Goal: Register for event/course

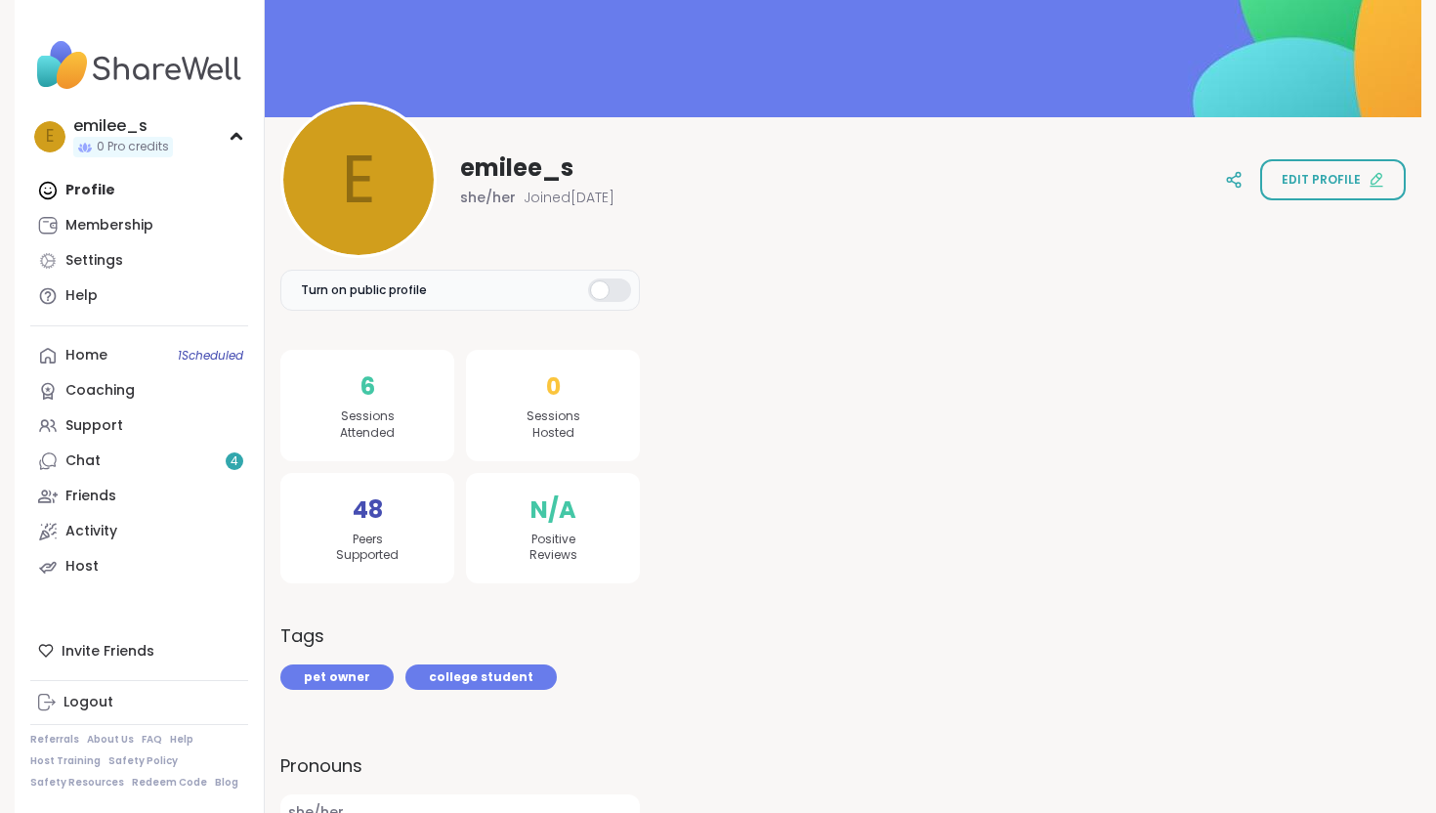
scroll to position [135, 0]
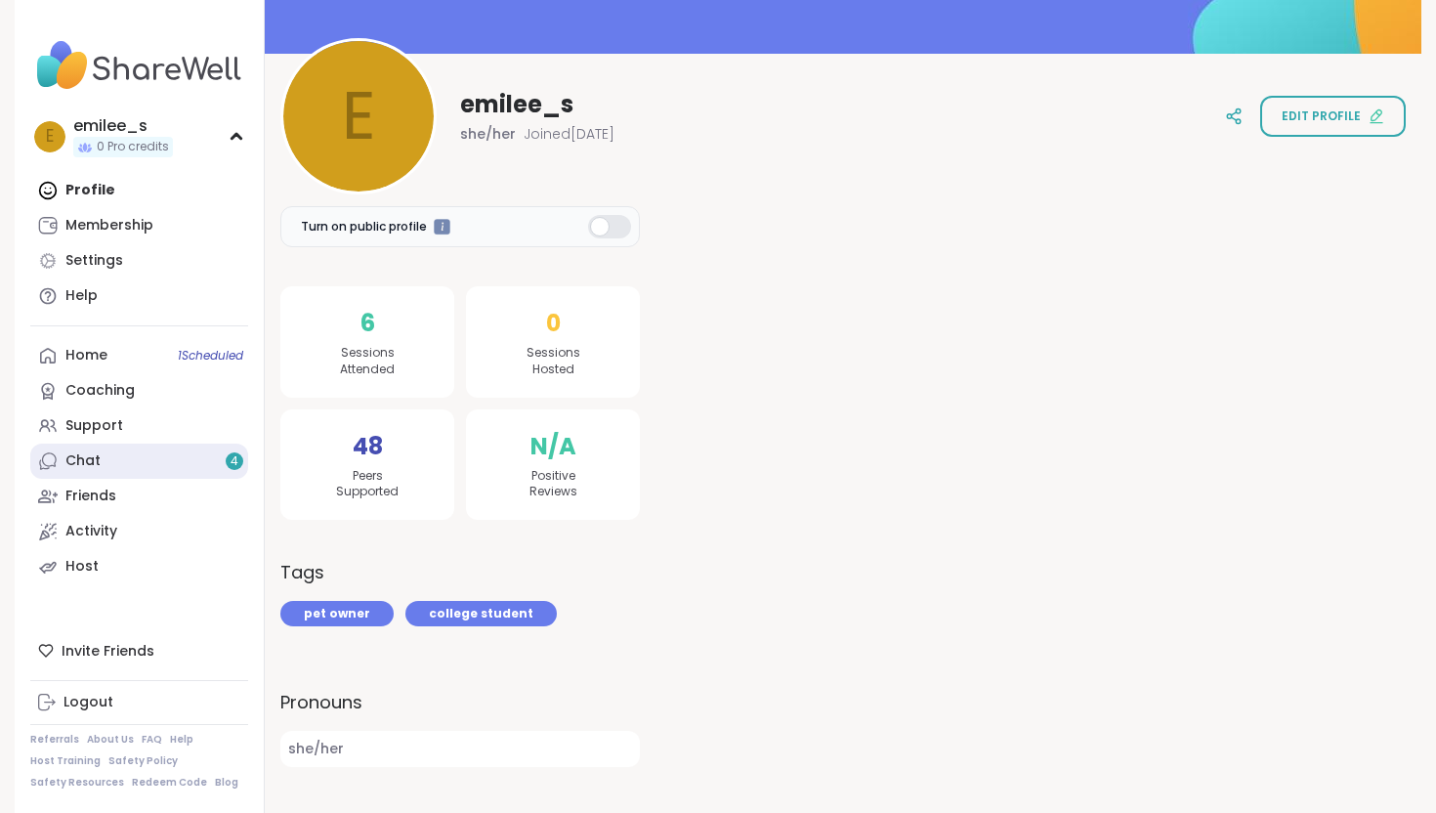
click at [190, 462] on link "Chat 4" at bounding box center [139, 460] width 218 height 35
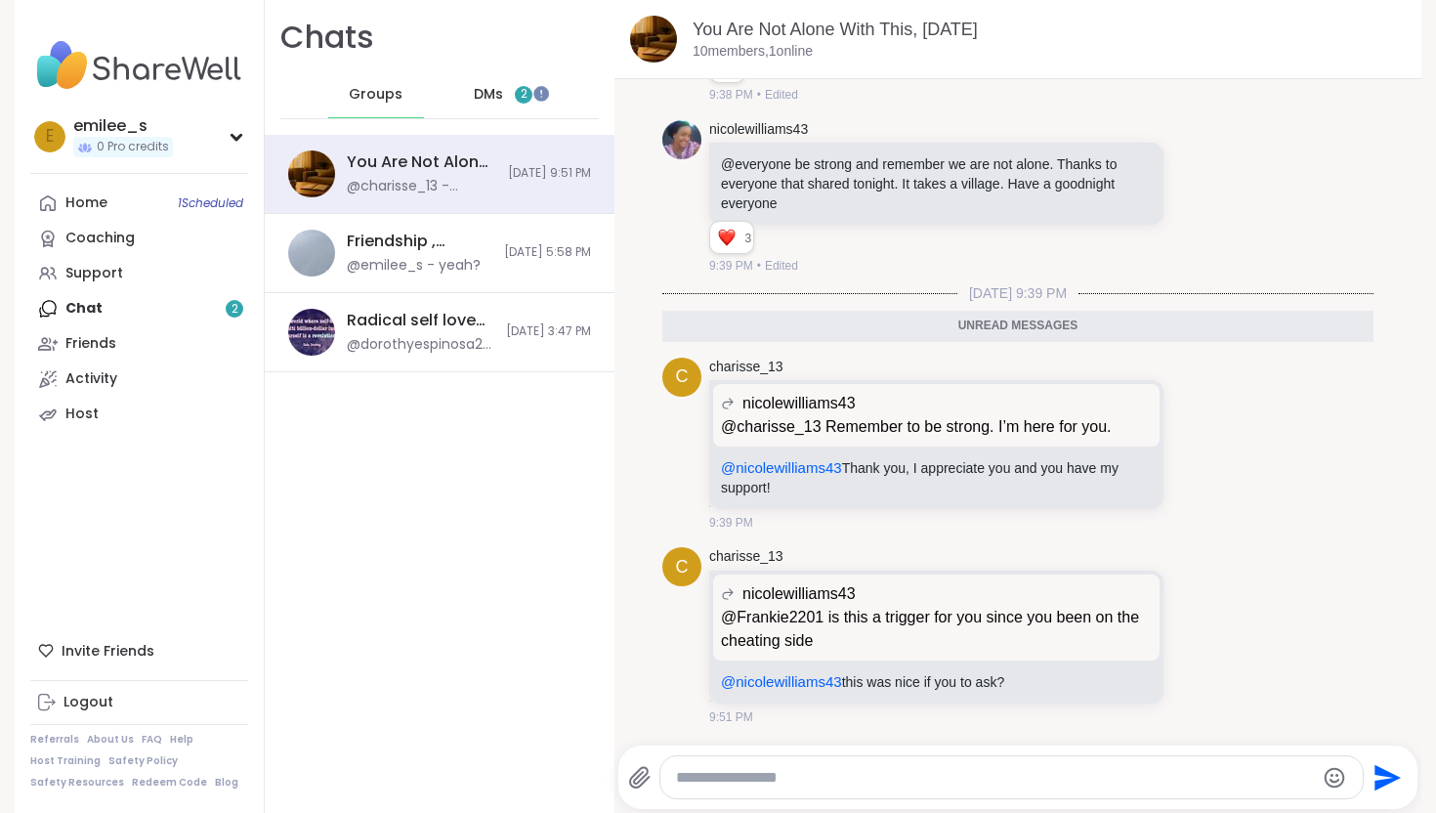
click at [495, 94] on span "DMs" at bounding box center [488, 95] width 29 height 20
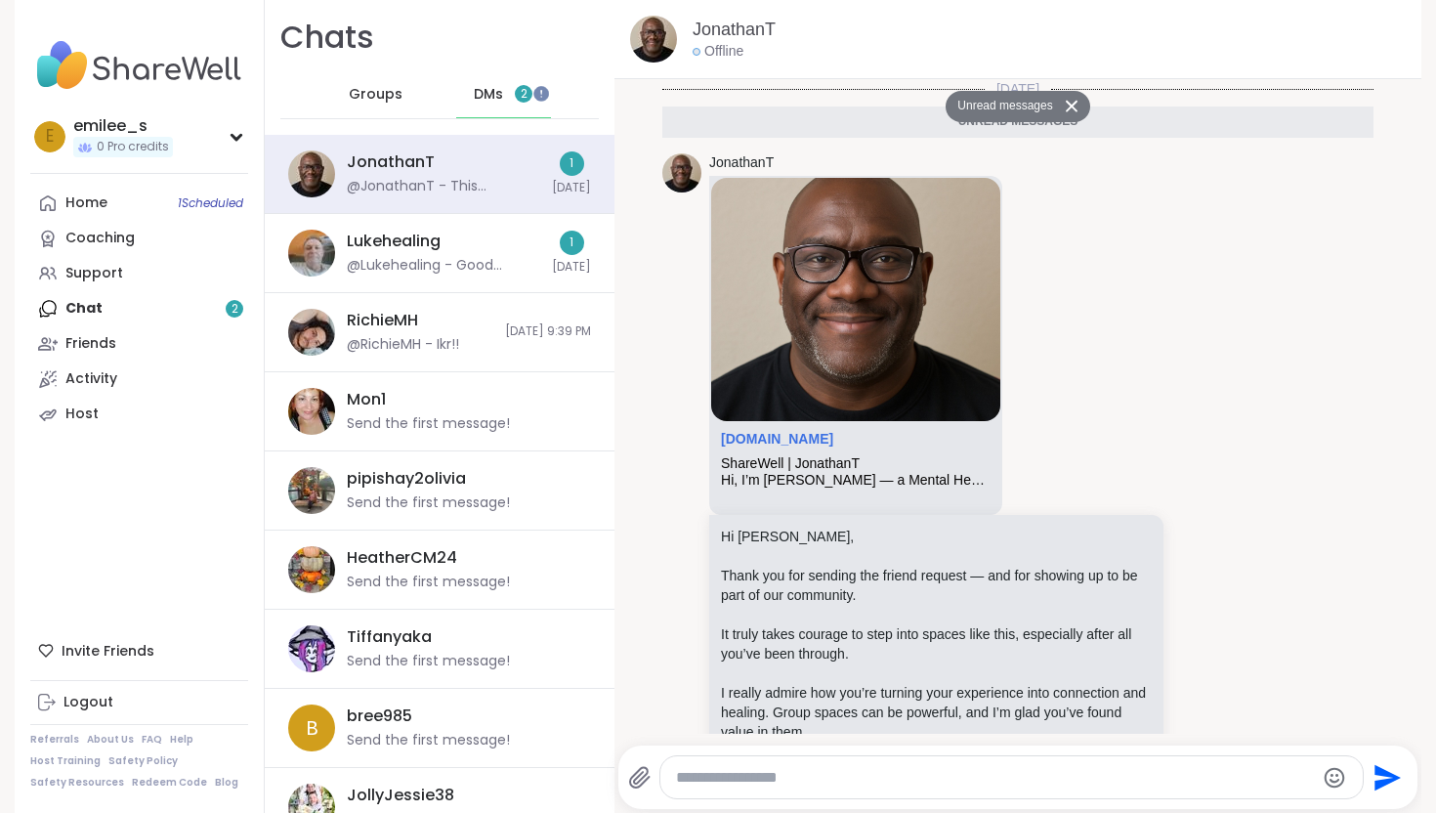
scroll to position [273, 0]
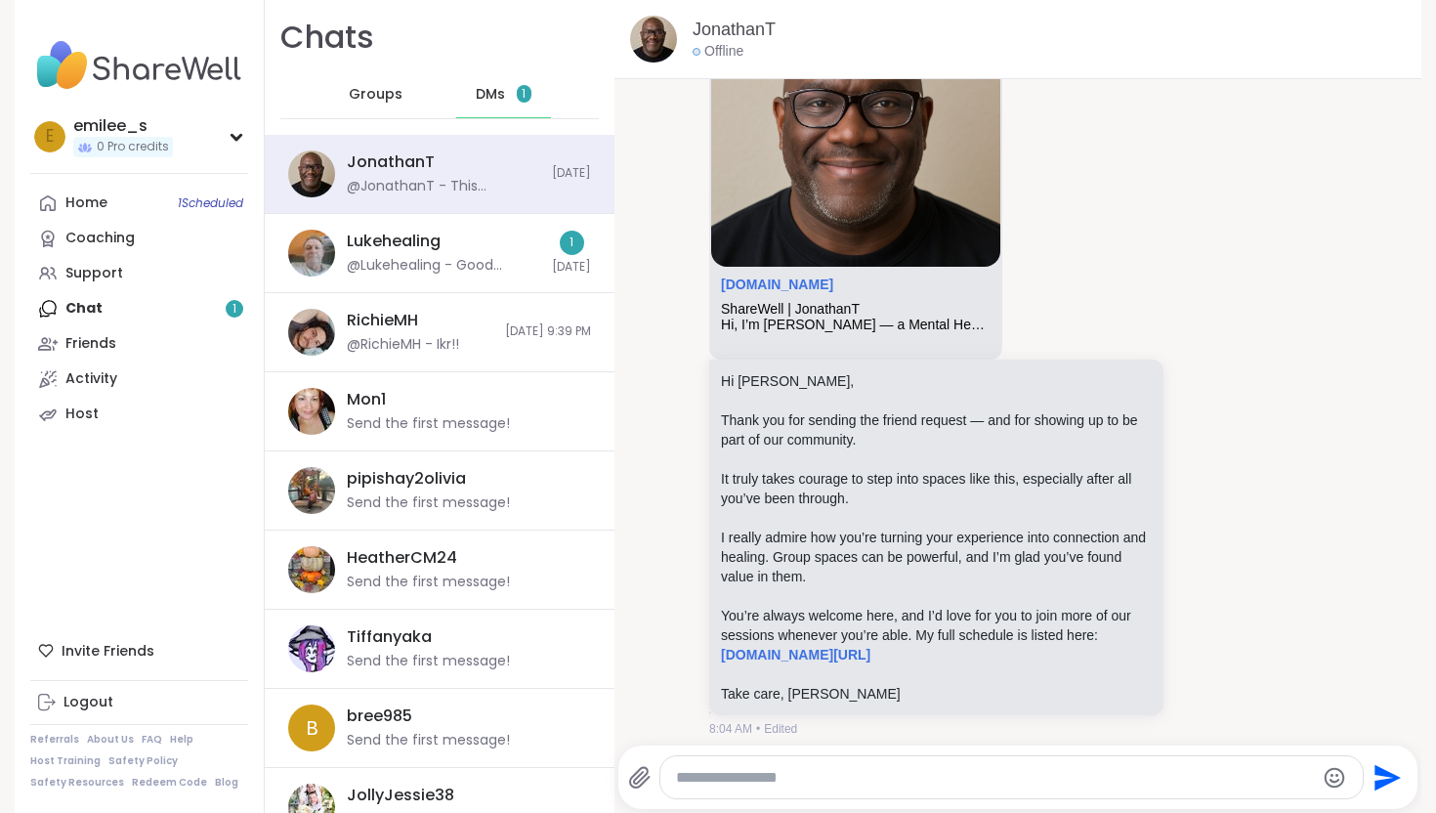
scroll to position [112, 0]
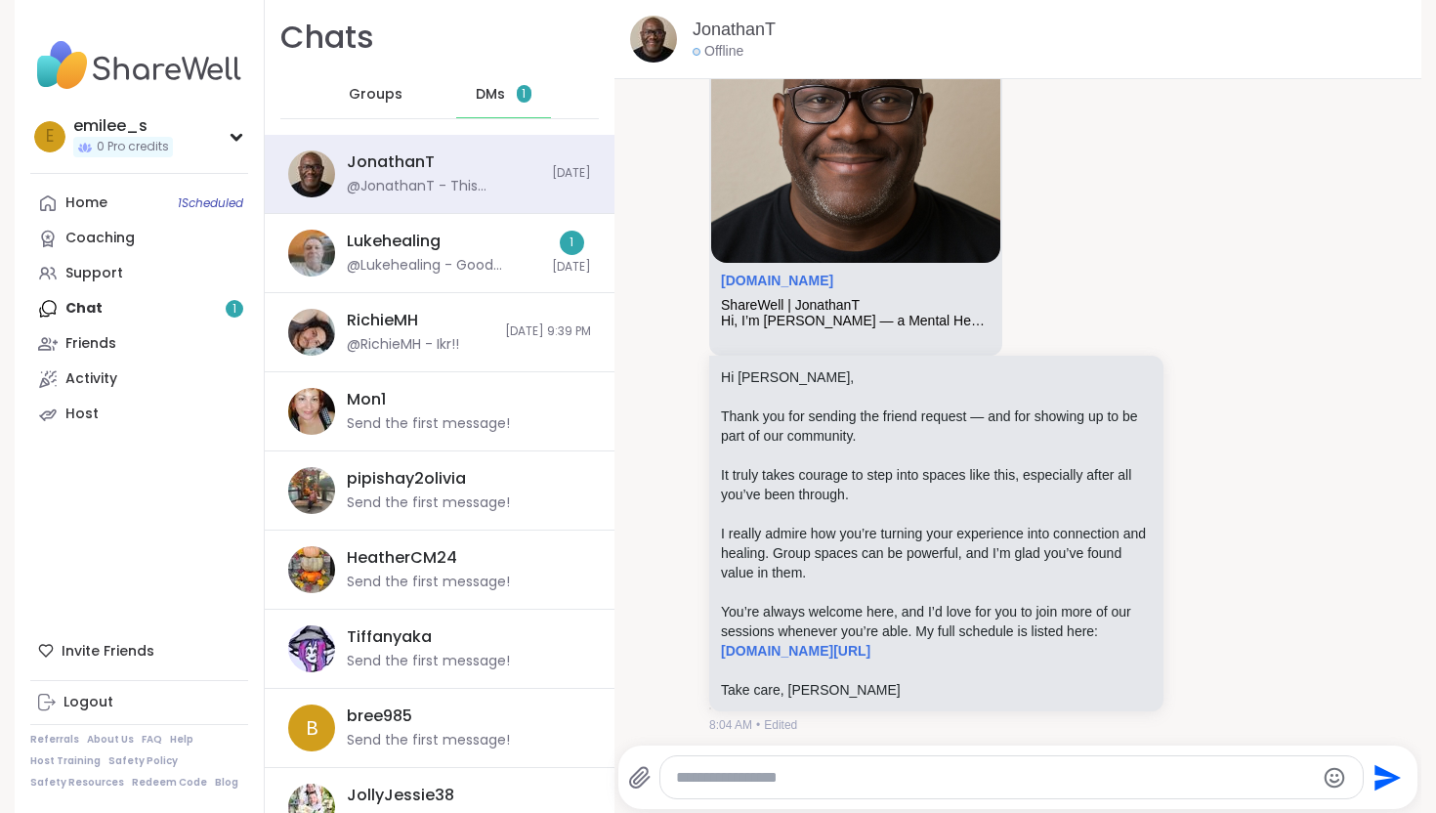
click at [772, 786] on div at bounding box center [1011, 777] width 702 height 42
click at [774, 771] on textarea "Type your message" at bounding box center [995, 778] width 638 height 20
type textarea "*"
click at [1192, 361] on icon at bounding box center [1198, 364] width 18 height 20
click at [1033, 324] on div "Select Reaction: Heart" at bounding box center [1042, 332] width 18 height 18
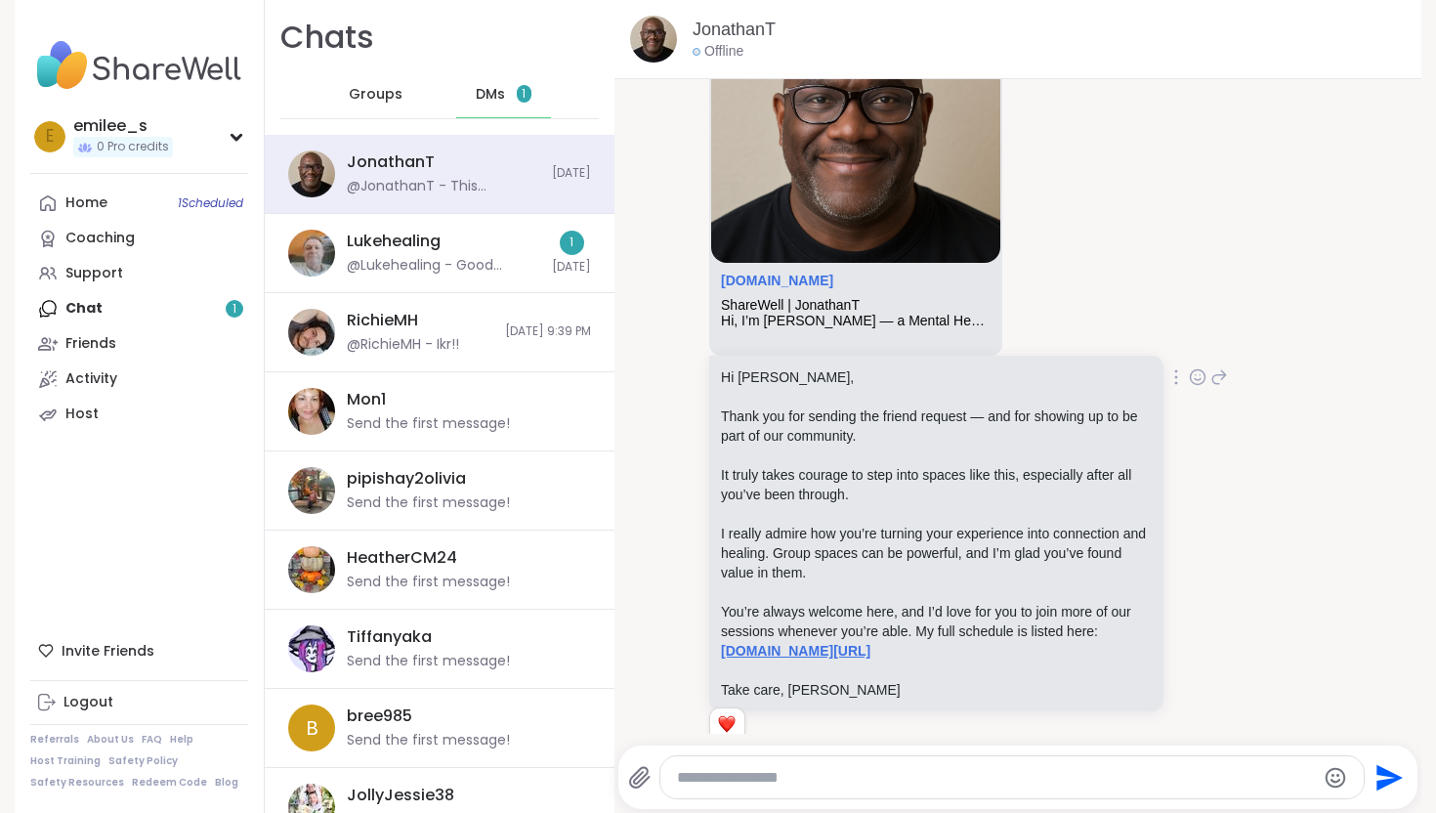
click at [835, 650] on link "[DOMAIN_NAME][URL]" at bounding box center [795, 651] width 149 height 16
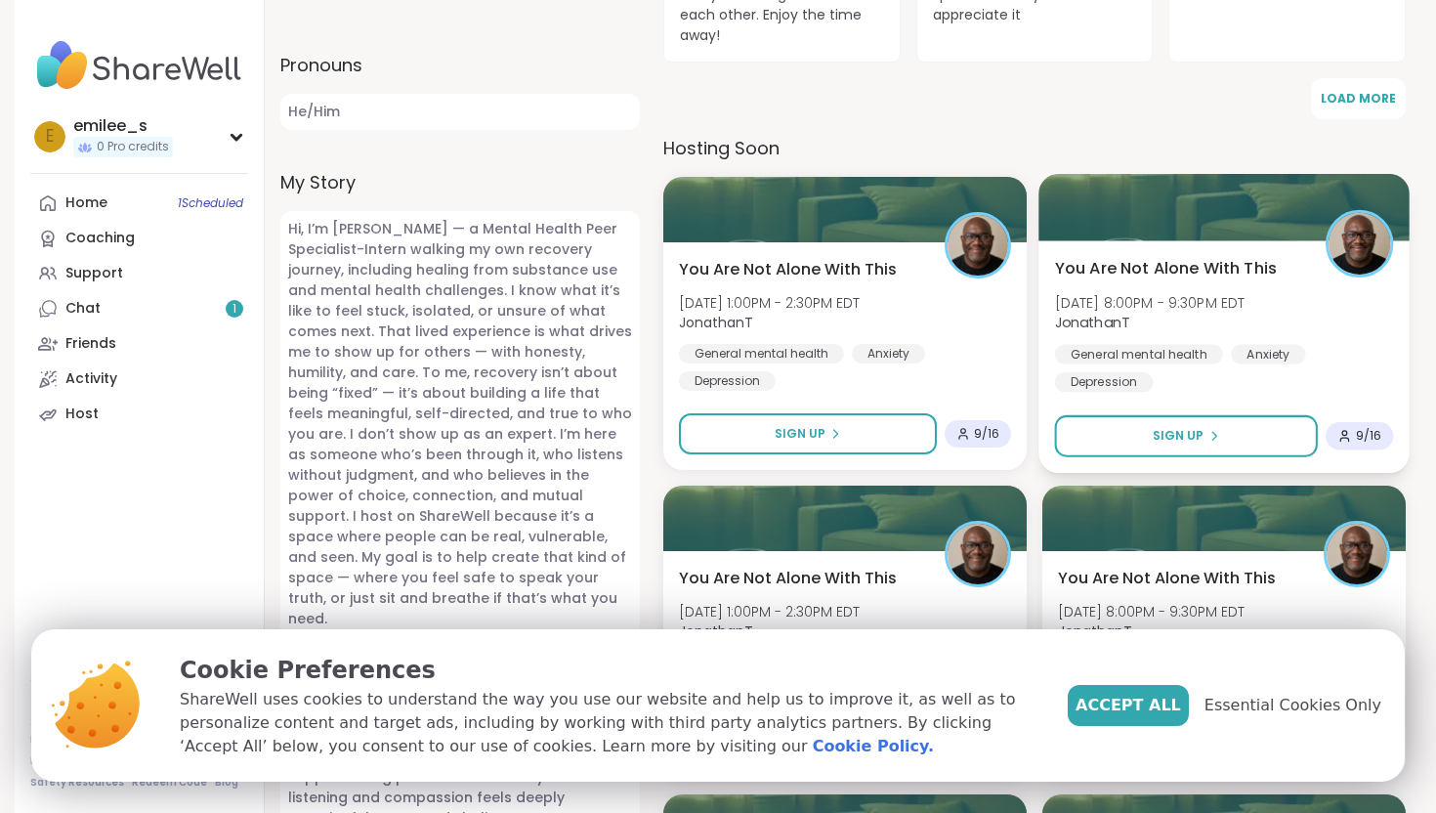
scroll to position [815, 0]
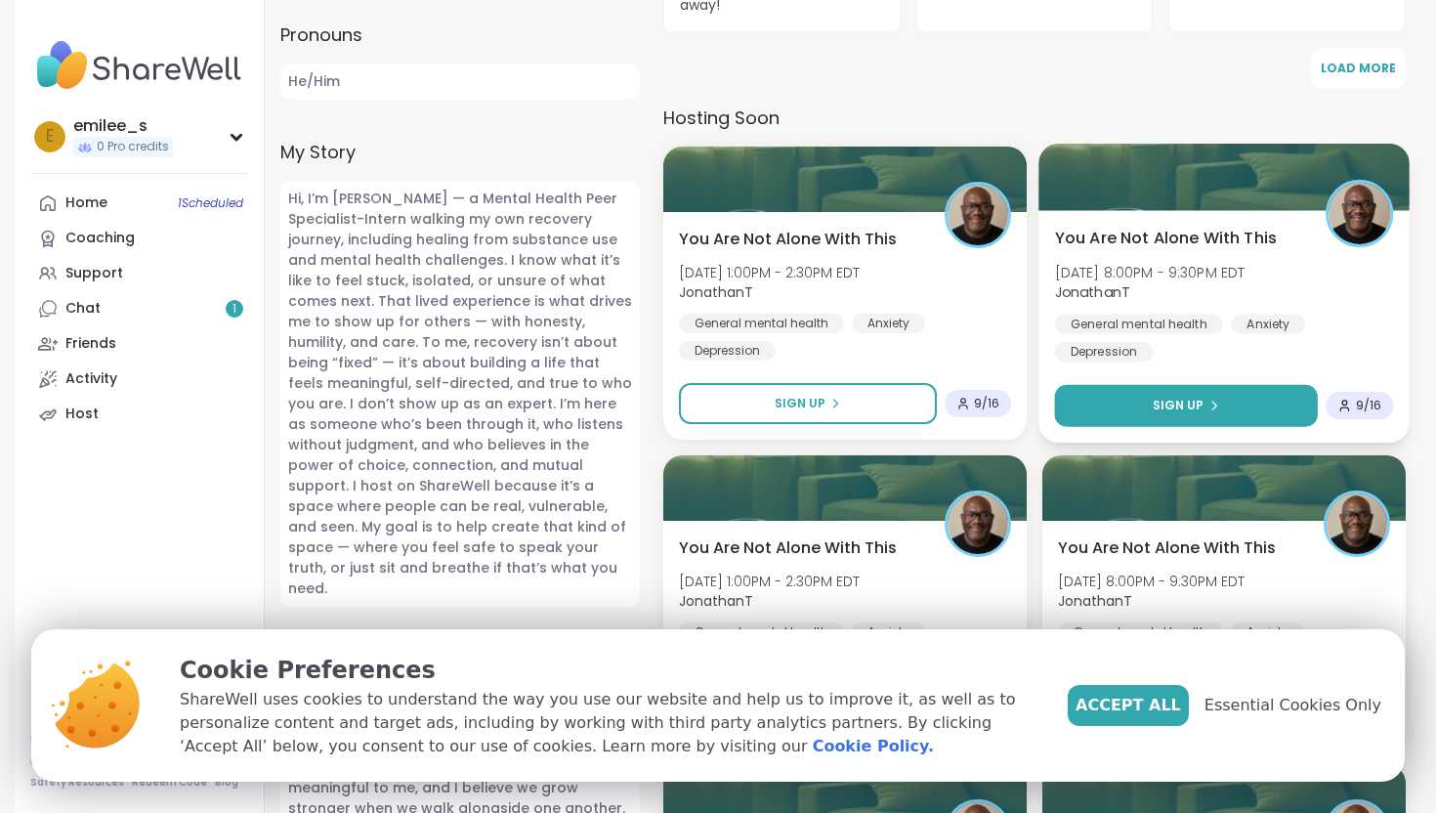
click at [1215, 407] on icon at bounding box center [1214, 406] width 12 height 12
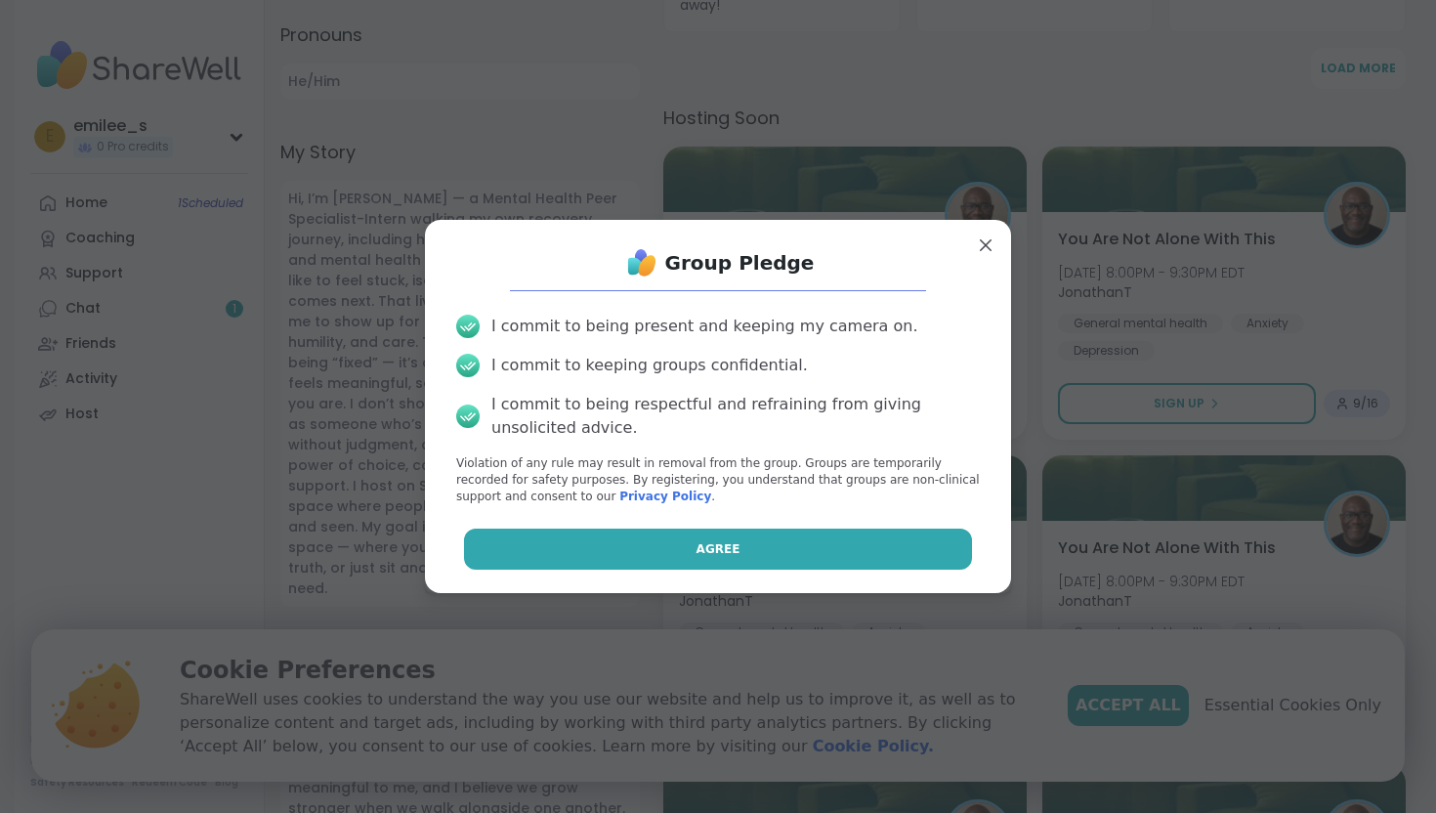
click at [807, 550] on button "Agree" at bounding box center [718, 548] width 509 height 41
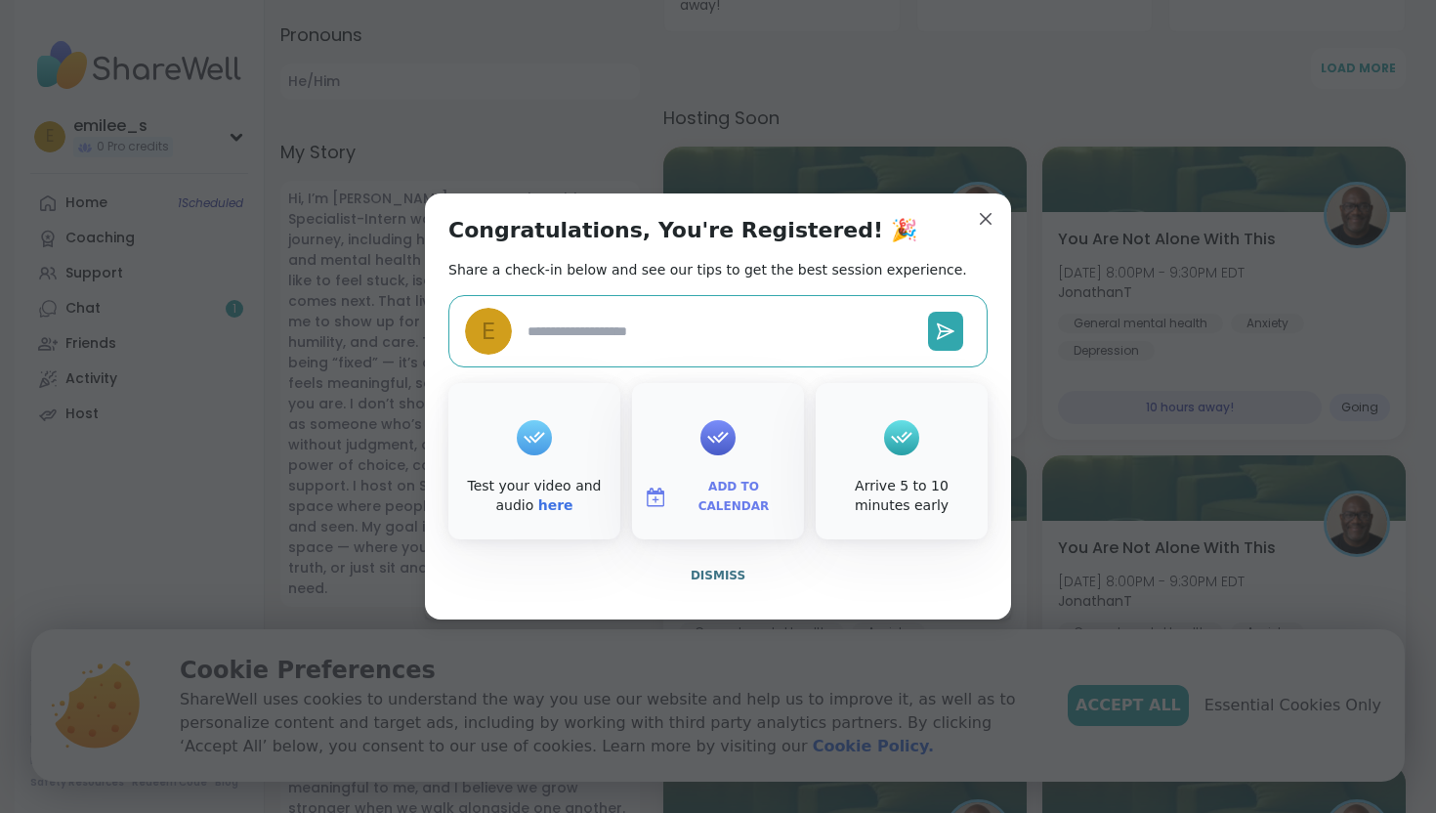
type textarea "*"
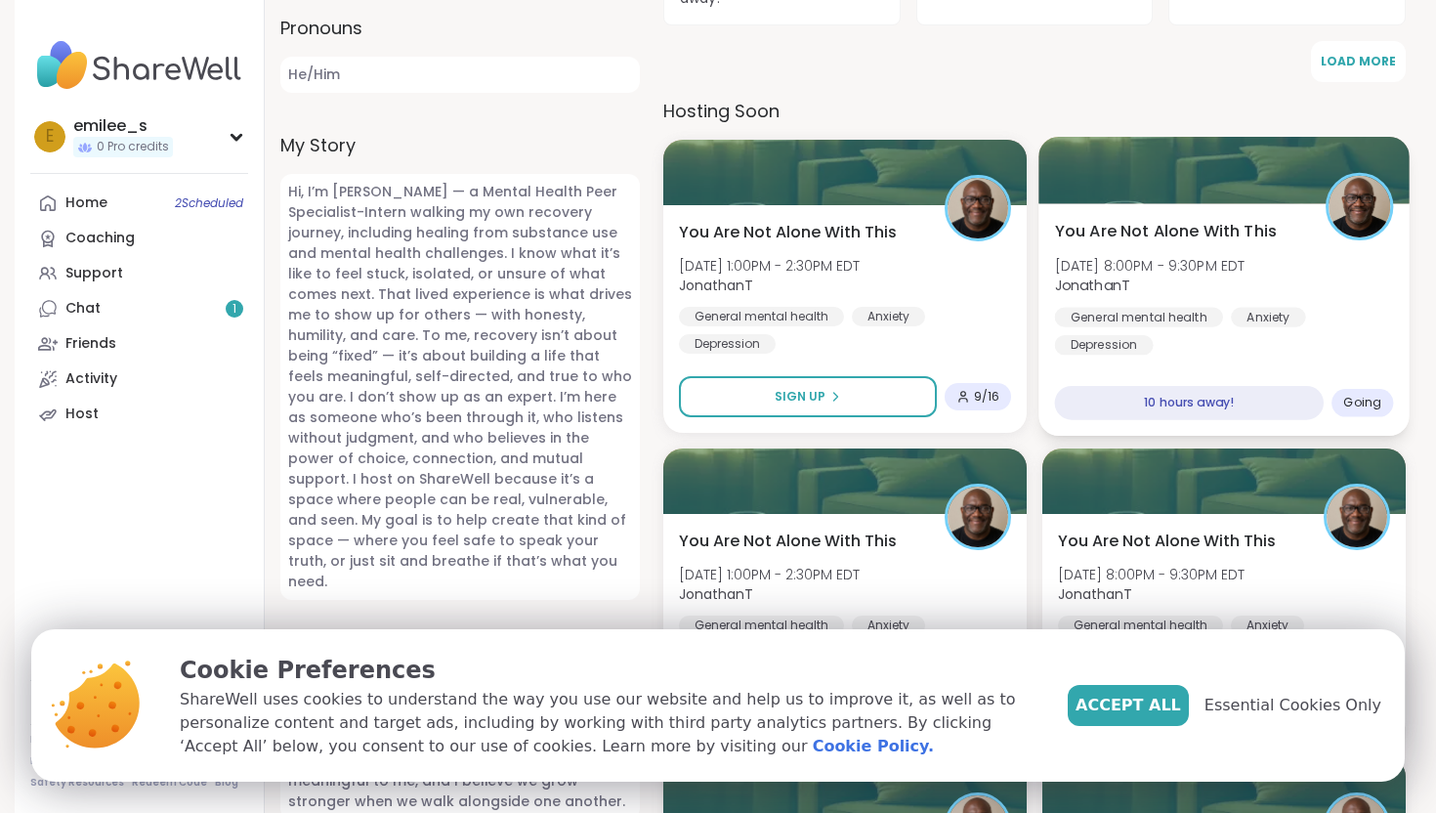
scroll to position [826, 0]
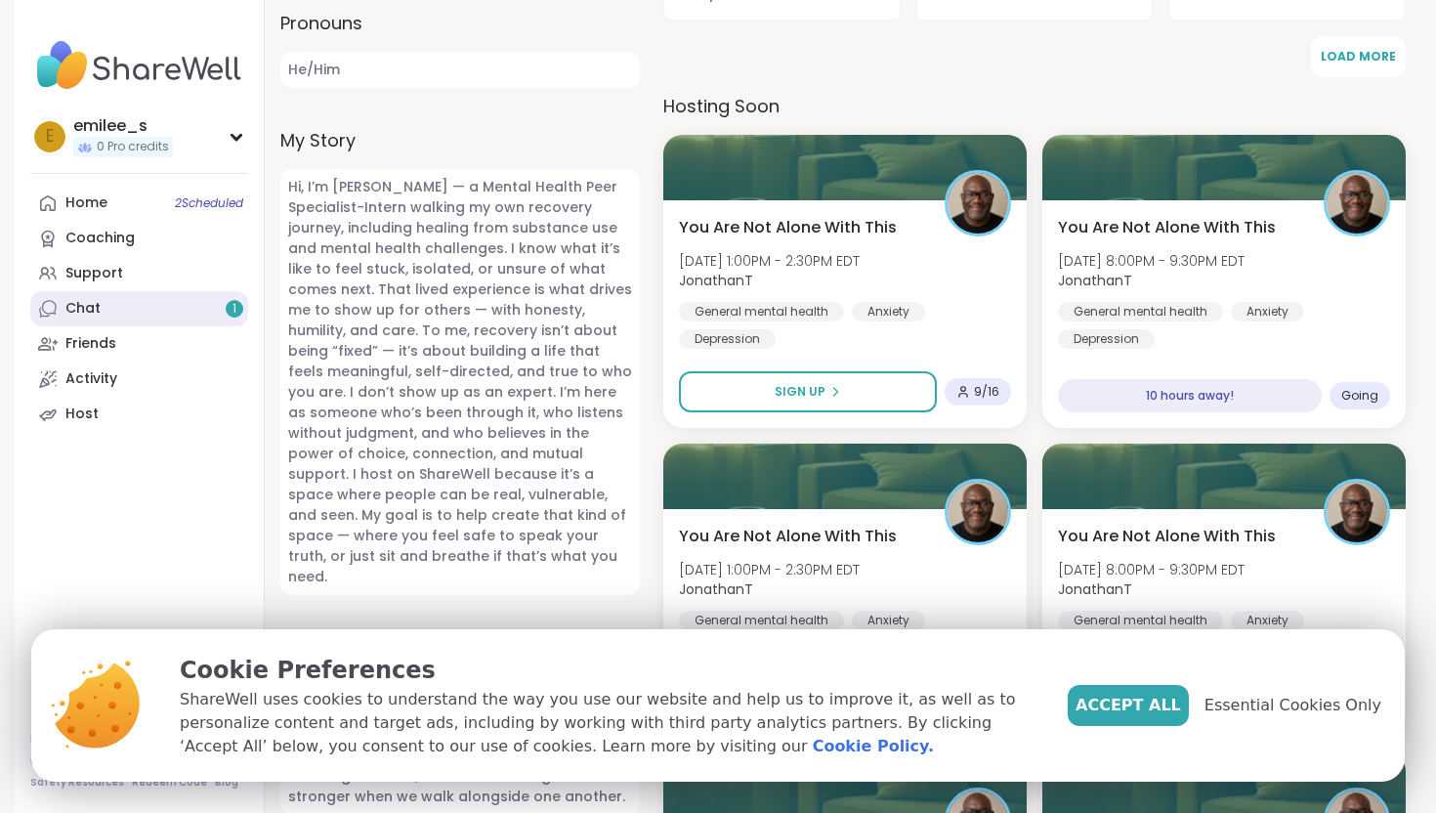
click at [191, 298] on link "Chat 1" at bounding box center [139, 308] width 218 height 35
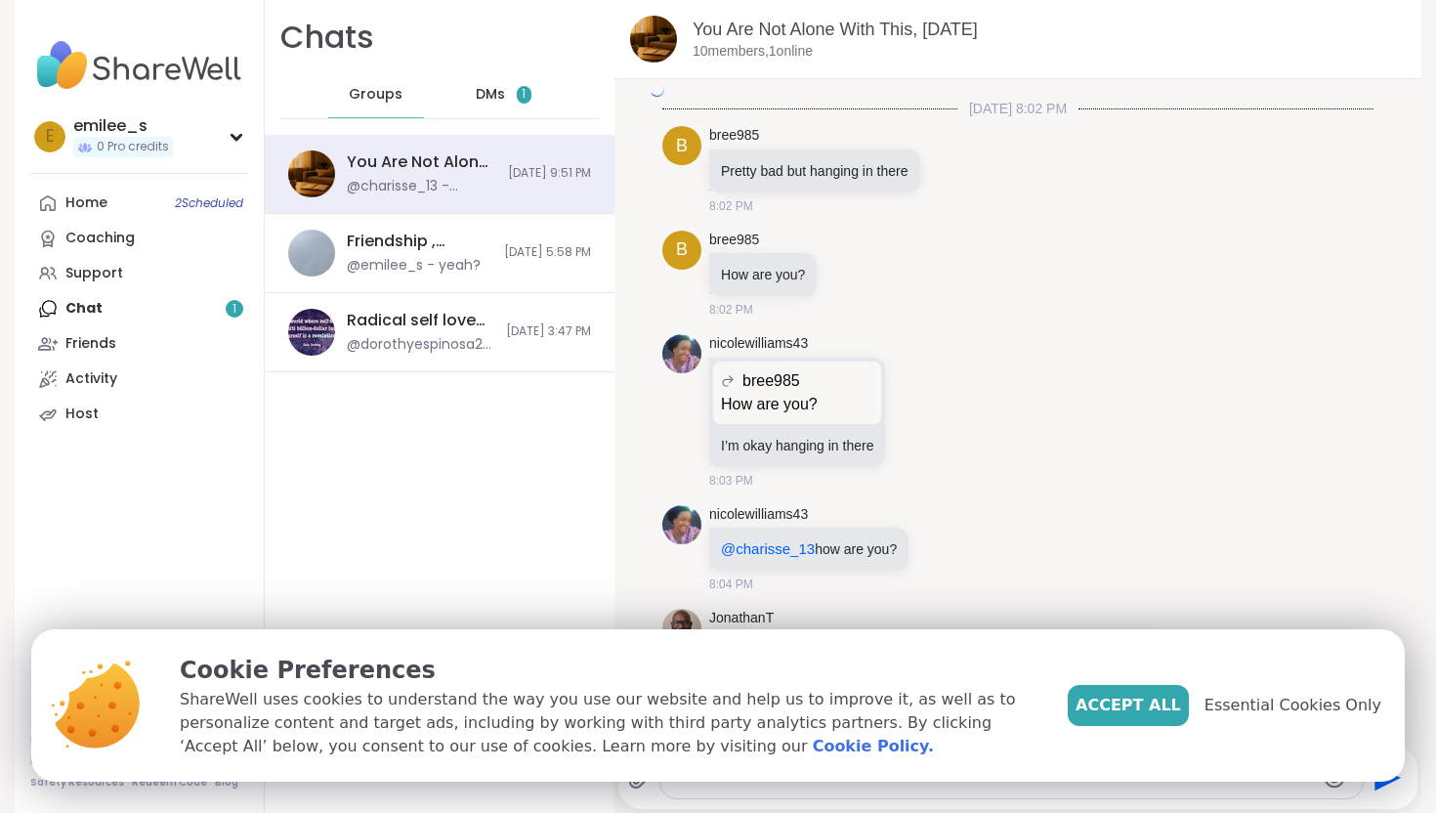
scroll to position [7804, 0]
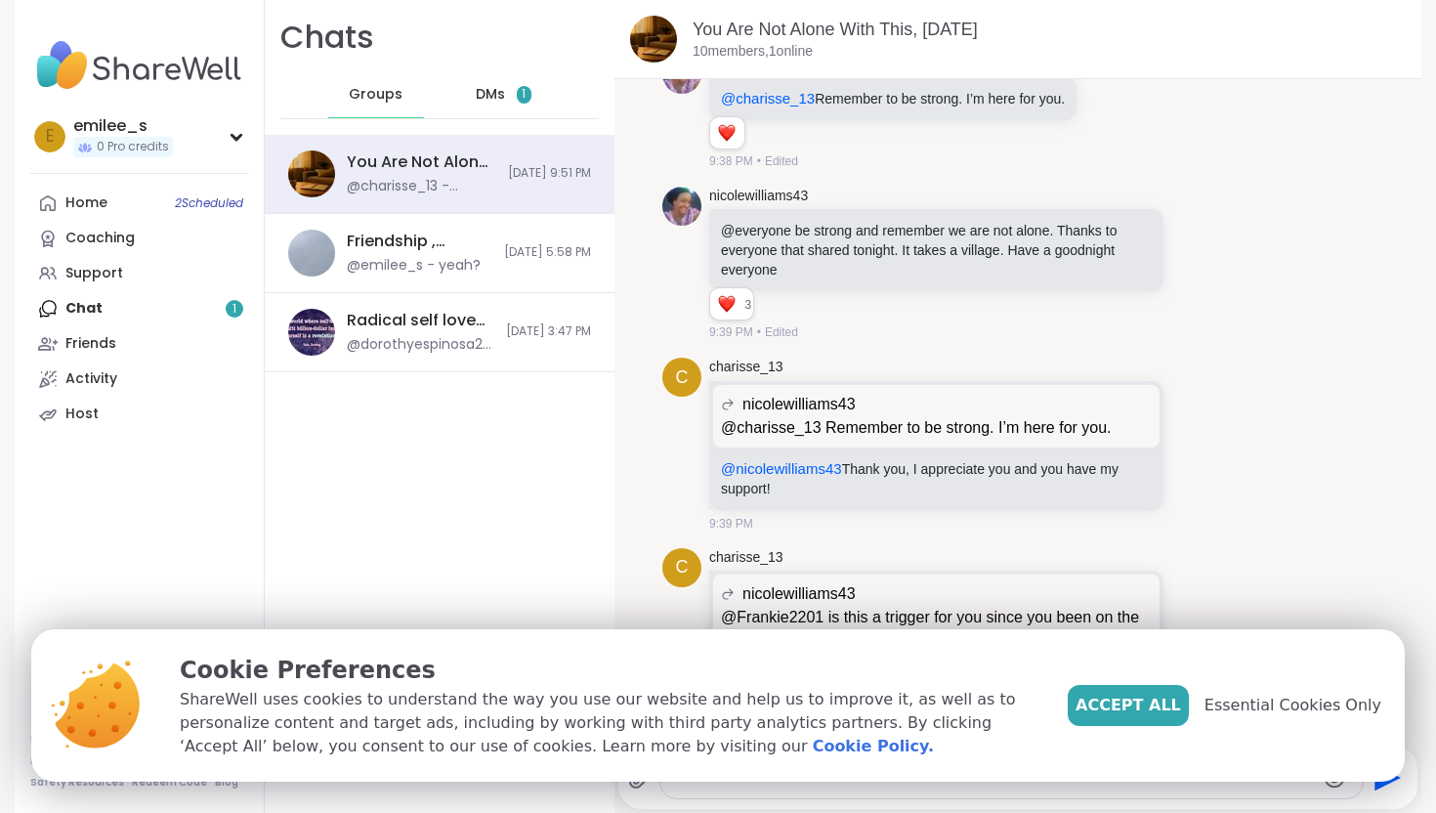
click at [503, 85] on span "DMs" at bounding box center [490, 95] width 29 height 20
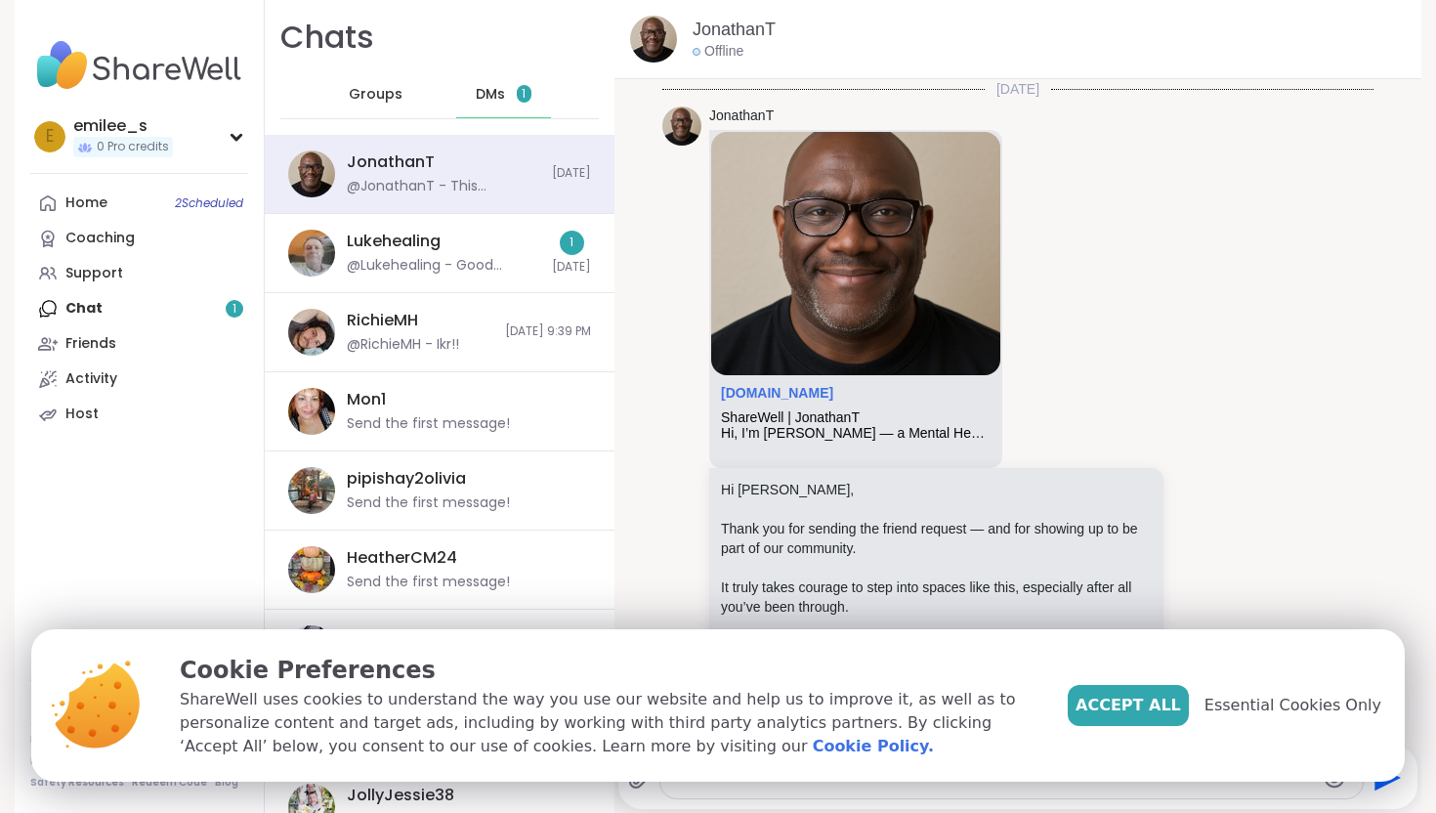
scroll to position [254, 0]
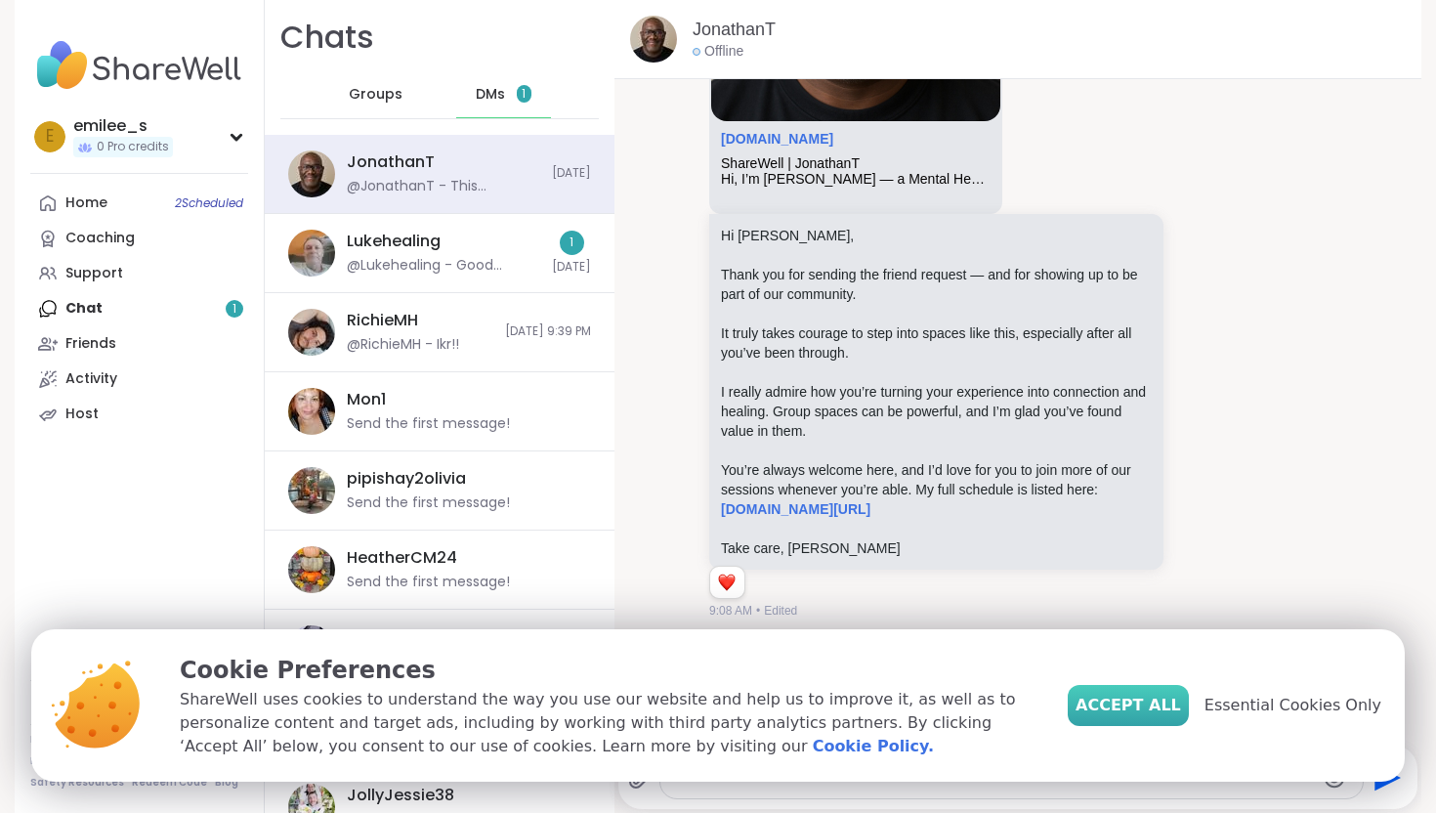
click at [1177, 710] on span "Accept All" at bounding box center [1127, 705] width 105 height 23
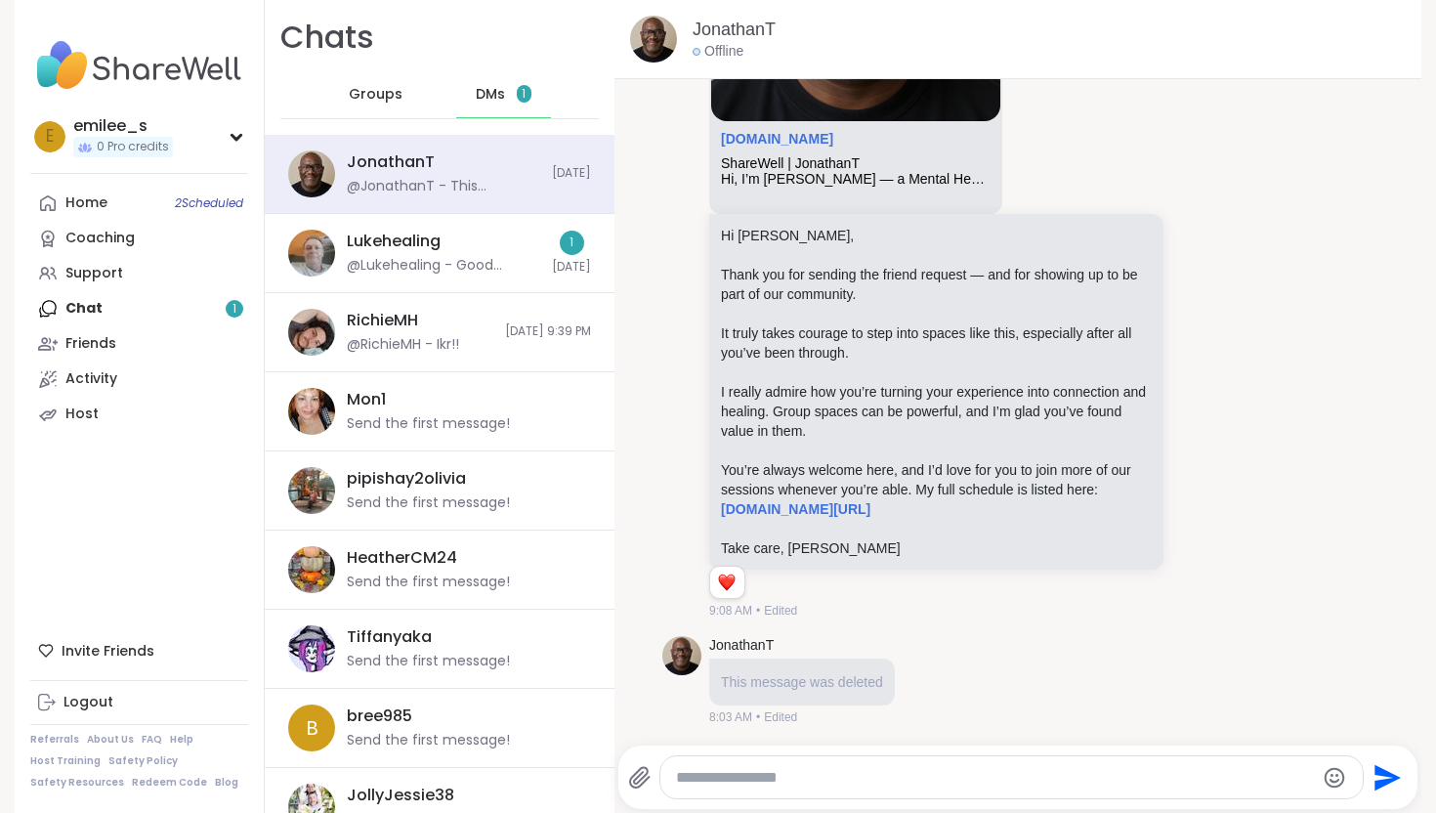
click at [911, 784] on textarea "Type your message" at bounding box center [995, 778] width 638 height 20
type textarea "**********"
click at [1002, 786] on textarea "**********" at bounding box center [996, 778] width 638 height 20
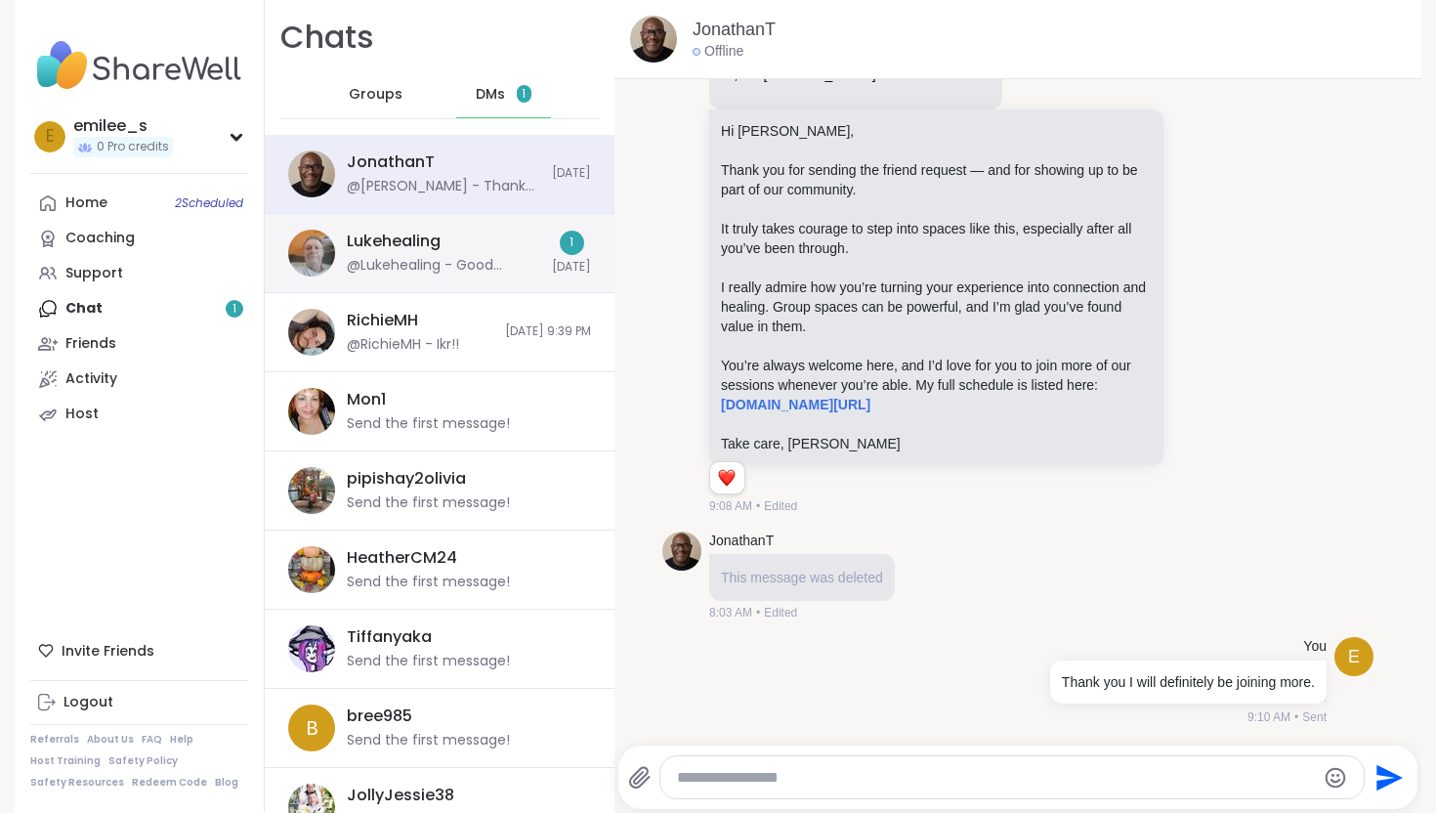
click at [383, 247] on div "Lukehealing" at bounding box center [394, 241] width 94 height 21
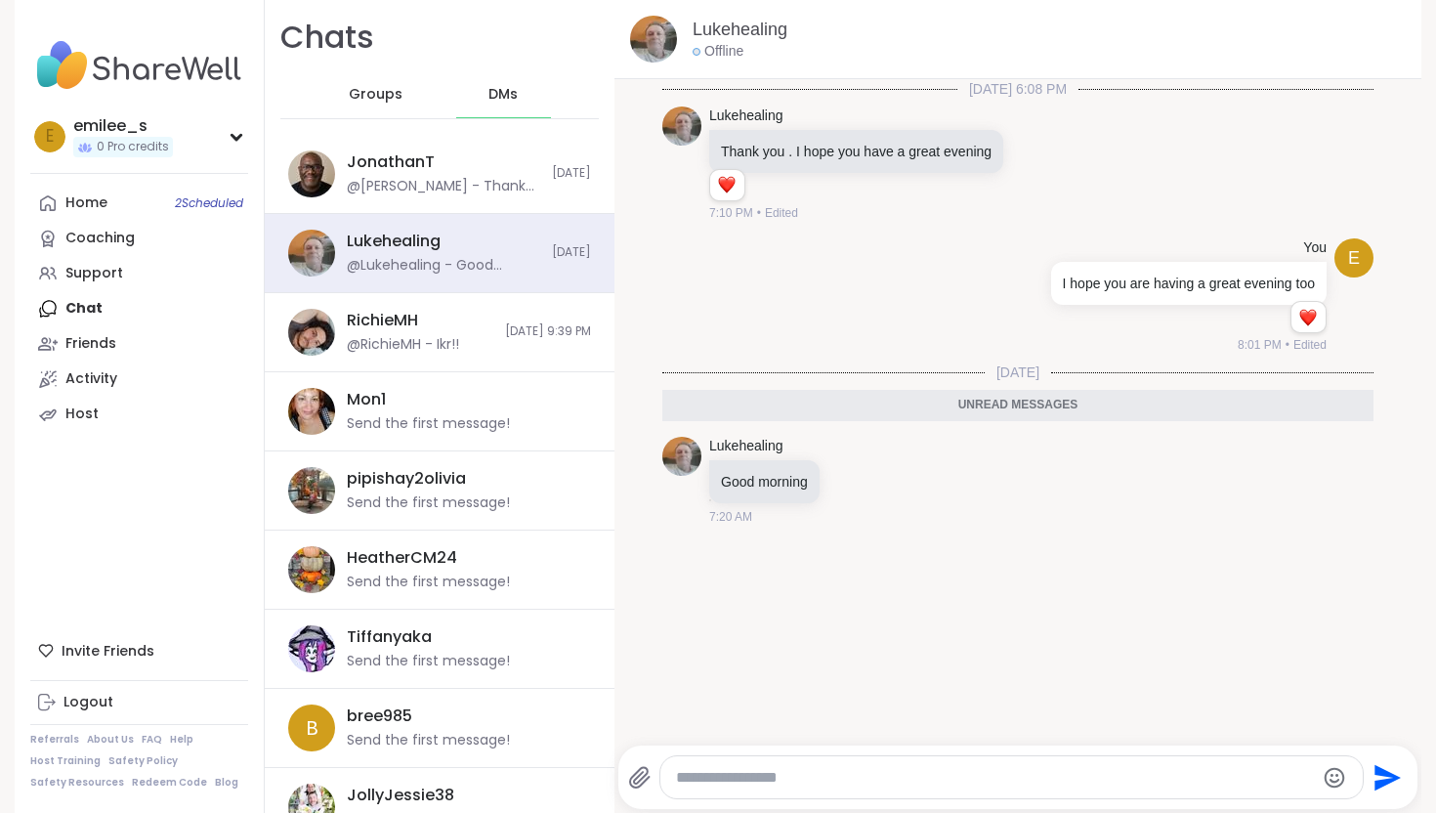
click at [784, 779] on textarea "Type your message" at bounding box center [995, 778] width 638 height 20
type textarea "*"
type textarea "**********"
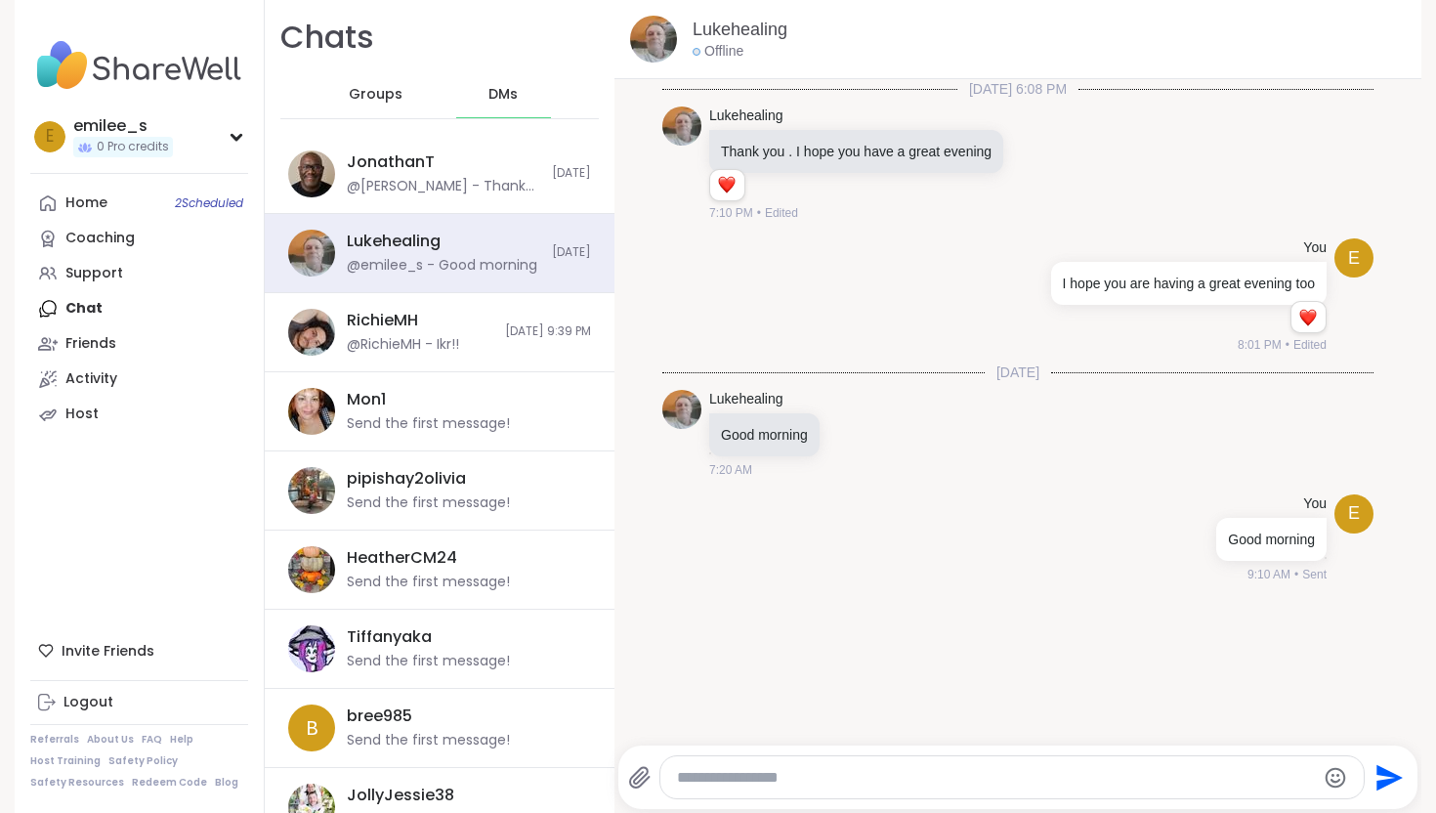
click at [358, 103] on span "Groups" at bounding box center [376, 95] width 54 height 20
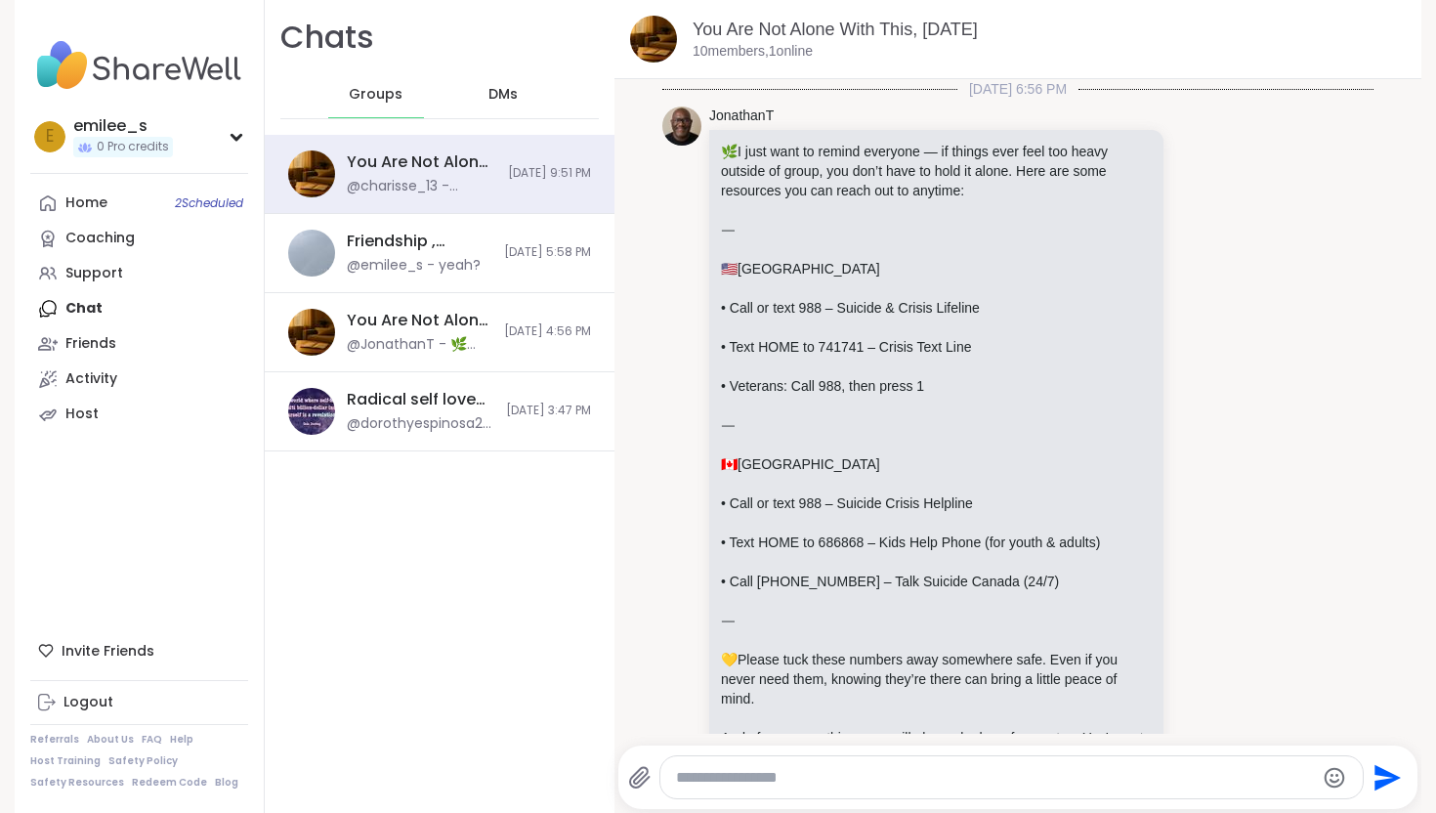
scroll to position [7804, 0]
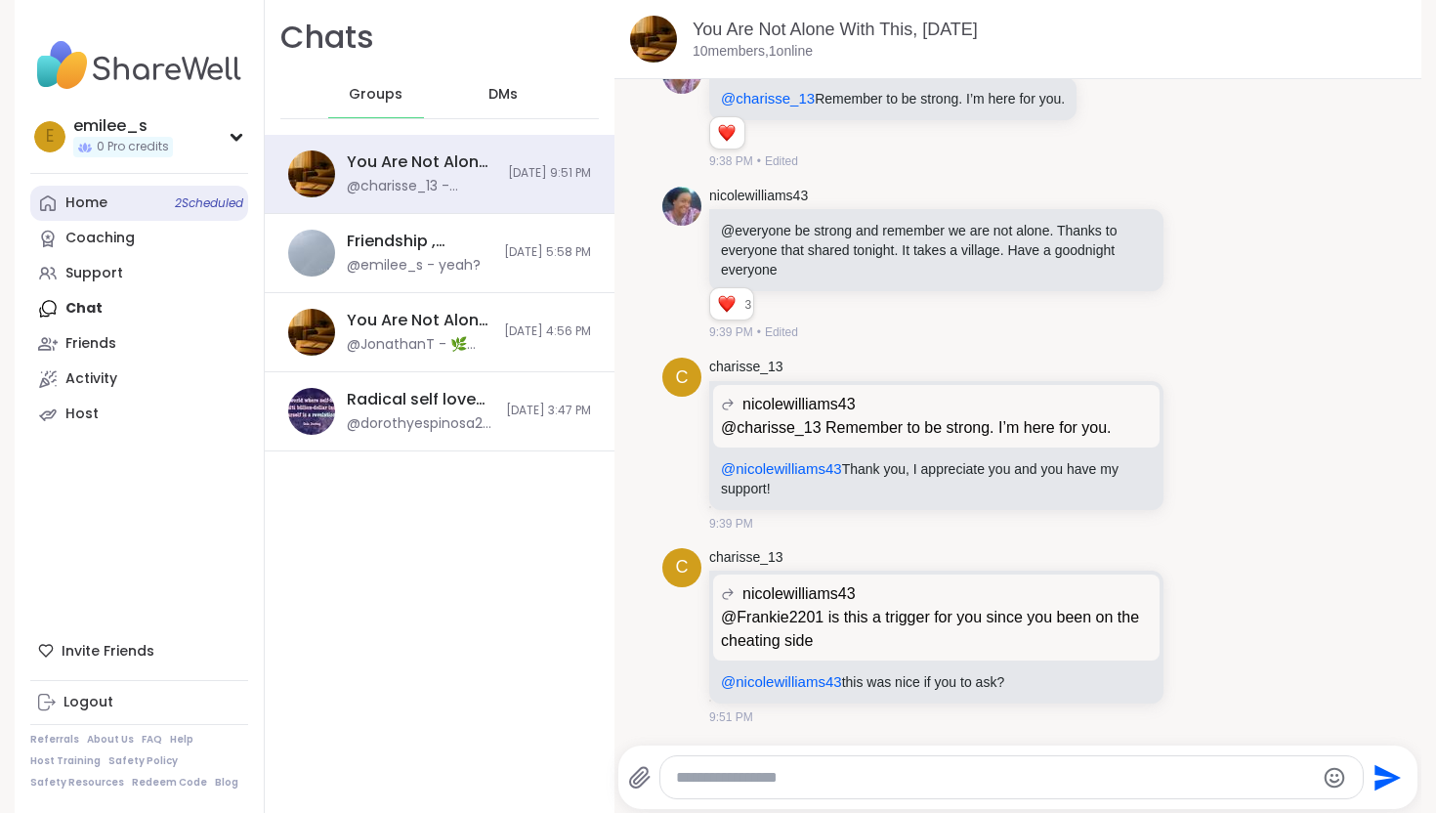
click at [125, 190] on link "Home 2 Scheduled" at bounding box center [139, 203] width 218 height 35
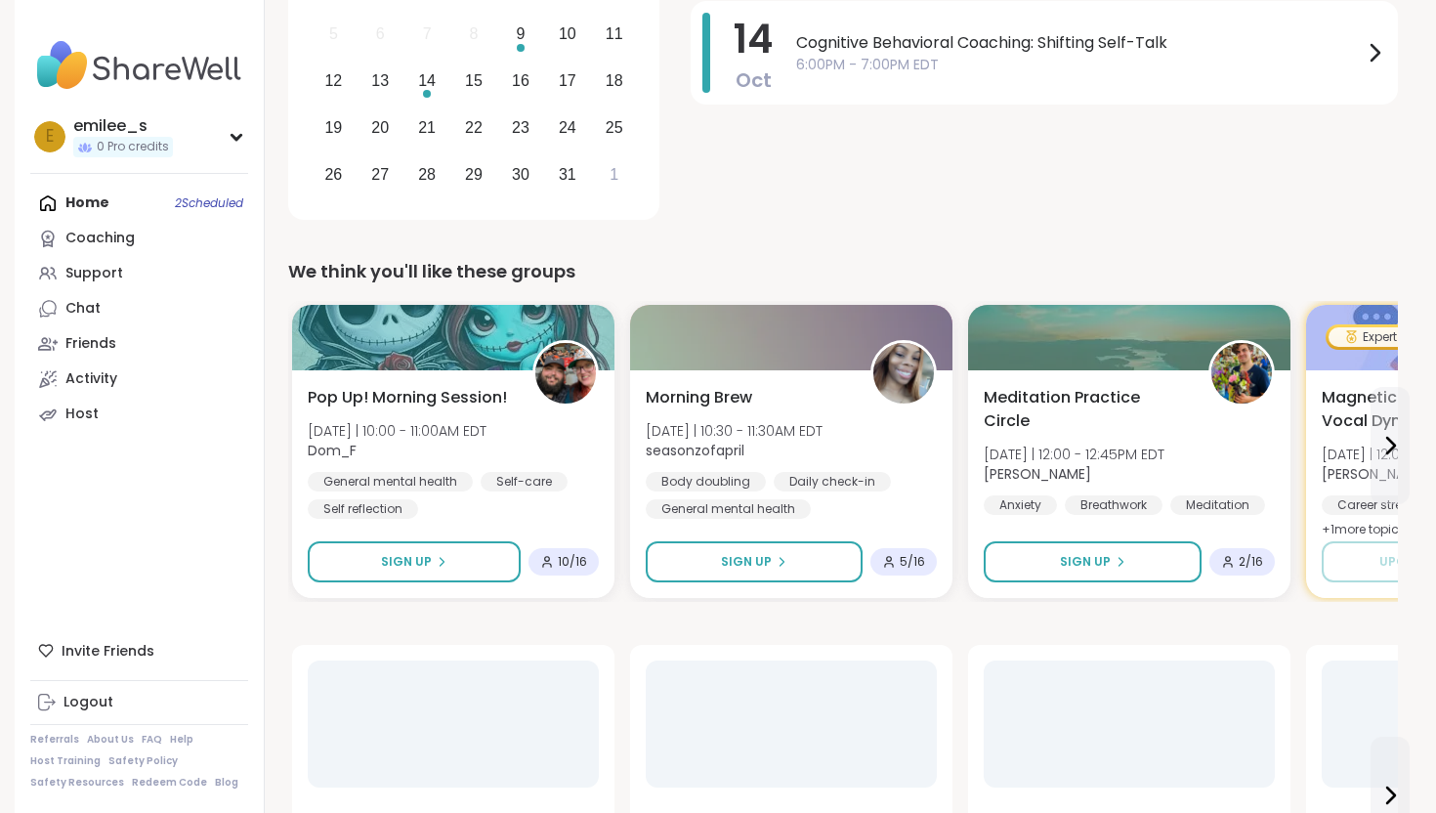
scroll to position [398, 0]
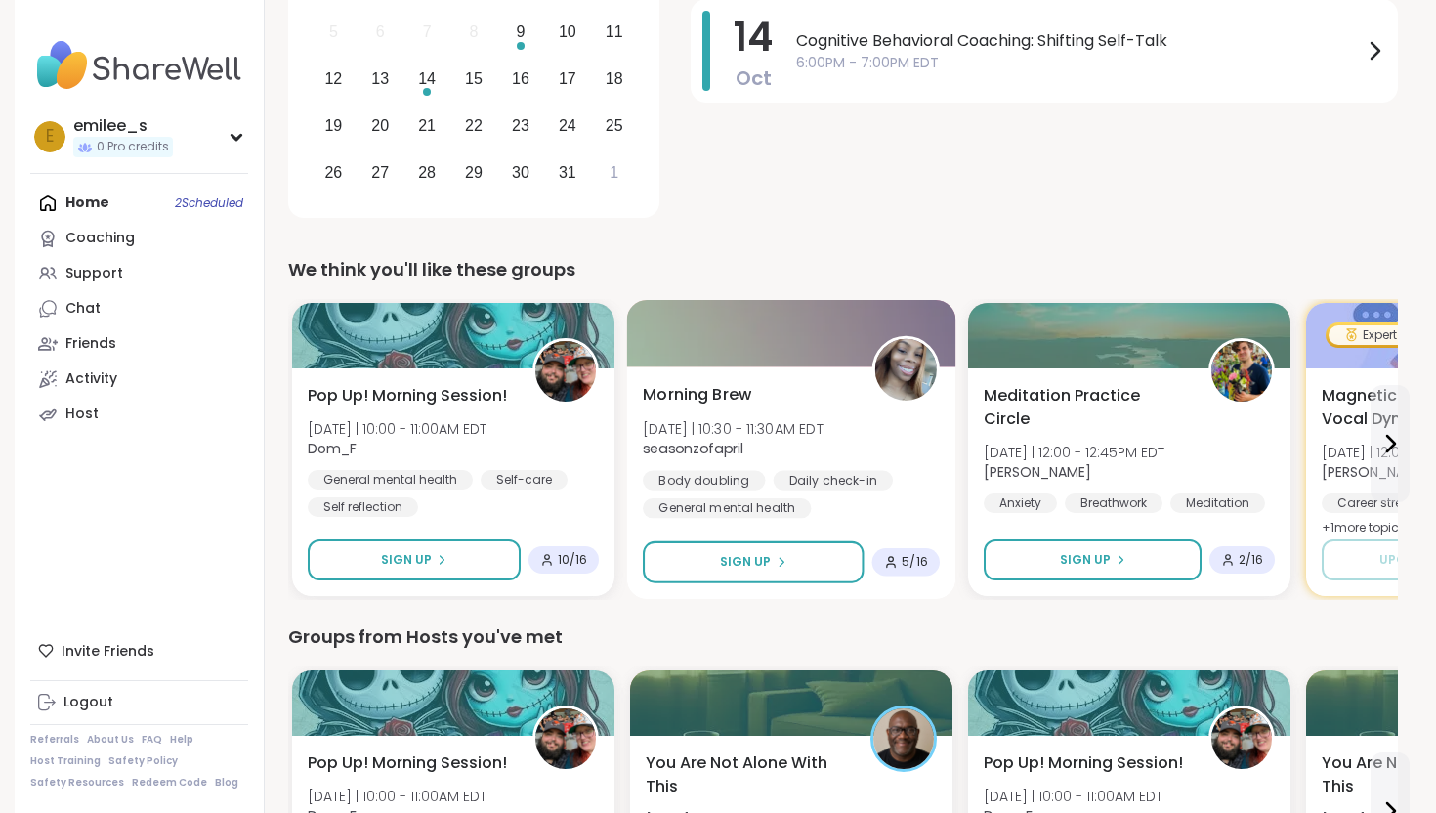
click at [756, 439] on span "seasonzofapril" at bounding box center [733, 449] width 181 height 20
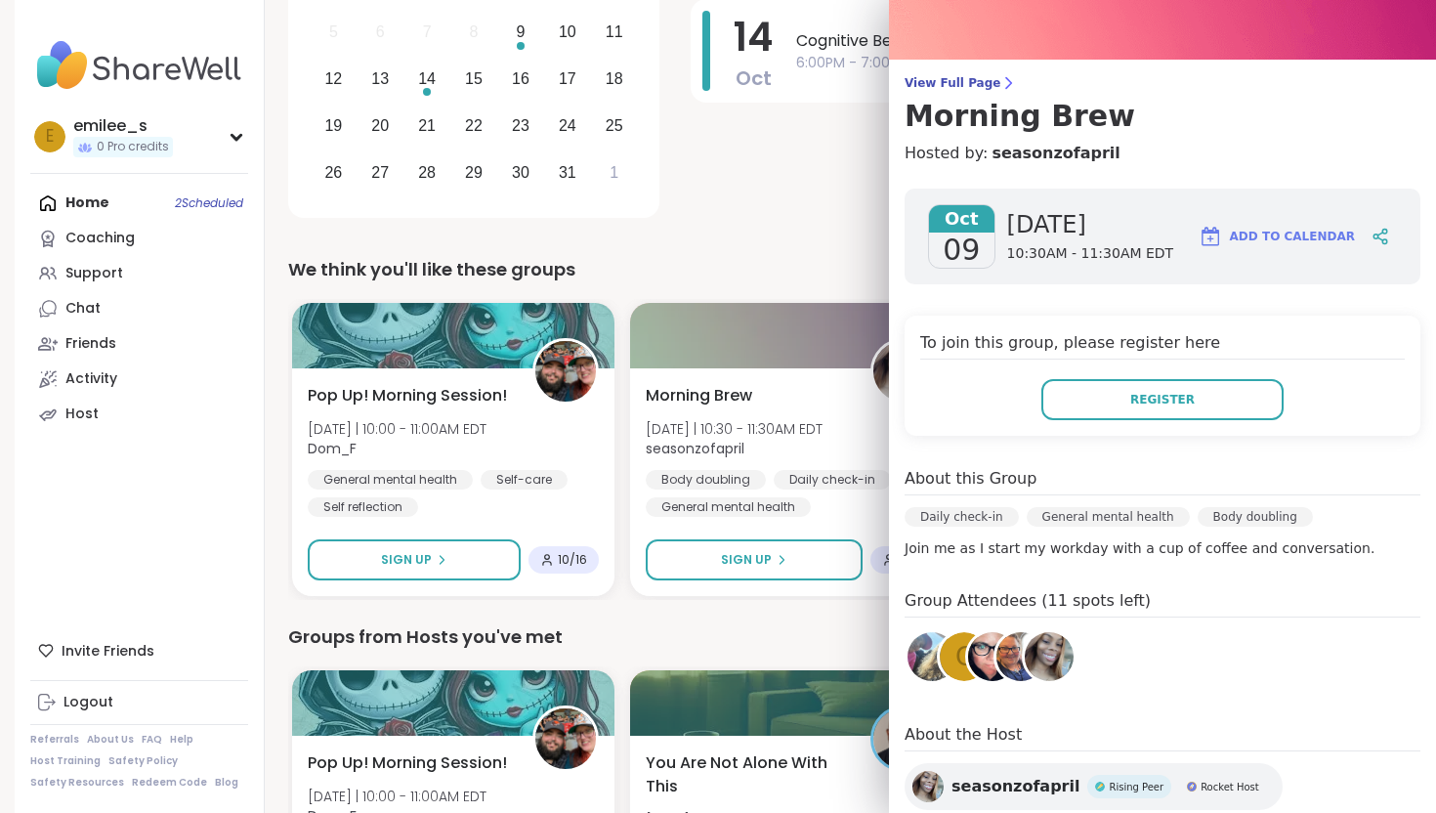
scroll to position [96, 0]
click at [1203, 397] on button "Register" at bounding box center [1162, 400] width 242 height 41
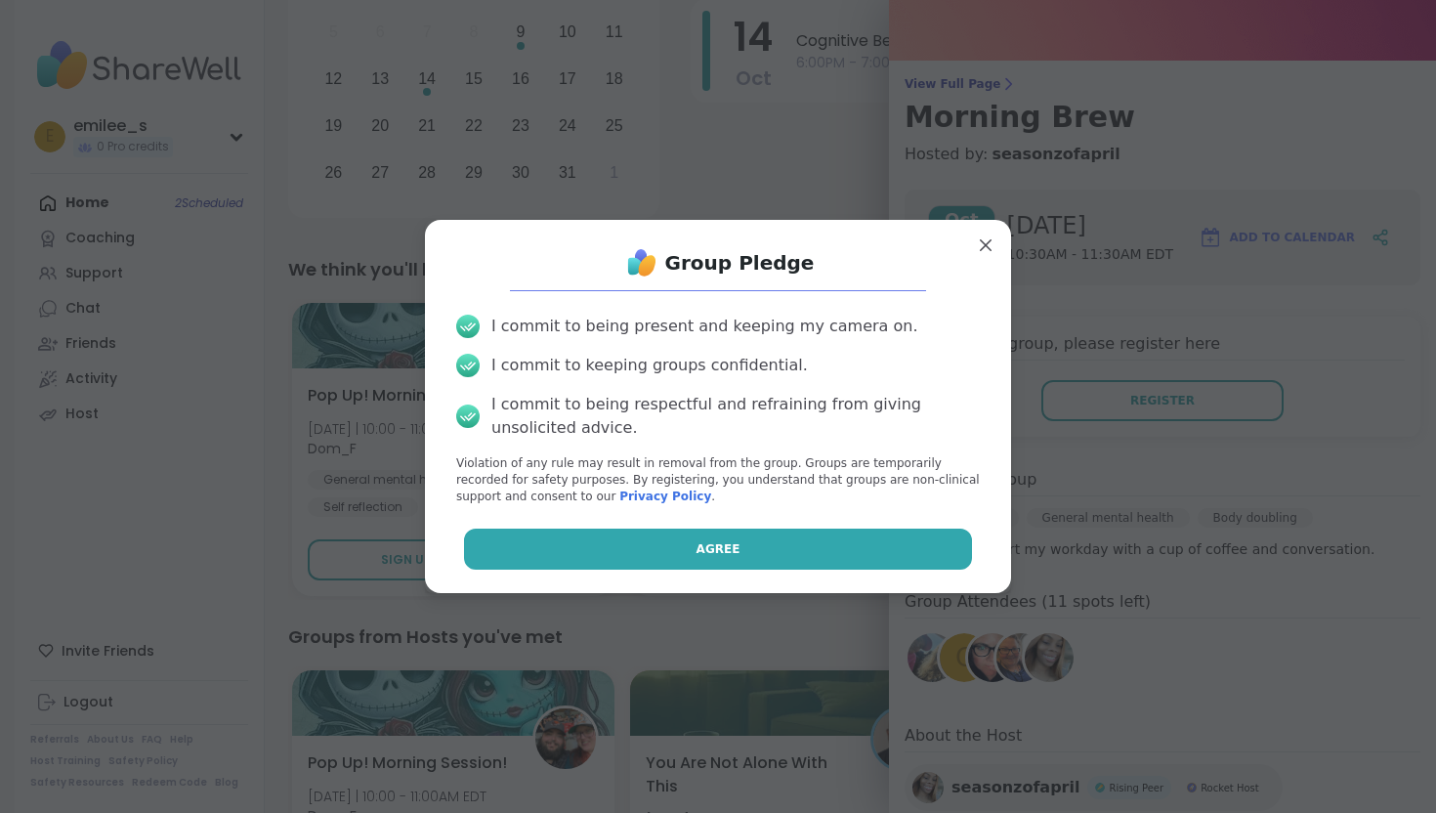
click at [762, 543] on button "Agree" at bounding box center [718, 548] width 509 height 41
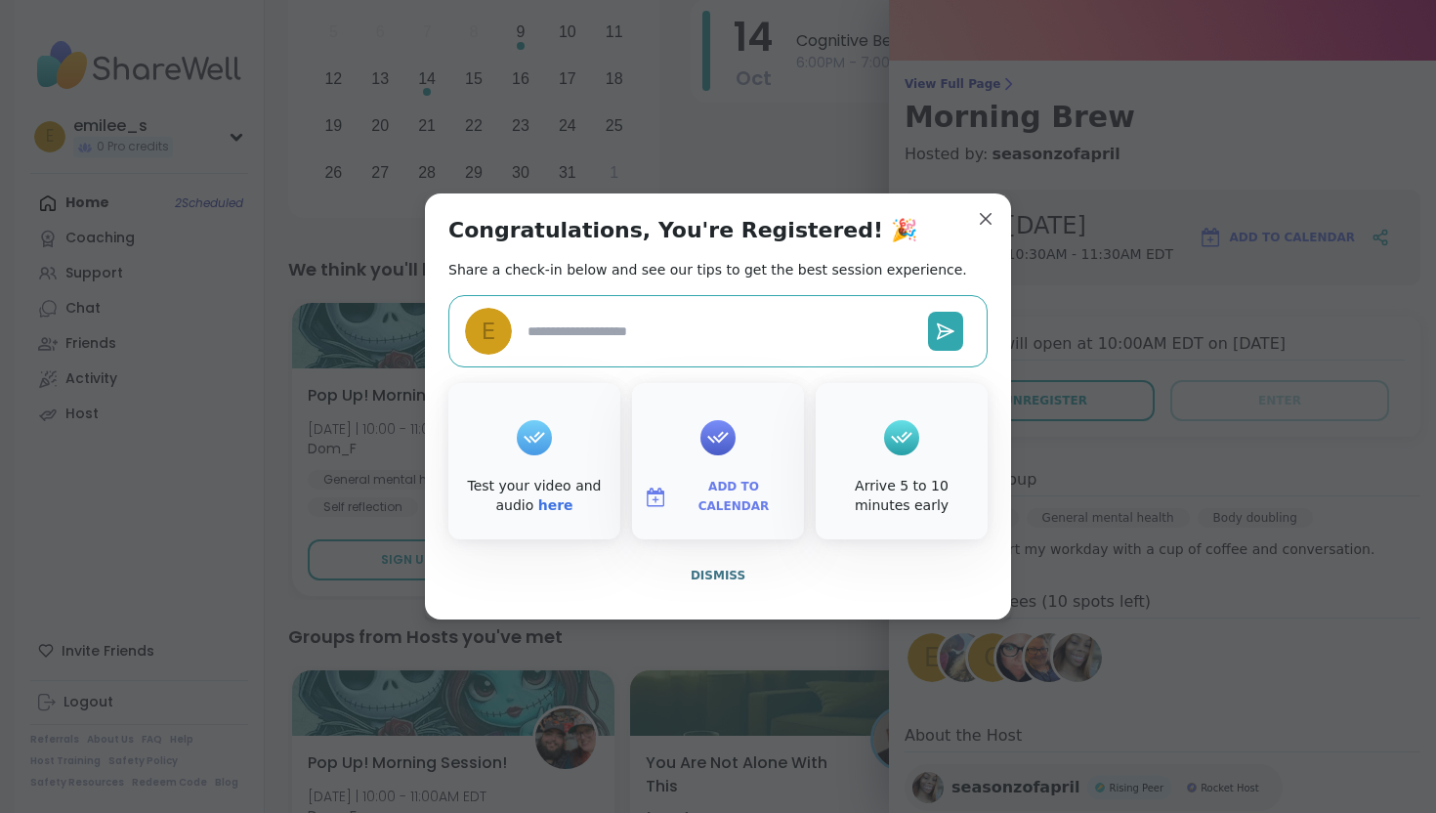
type textarea "*"
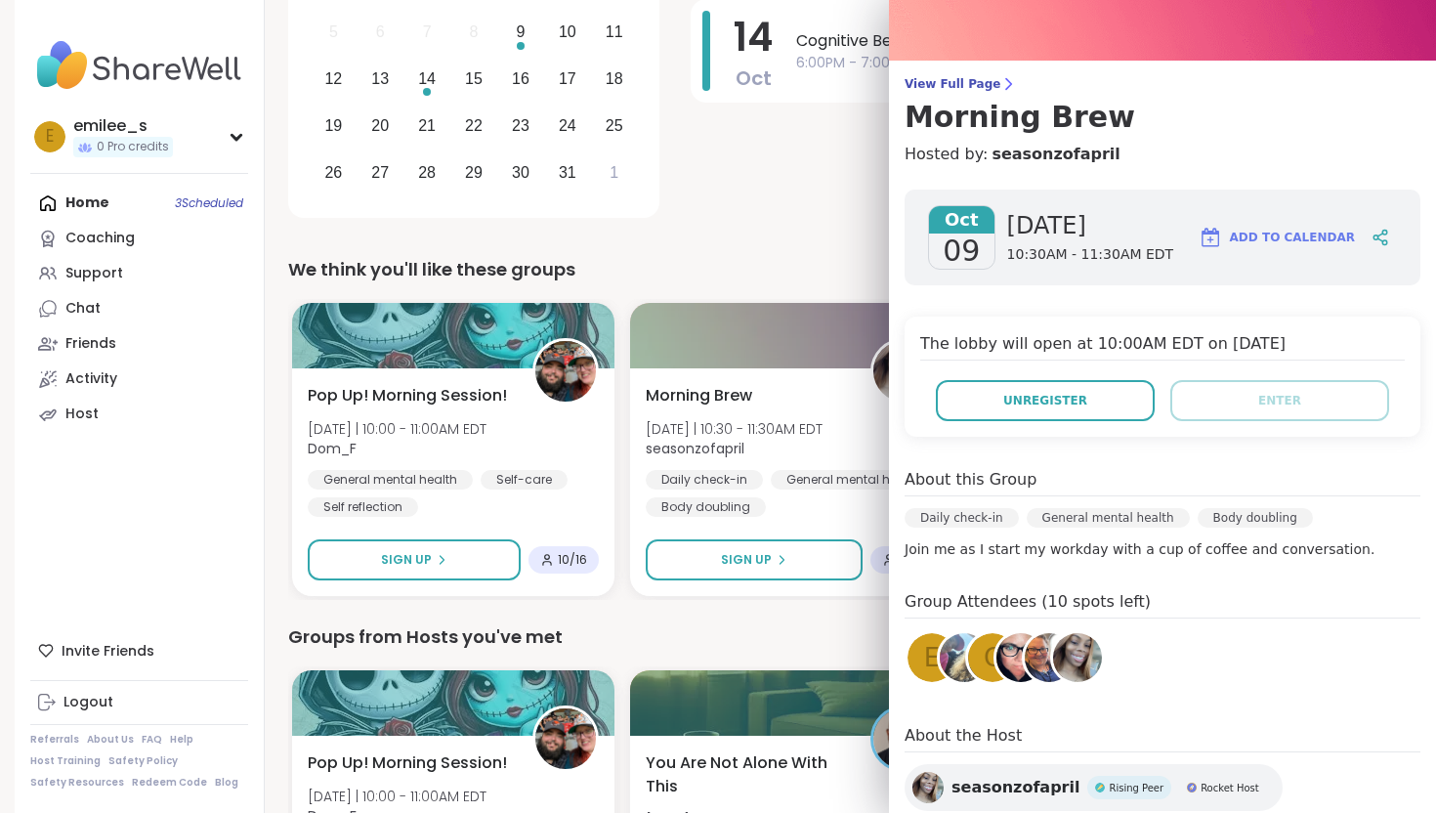
click at [769, 643] on div "Groups from Hosts you've met" at bounding box center [843, 636] width 1110 height 27
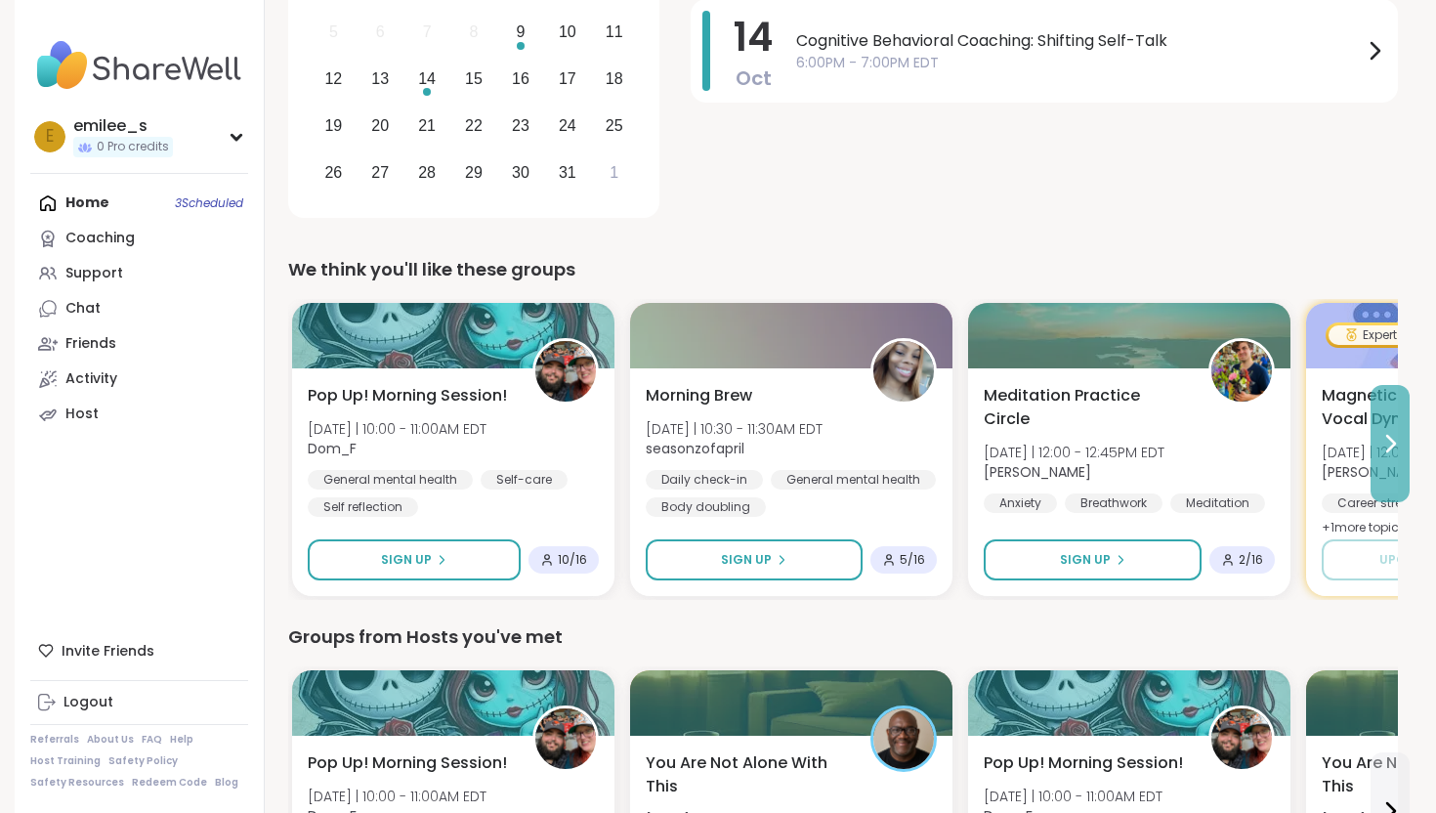
click at [1386, 421] on button at bounding box center [1389, 443] width 39 height 117
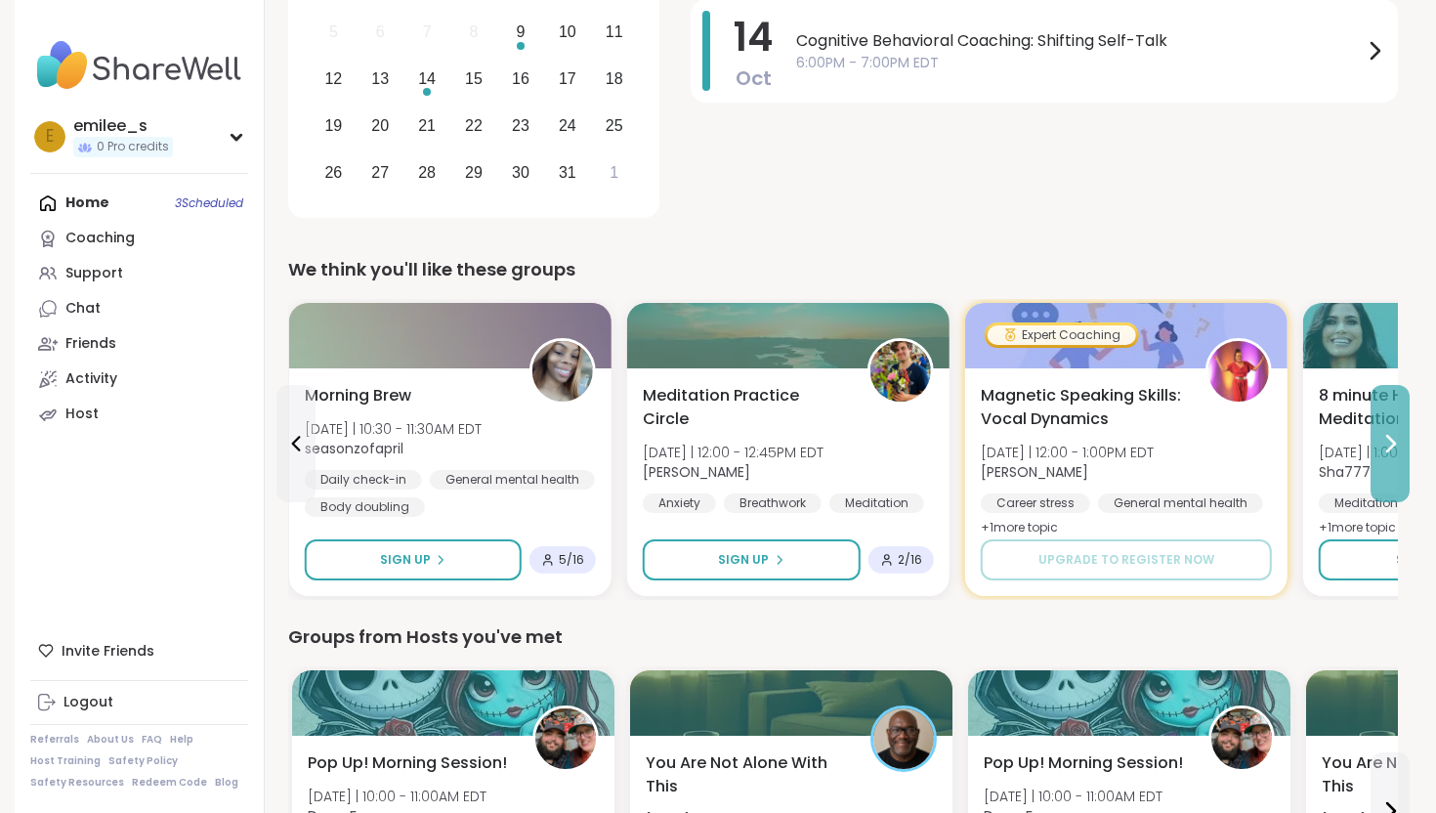
click at [1386, 421] on button at bounding box center [1389, 443] width 39 height 117
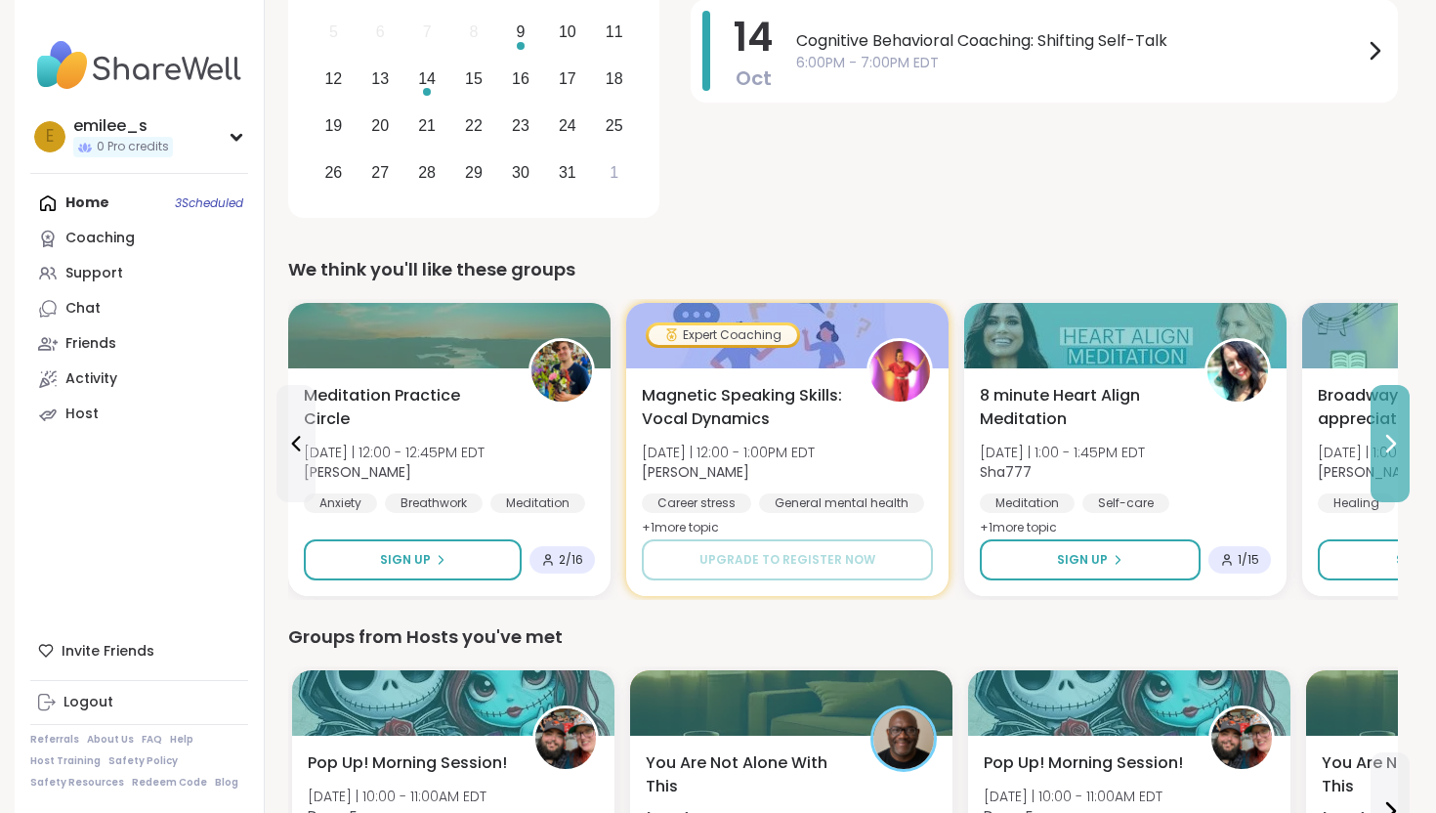
click at [1386, 421] on button at bounding box center [1389, 443] width 39 height 117
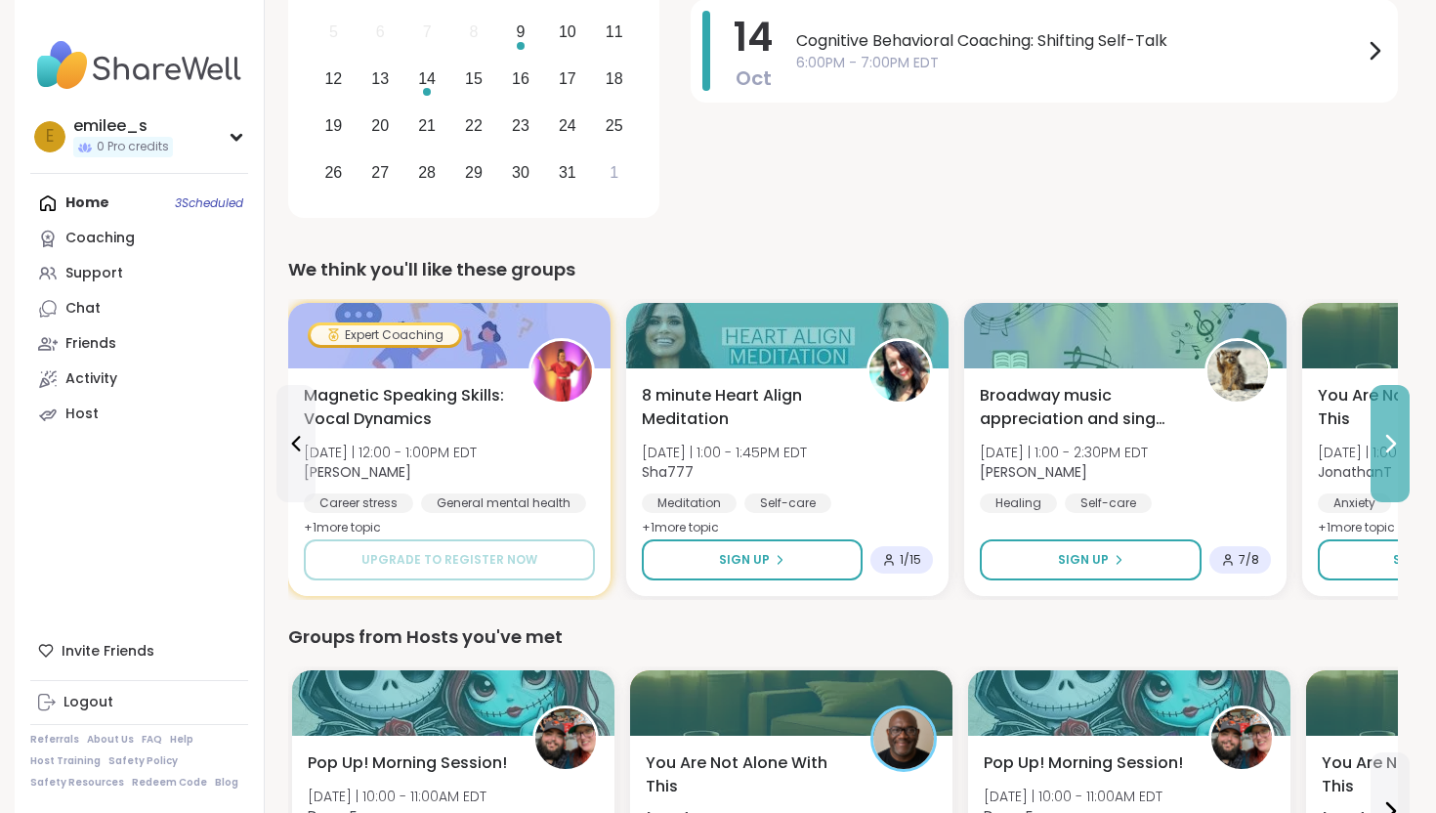
click at [1386, 421] on button at bounding box center [1389, 443] width 39 height 117
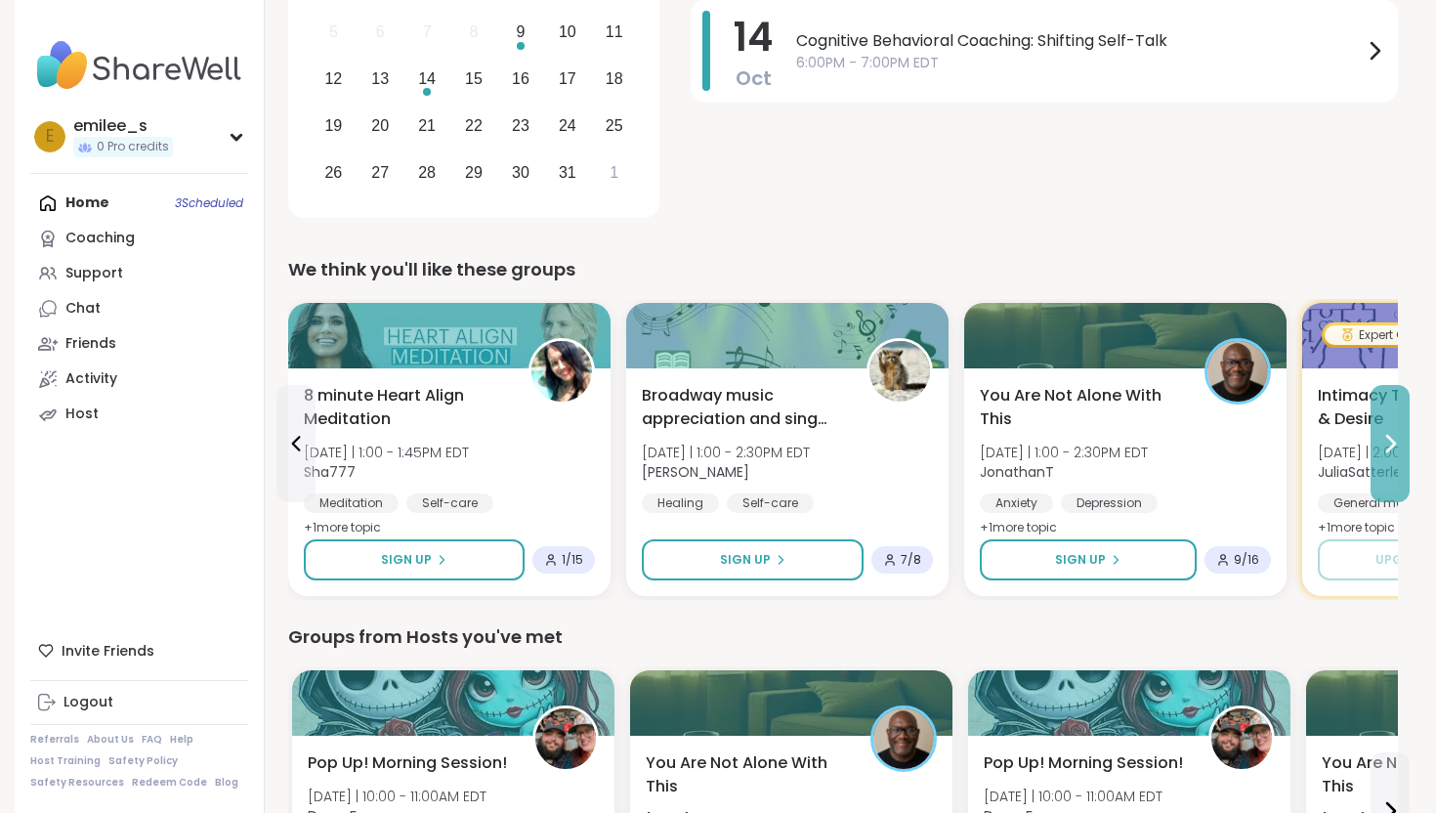
click at [1386, 421] on button at bounding box center [1389, 443] width 39 height 117
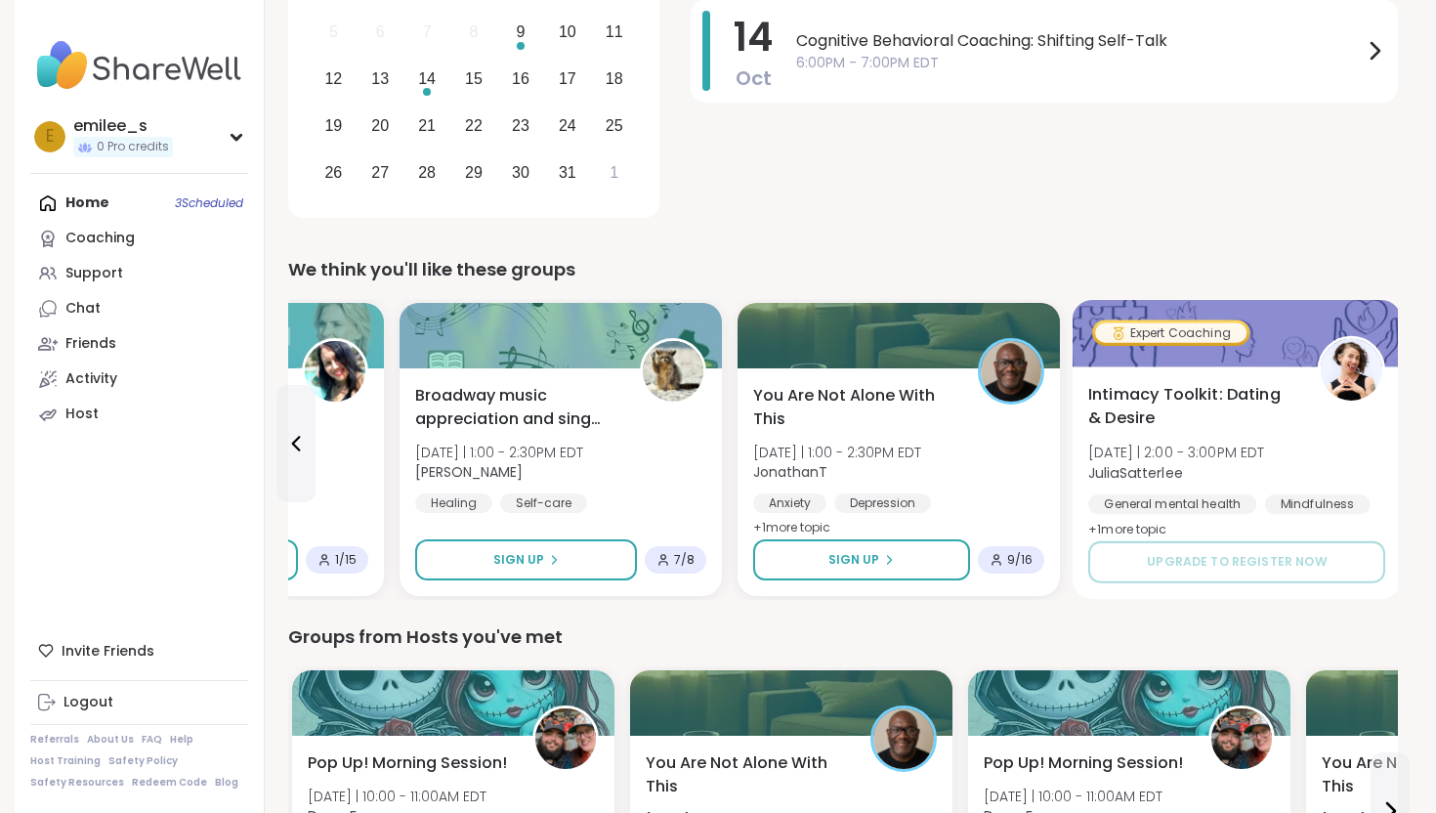
click at [1156, 521] on span "+ 1 more topic" at bounding box center [1127, 529] width 79 height 16
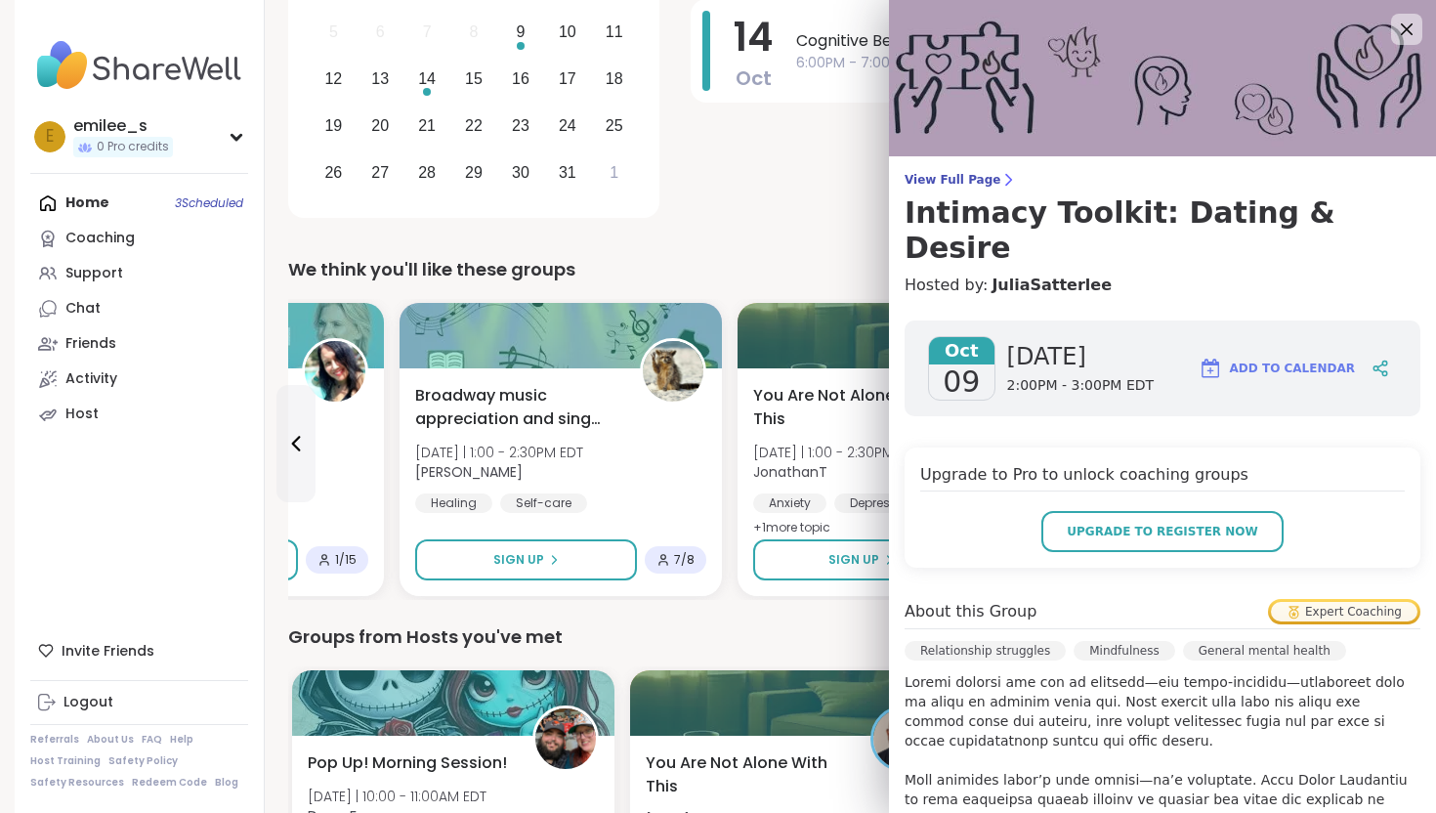
click at [838, 637] on div "Groups from Hosts you've met" at bounding box center [843, 636] width 1110 height 27
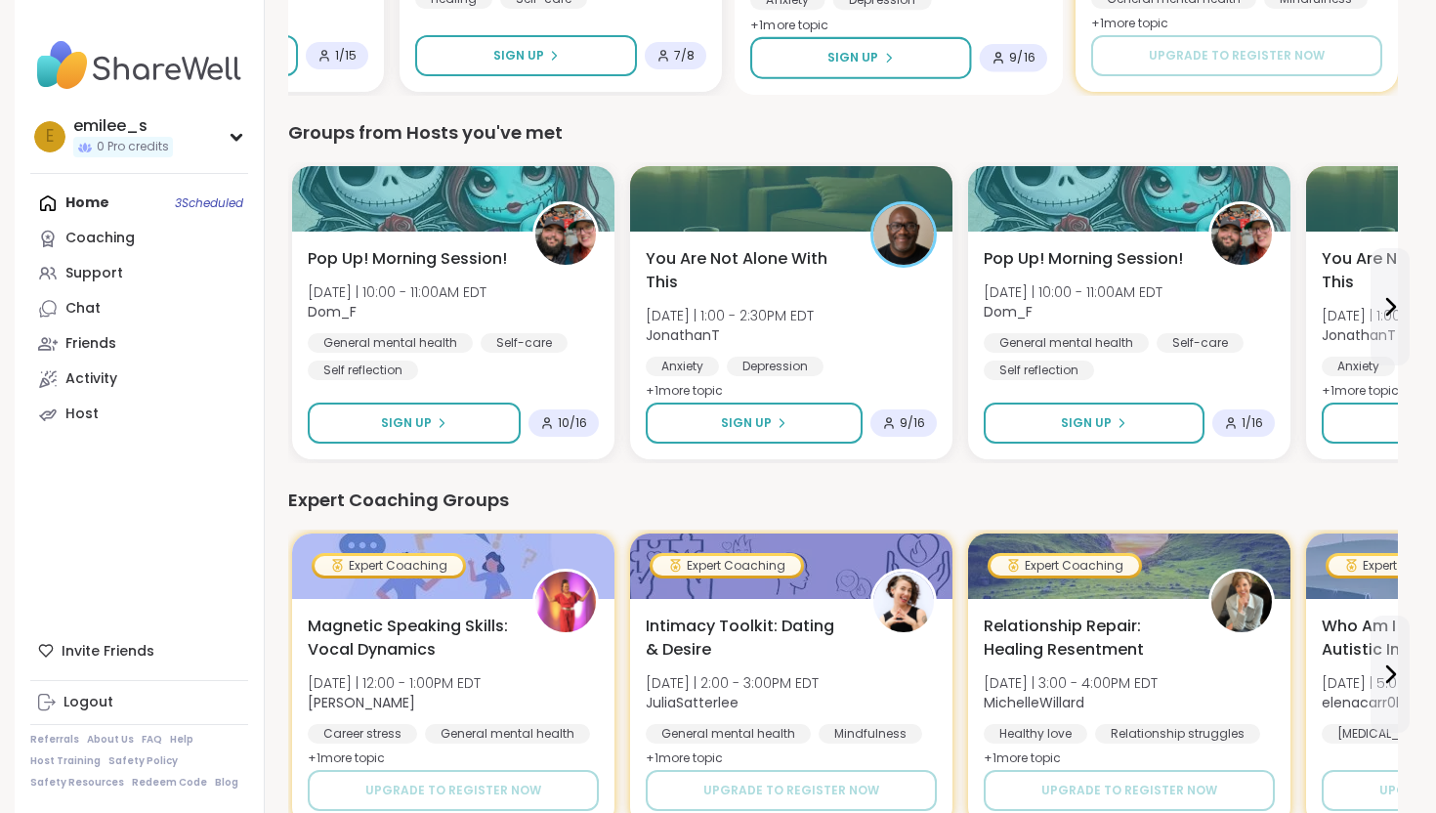
scroll to position [877, 0]
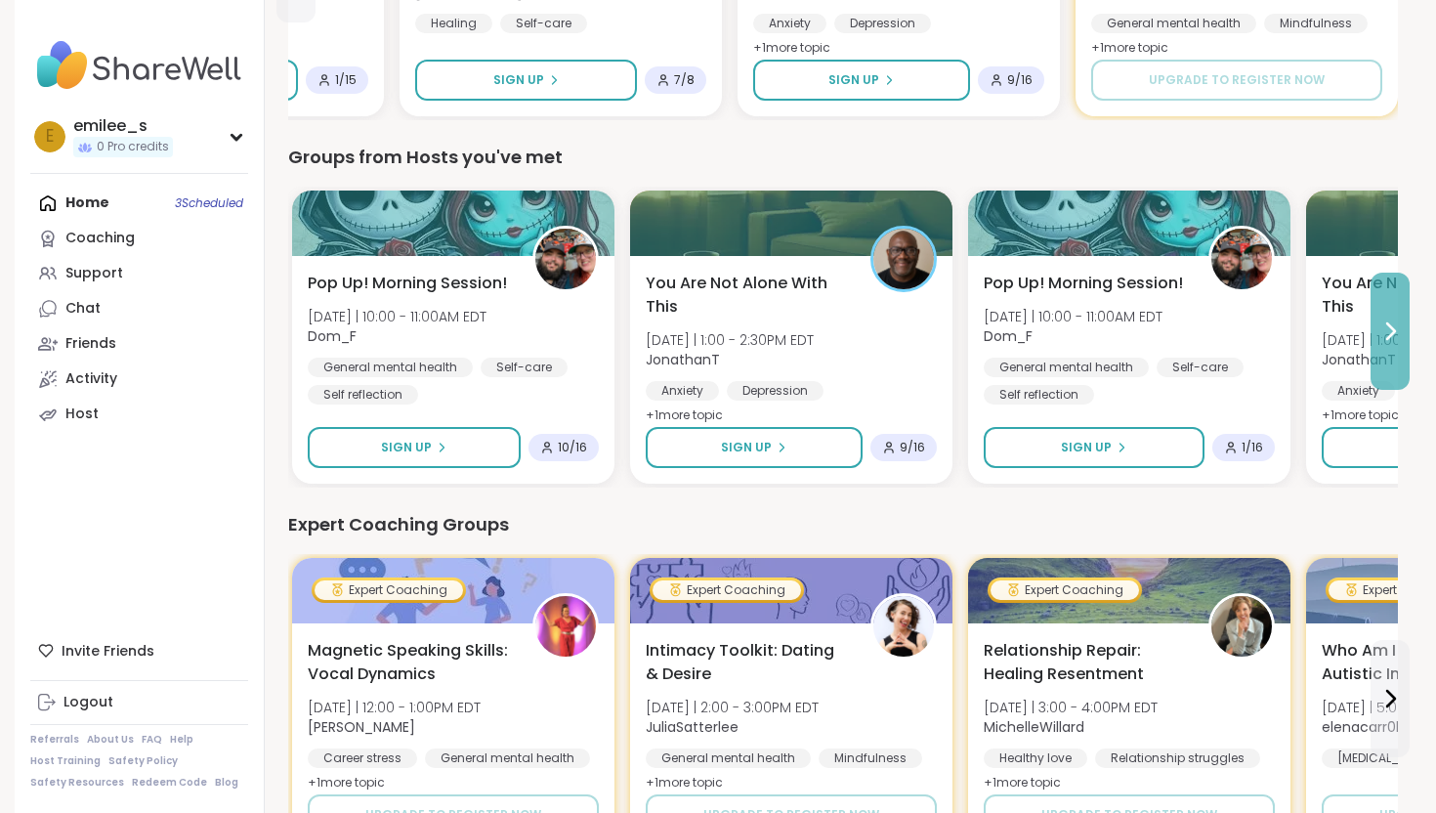
click at [1389, 355] on button at bounding box center [1389, 331] width 39 height 117
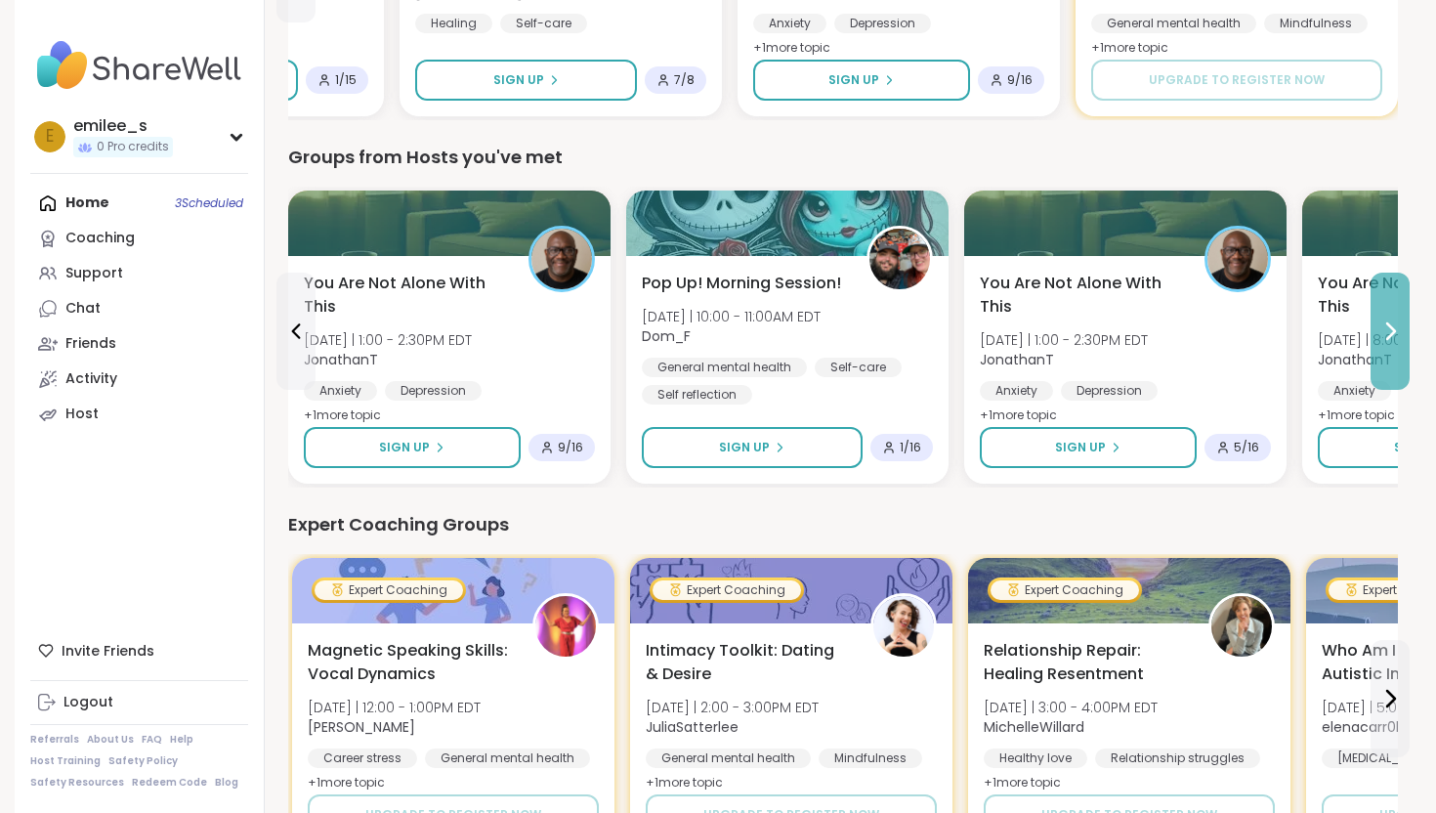
click at [1393, 352] on button at bounding box center [1389, 331] width 39 height 117
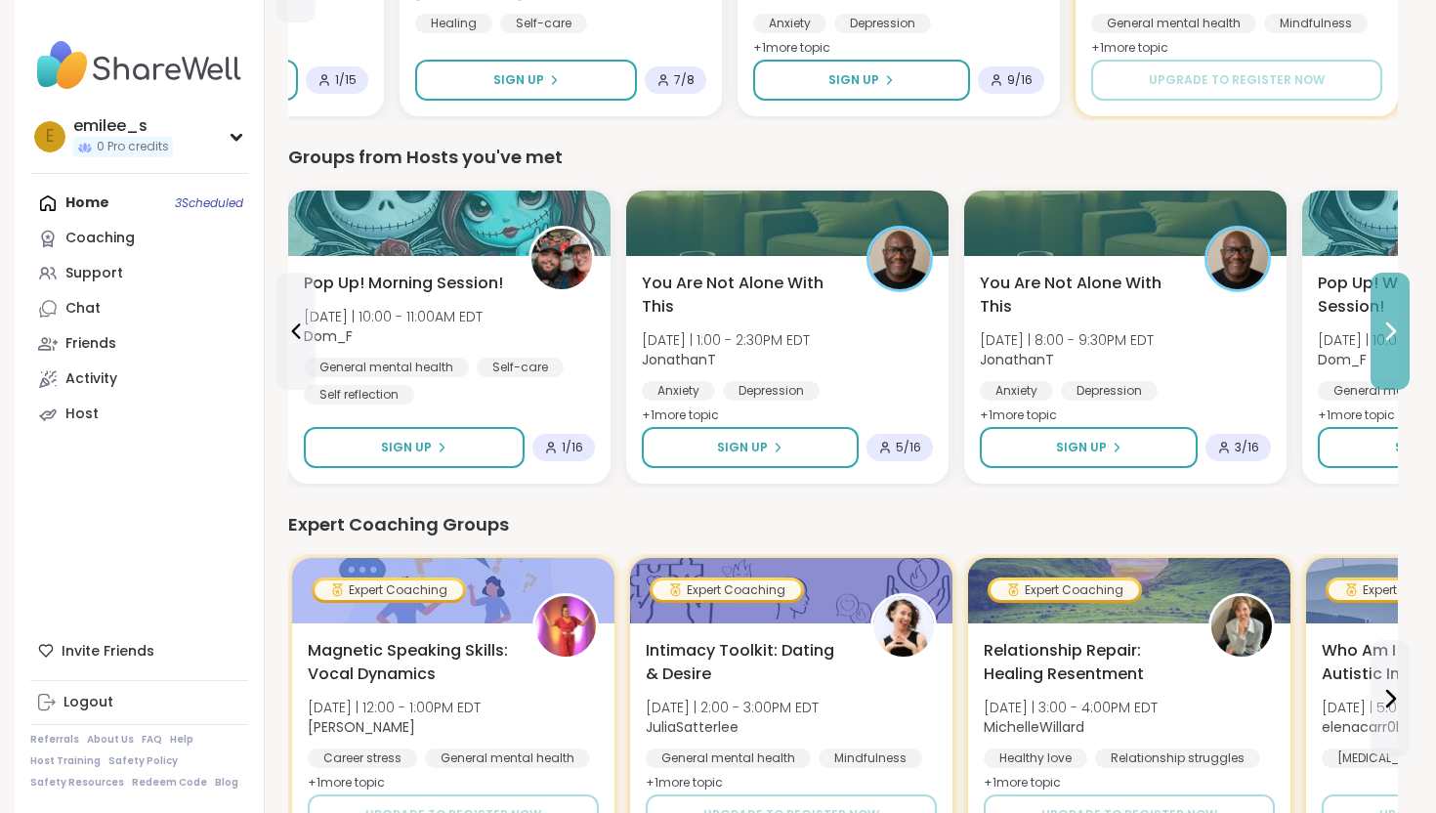
click at [1393, 352] on button at bounding box center [1389, 331] width 39 height 117
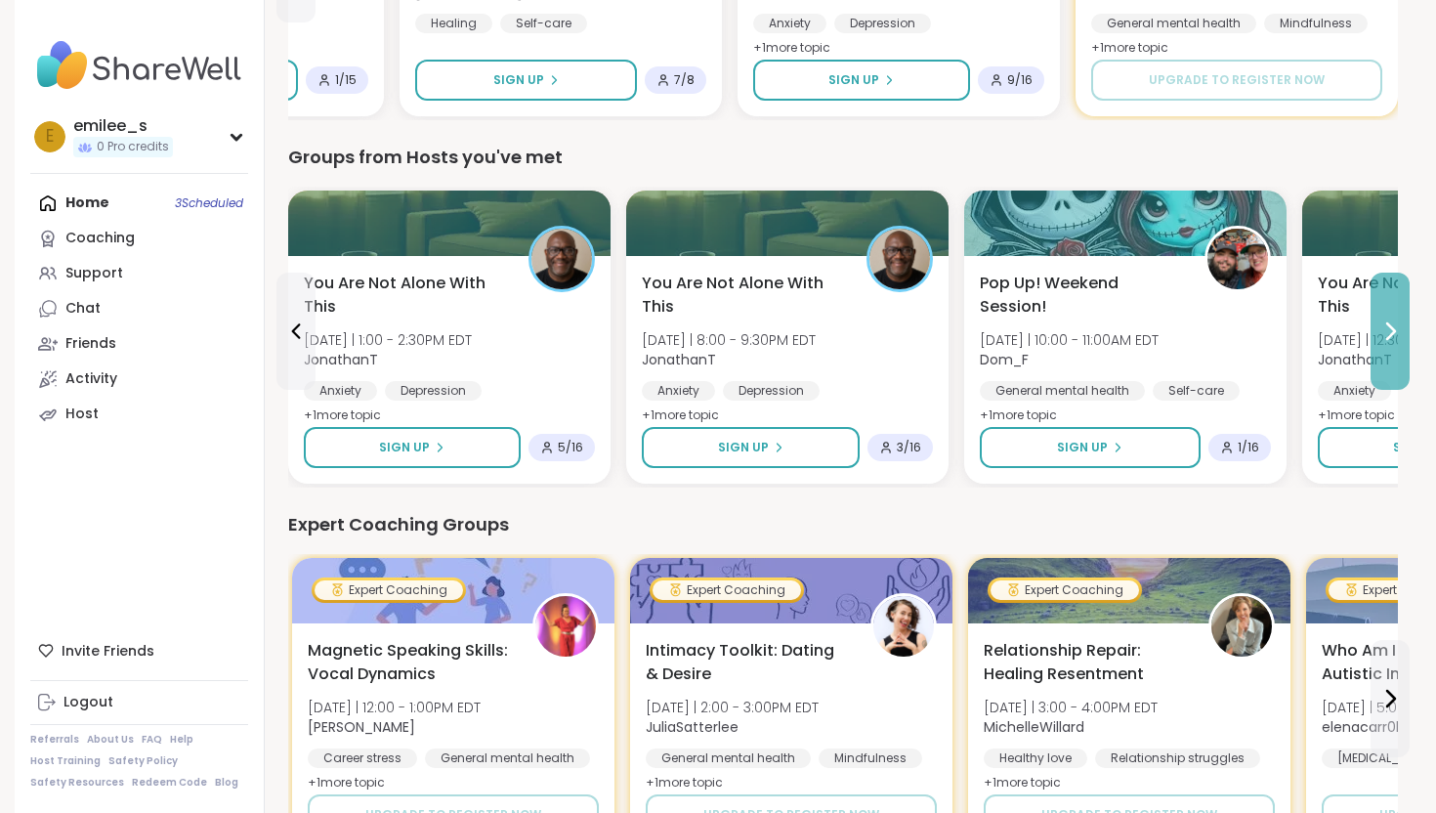
click at [1393, 353] on button at bounding box center [1389, 331] width 39 height 117
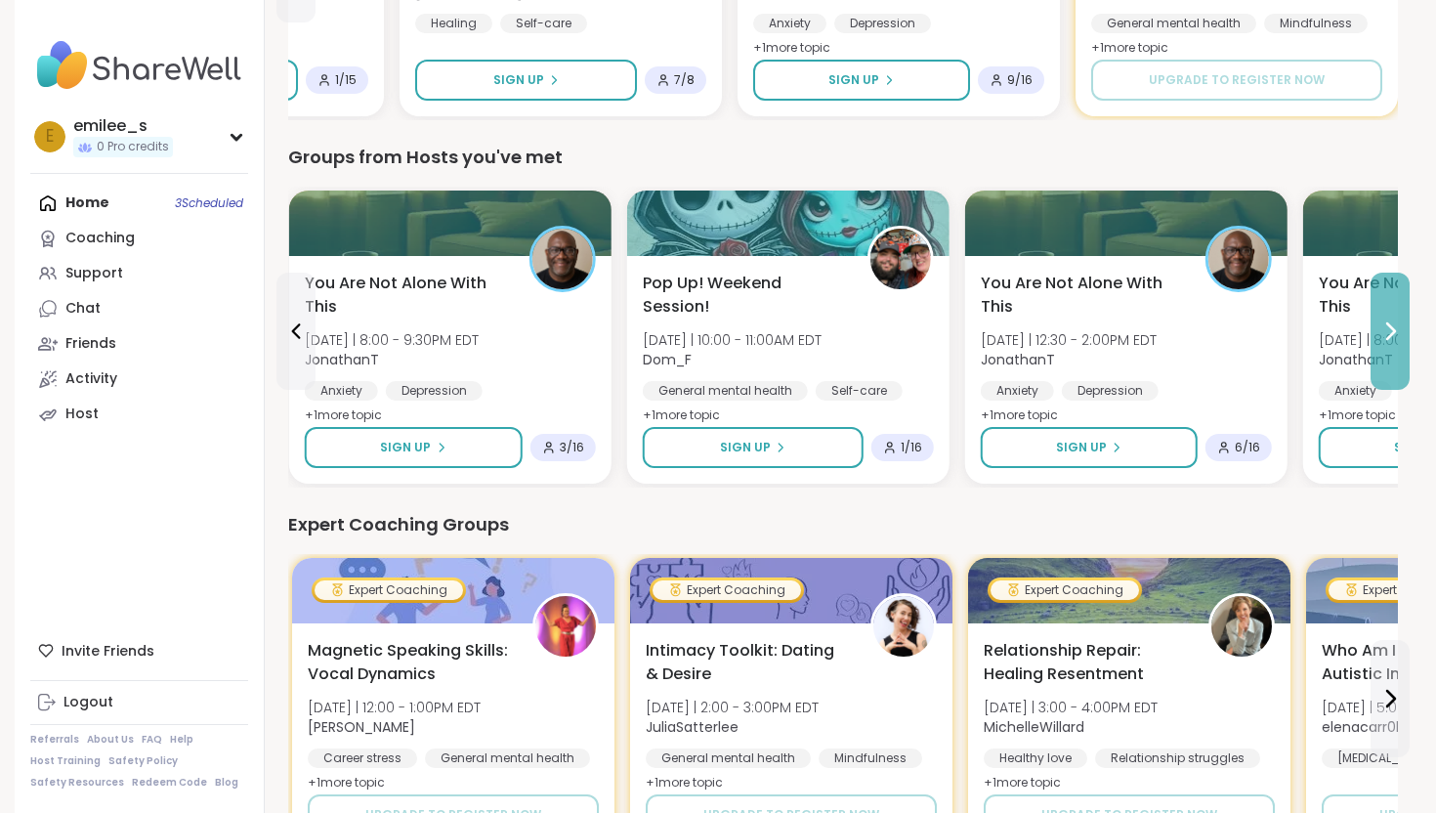
click at [1394, 352] on button at bounding box center [1389, 331] width 39 height 117
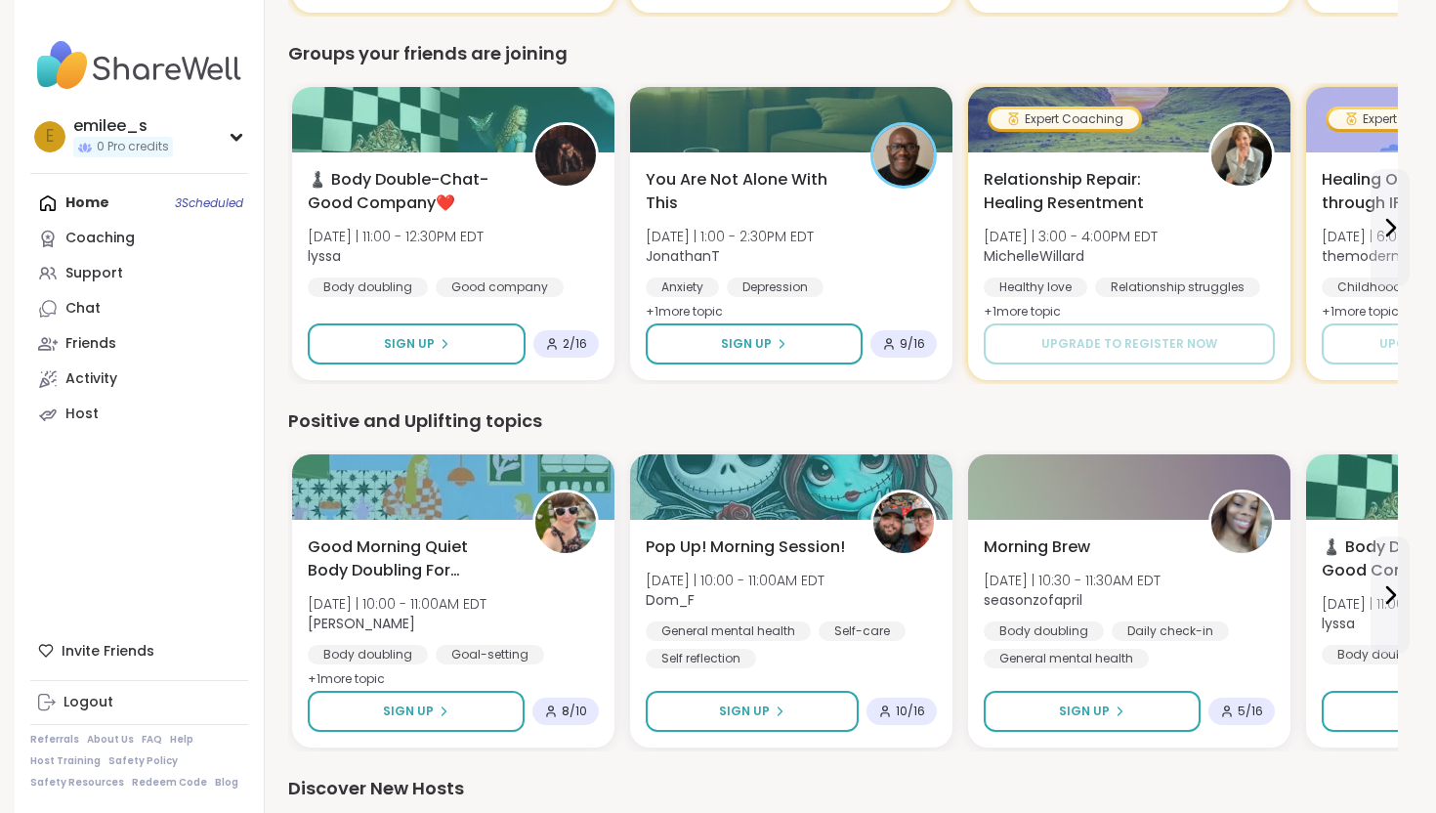
scroll to position [1721, 0]
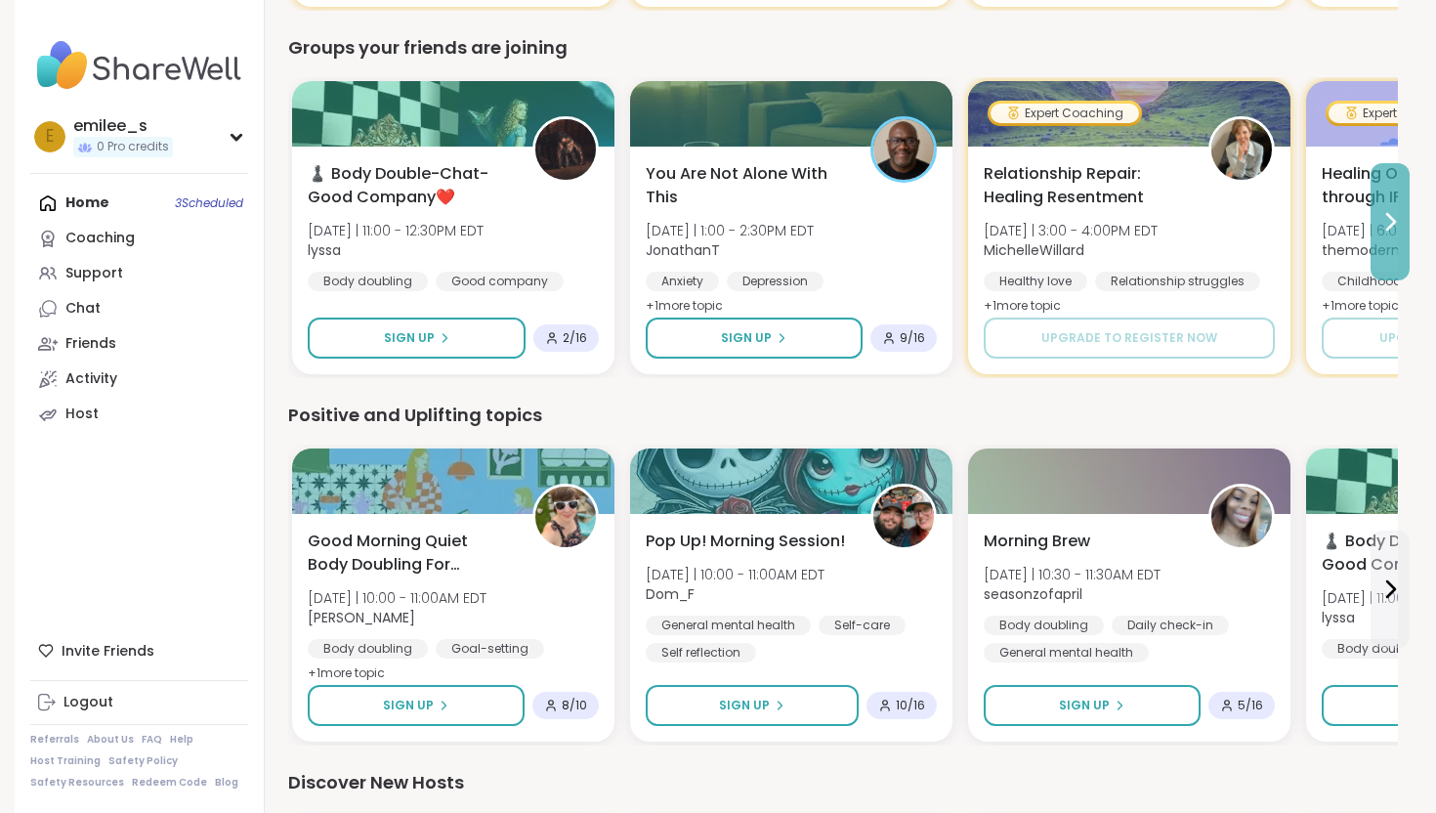
click at [1399, 232] on button at bounding box center [1389, 221] width 39 height 117
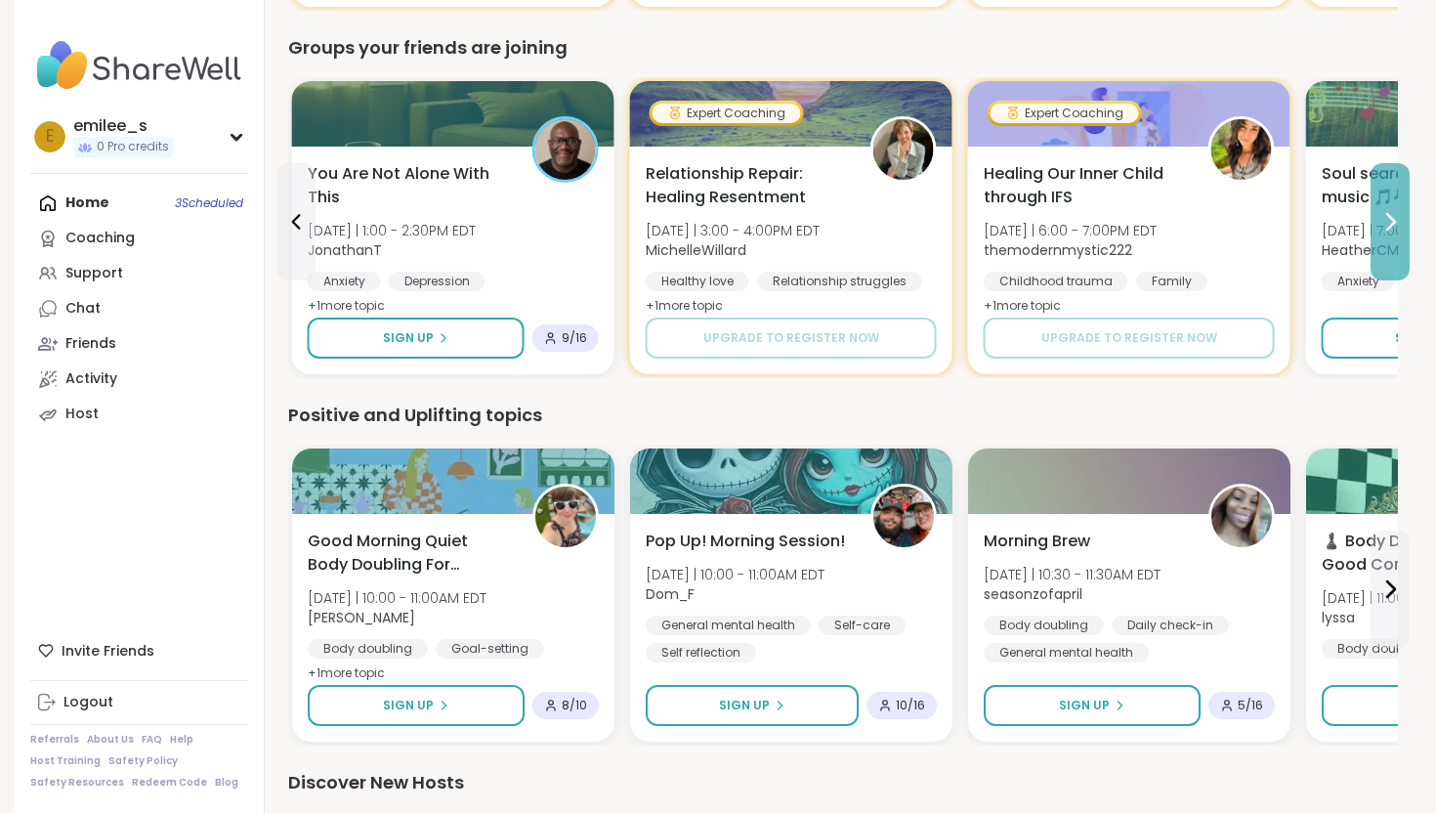
click at [1399, 232] on button at bounding box center [1389, 221] width 39 height 117
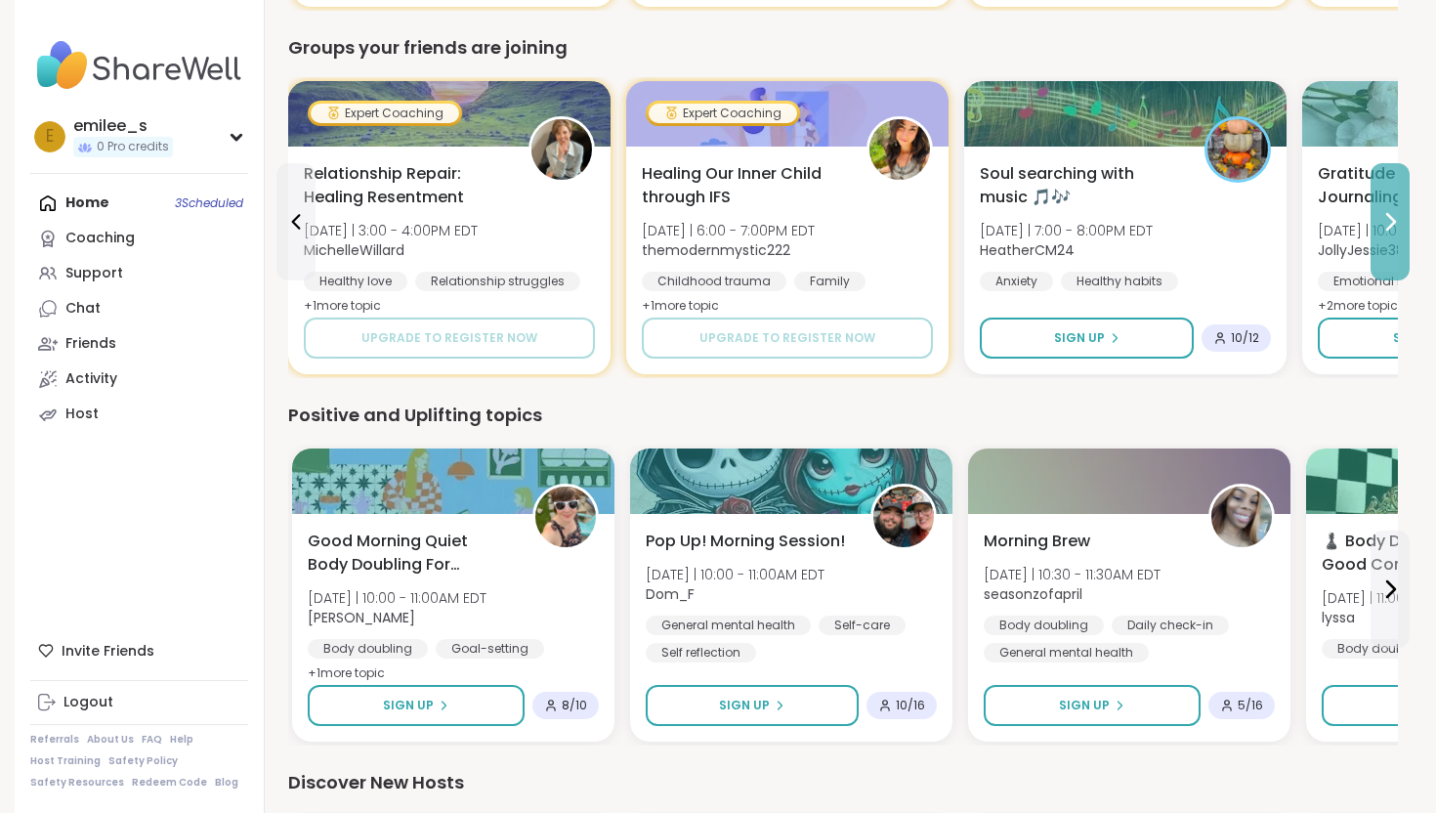
click at [1401, 235] on button at bounding box center [1389, 221] width 39 height 117
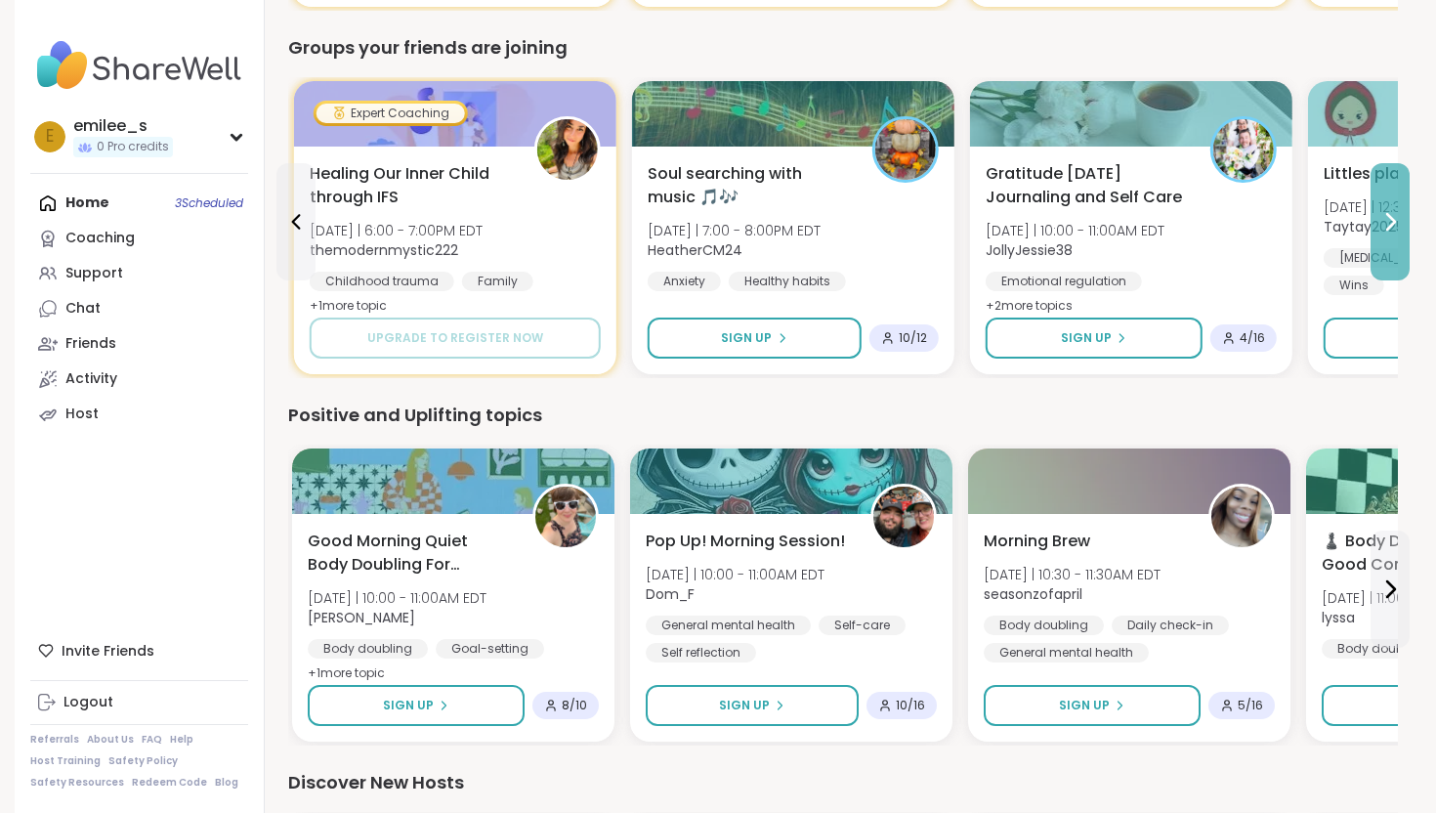
click at [1401, 235] on button at bounding box center [1389, 221] width 39 height 117
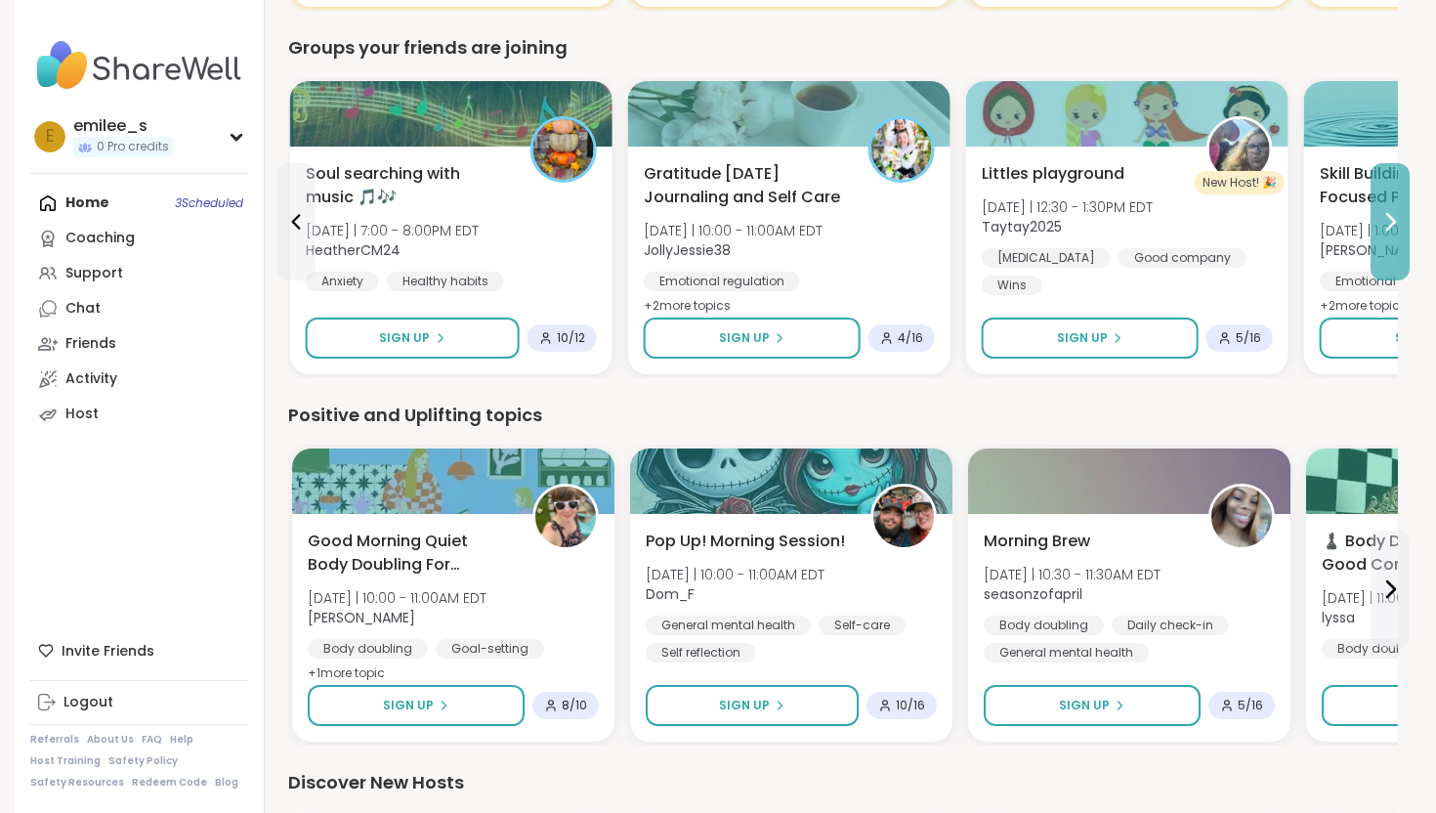
click at [1401, 235] on button at bounding box center [1389, 221] width 39 height 117
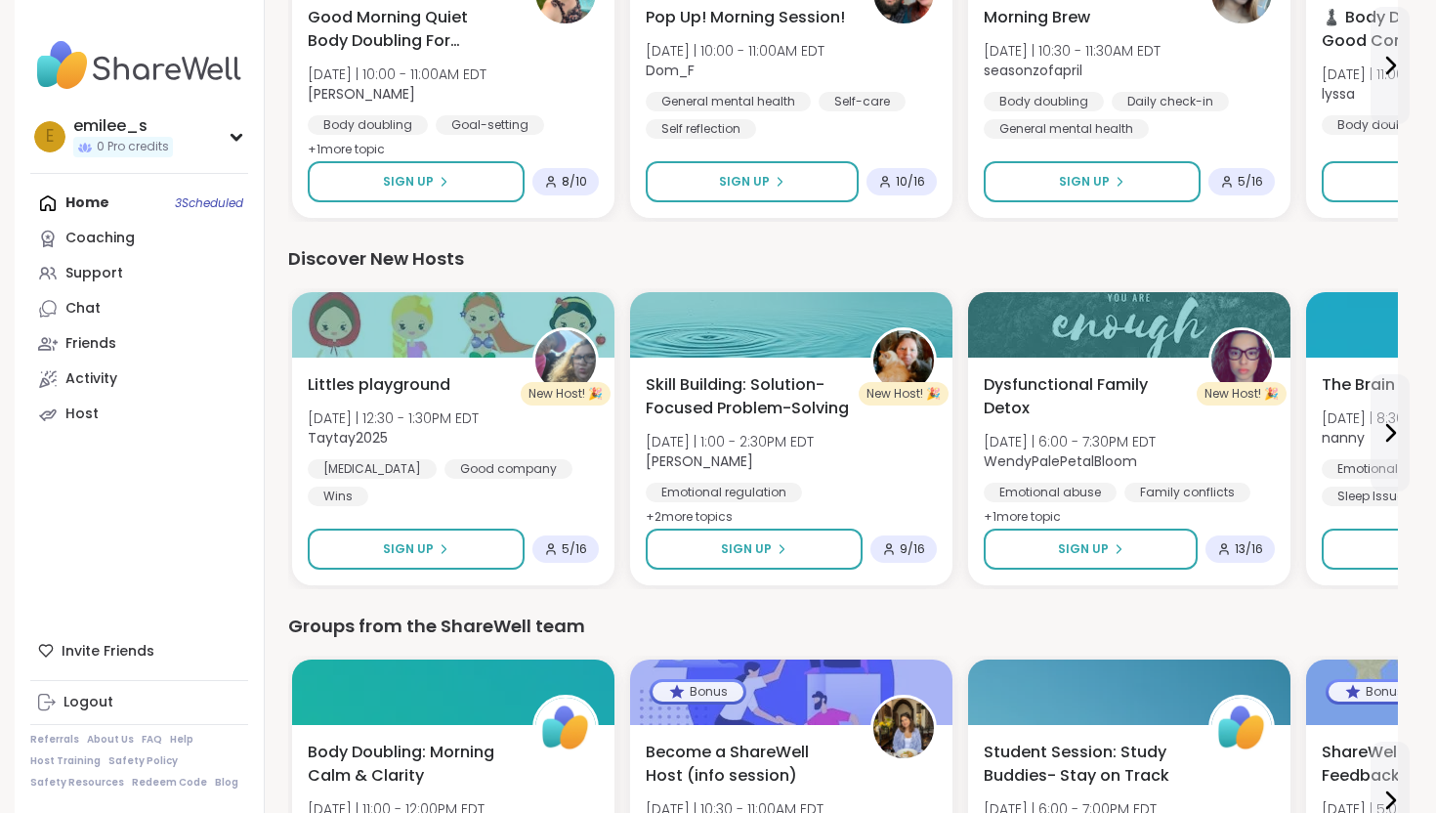
scroll to position [2471, 0]
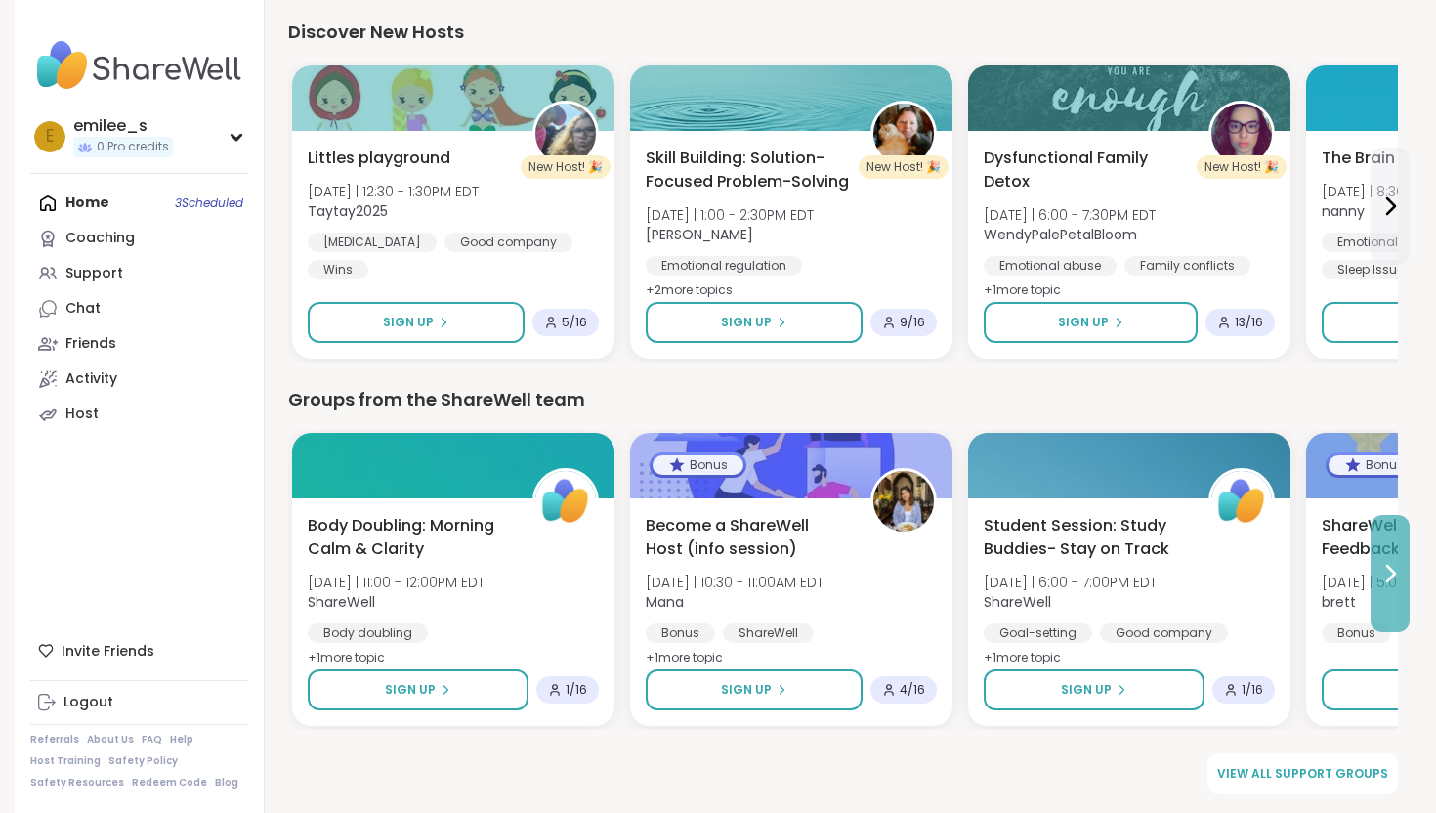
click at [1386, 562] on icon at bounding box center [1389, 573] width 23 height 23
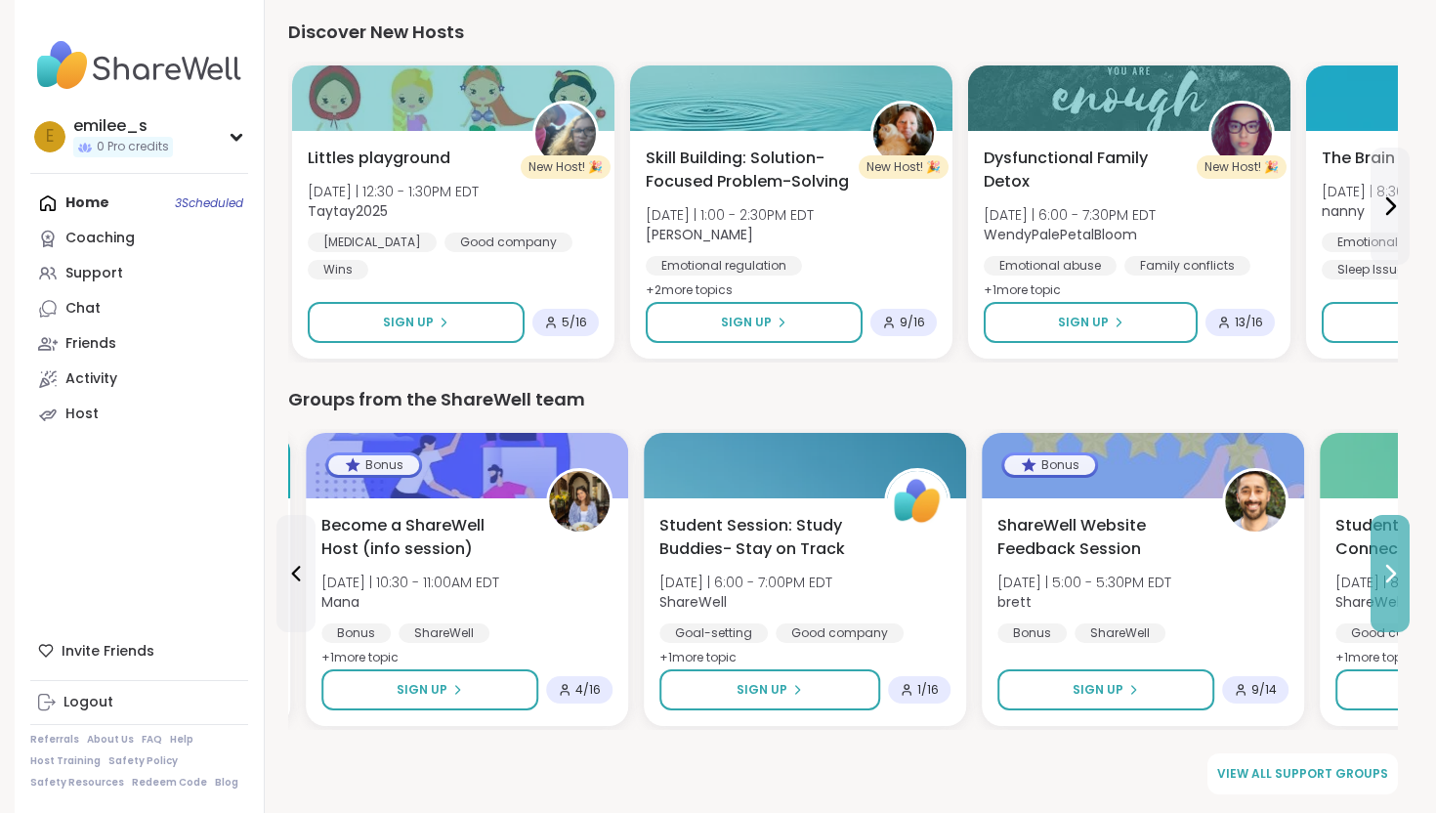
click at [1386, 562] on icon at bounding box center [1389, 573] width 23 height 23
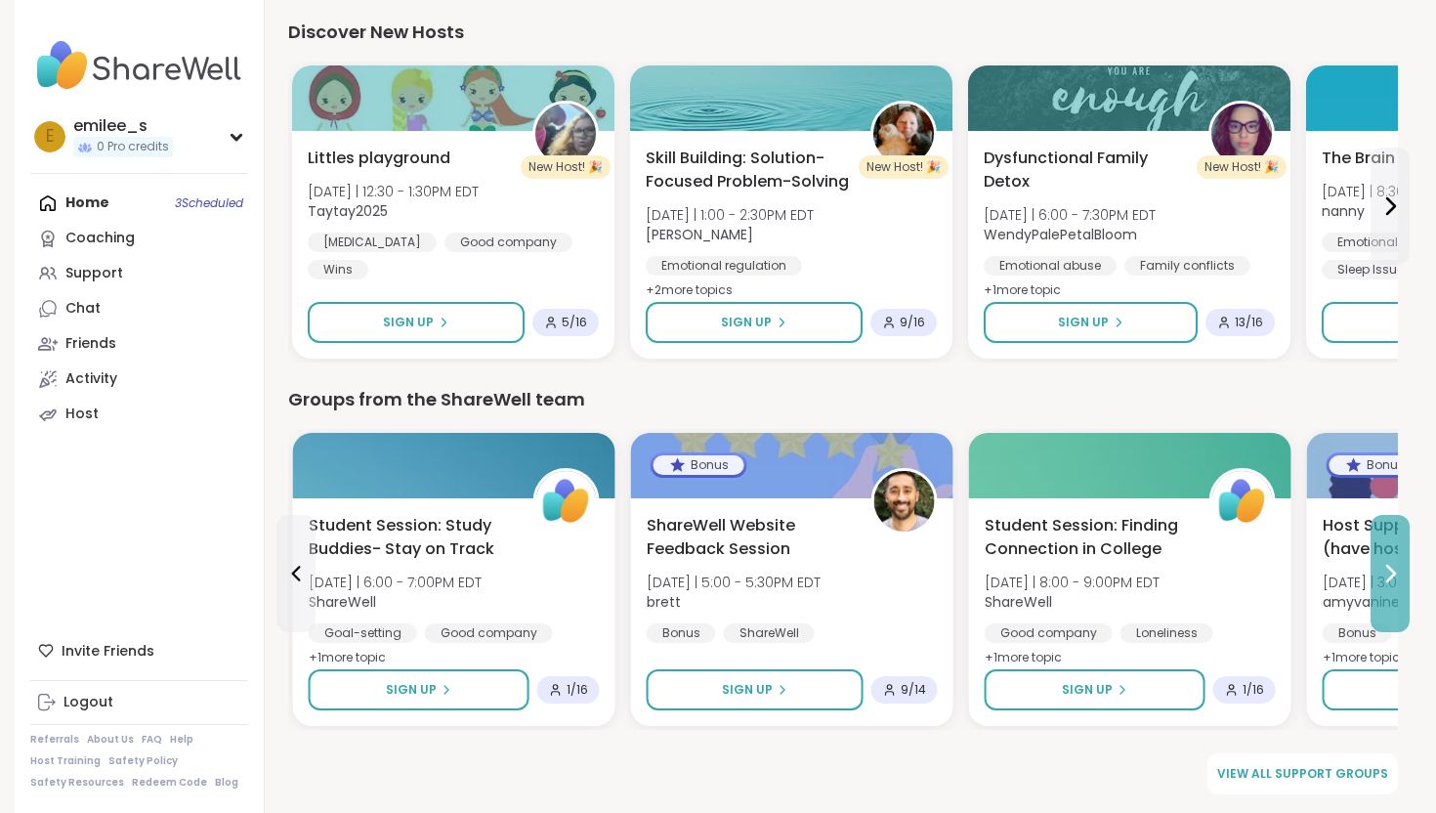
click at [1386, 562] on icon at bounding box center [1389, 573] width 23 height 23
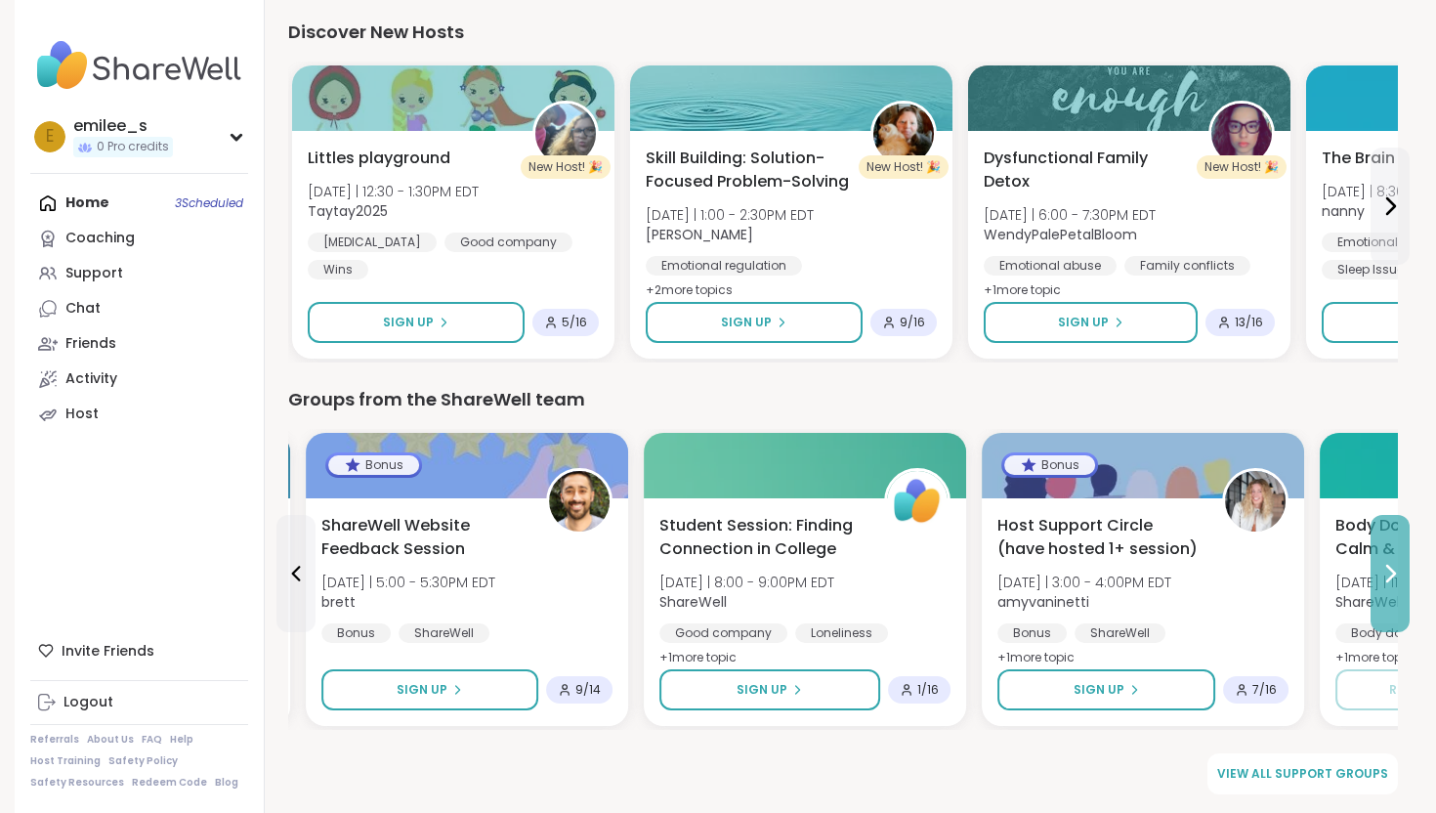
click at [1386, 562] on icon at bounding box center [1389, 573] width 23 height 23
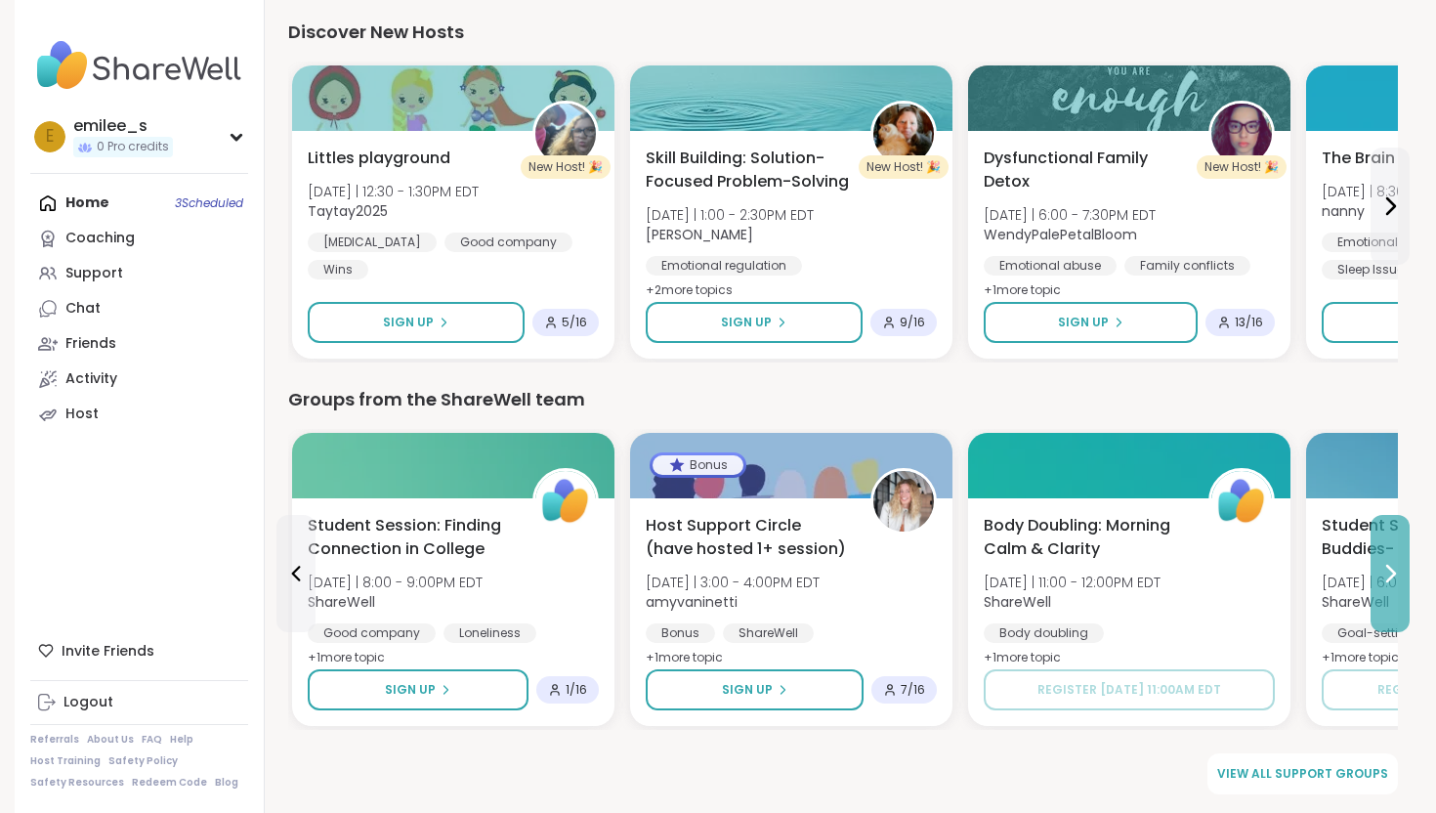
click at [1386, 562] on icon at bounding box center [1389, 573] width 23 height 23
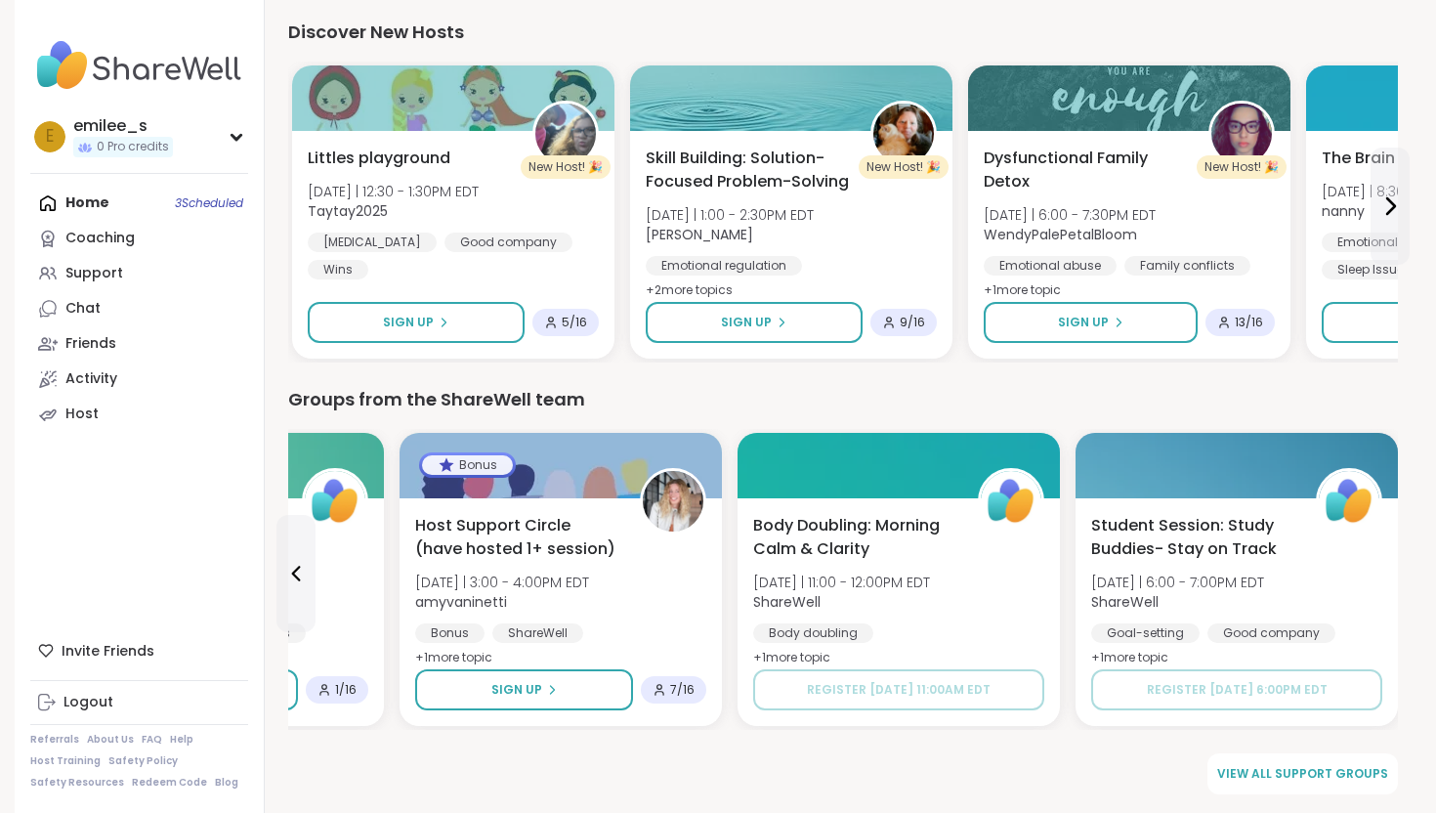
click at [1386, 562] on div "Student Session: Study Buddies- Stay on Track [DATE] | 6:00 - 7:00PM EDT ShareW…" at bounding box center [1236, 612] width 322 height 228
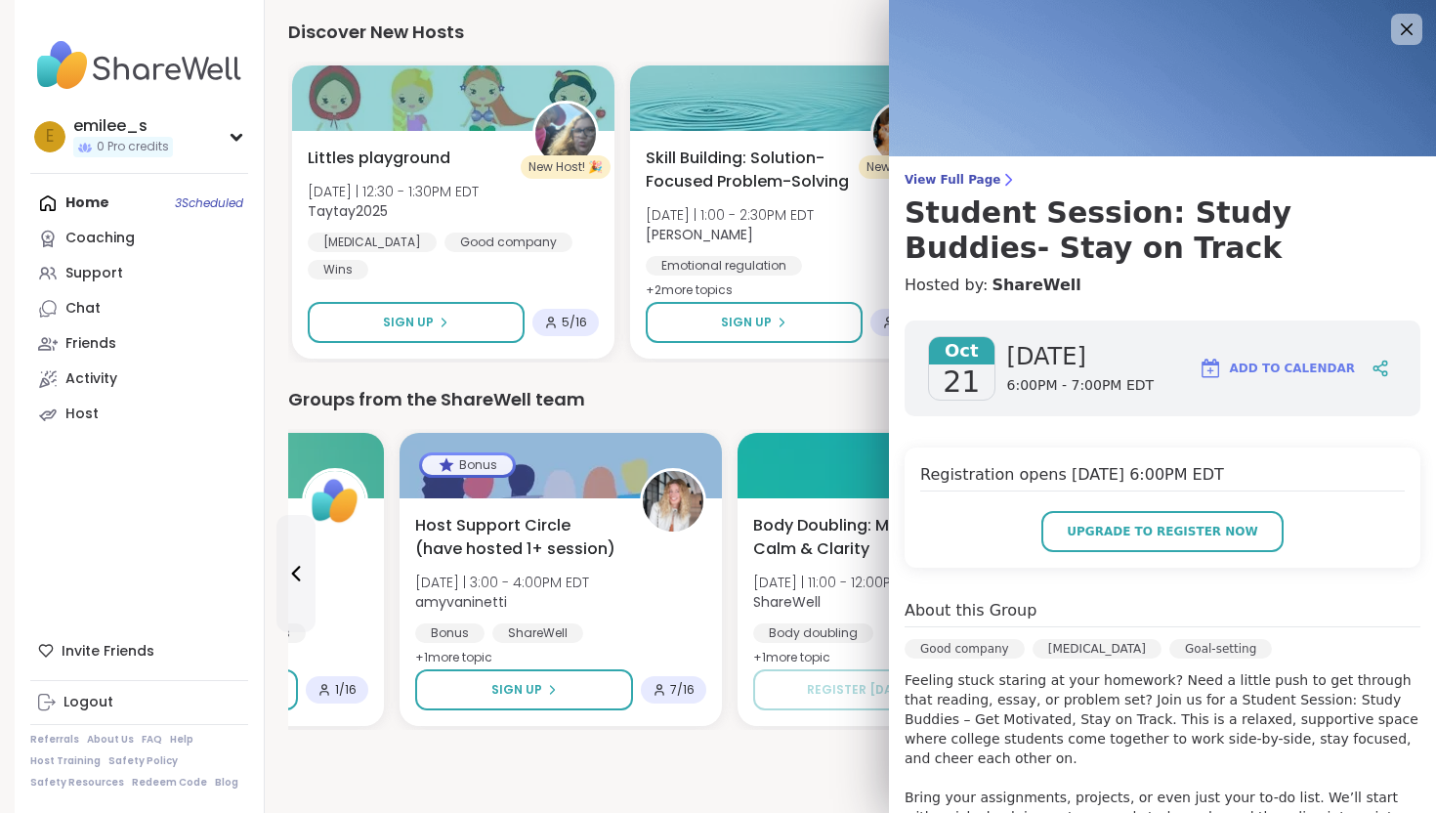
click at [662, 783] on div "View all support groups" at bounding box center [843, 773] width 1110 height 41
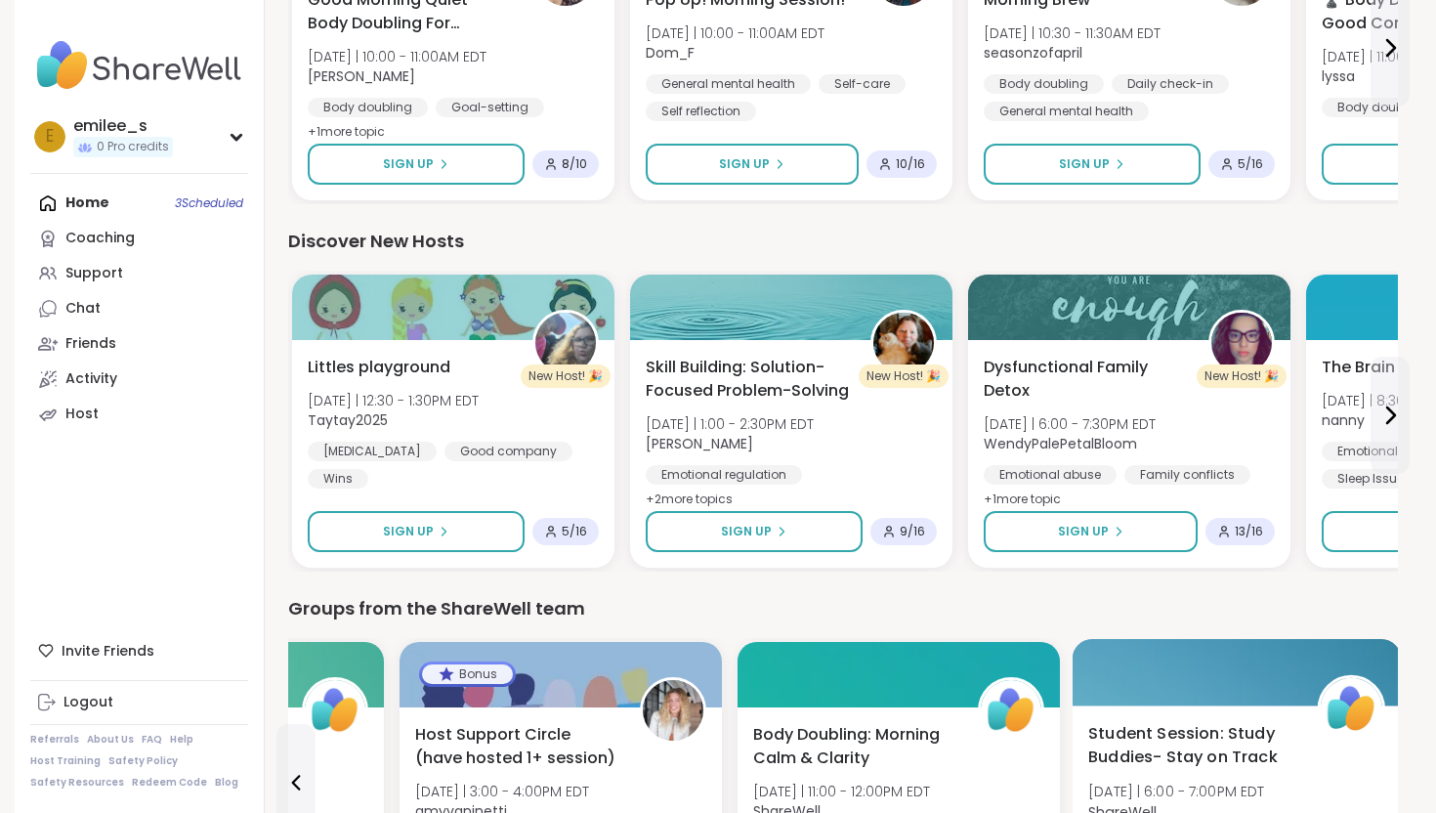
scroll to position [2242, 0]
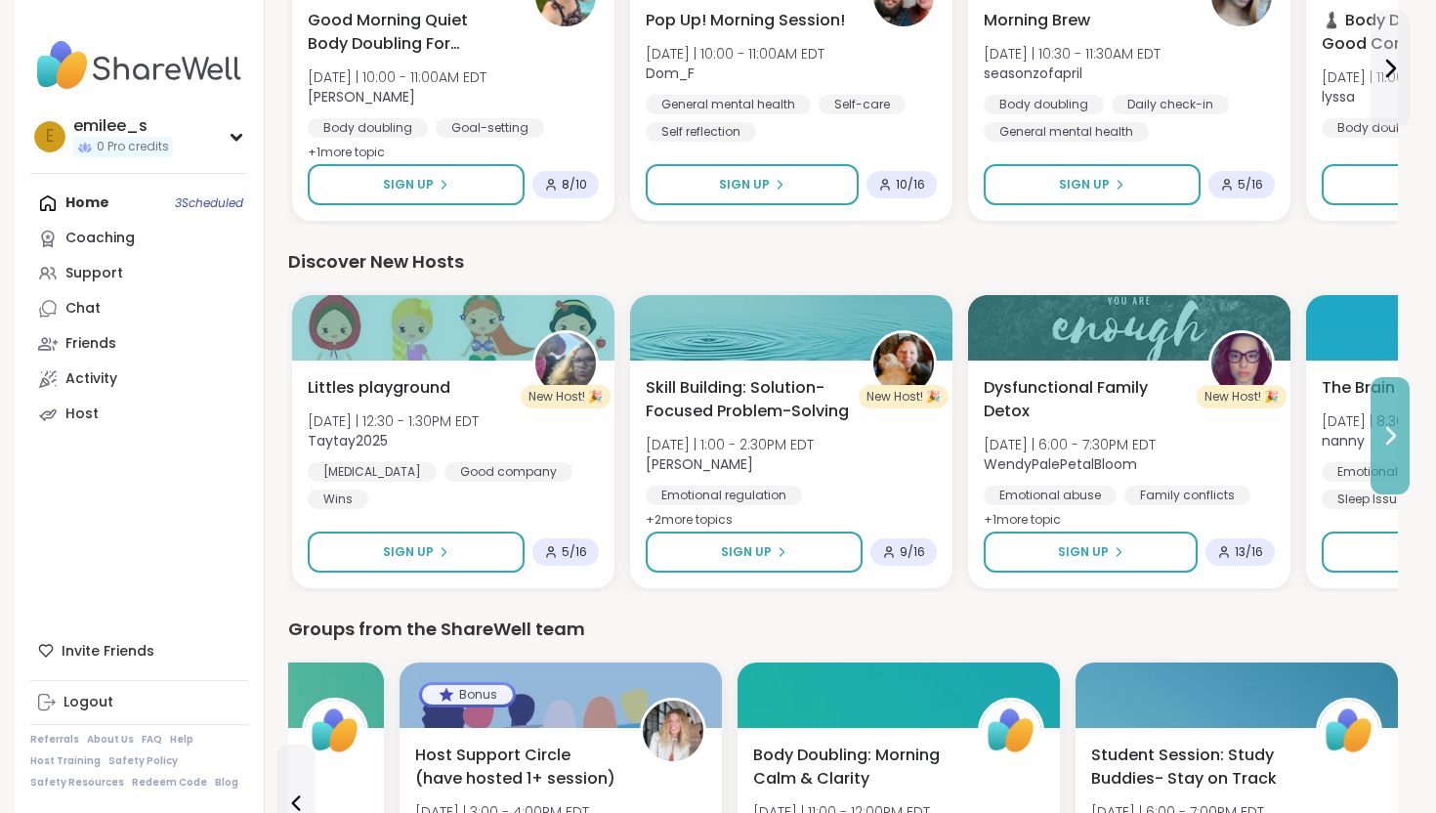
click at [1391, 444] on icon at bounding box center [1389, 435] width 23 height 23
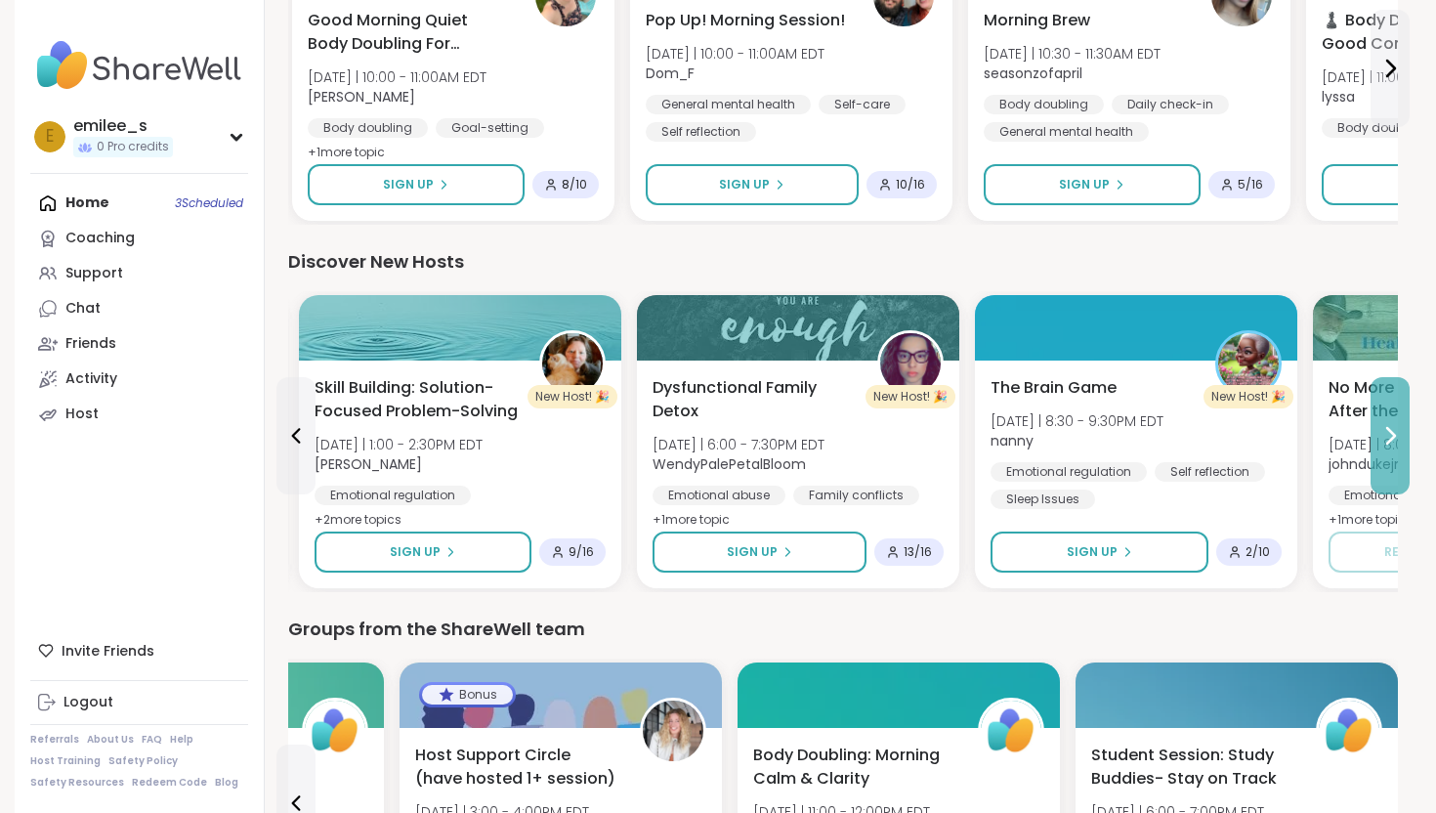
click at [1391, 444] on icon at bounding box center [1389, 435] width 23 height 23
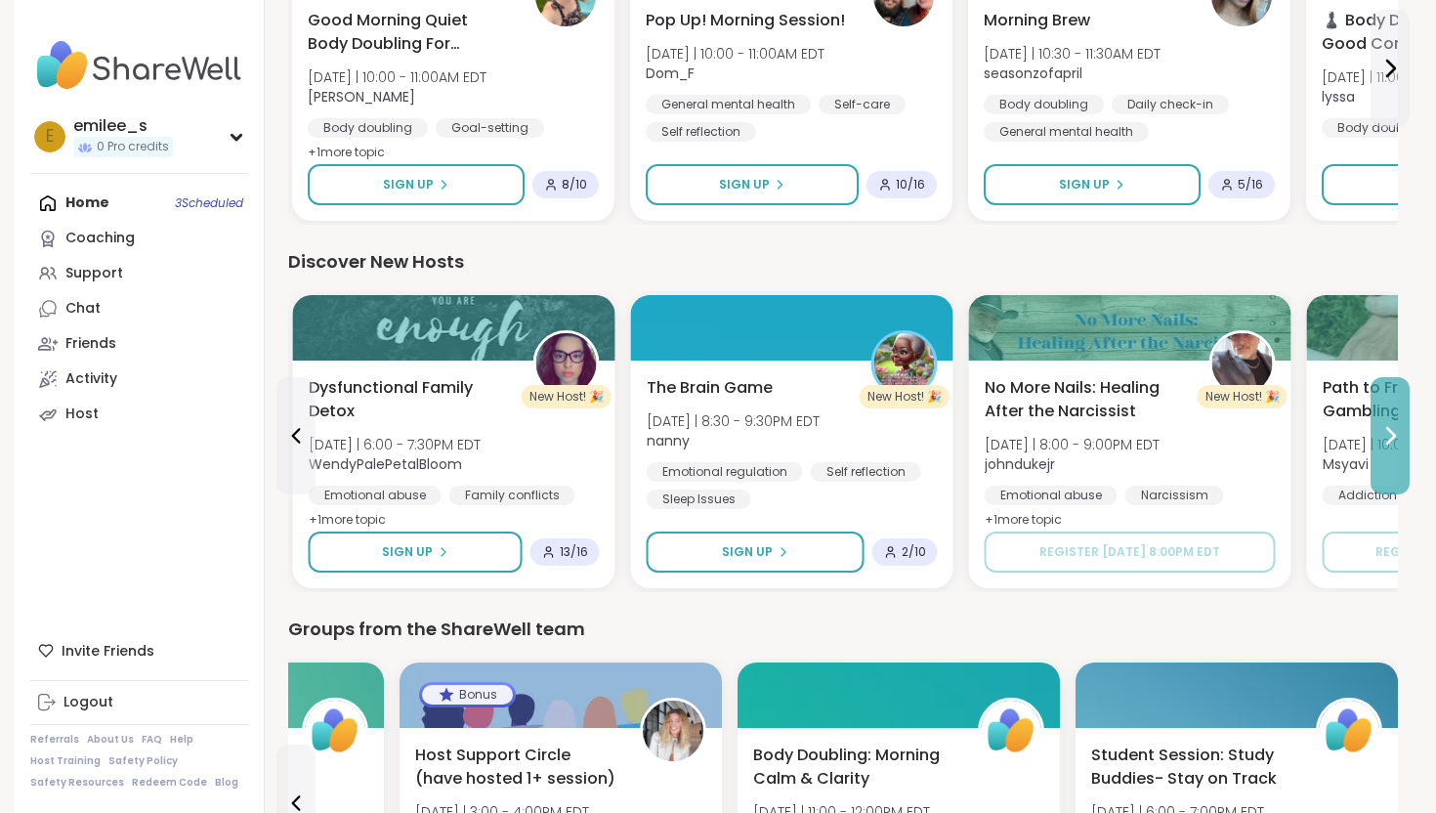
click at [1391, 444] on icon at bounding box center [1389, 435] width 23 height 23
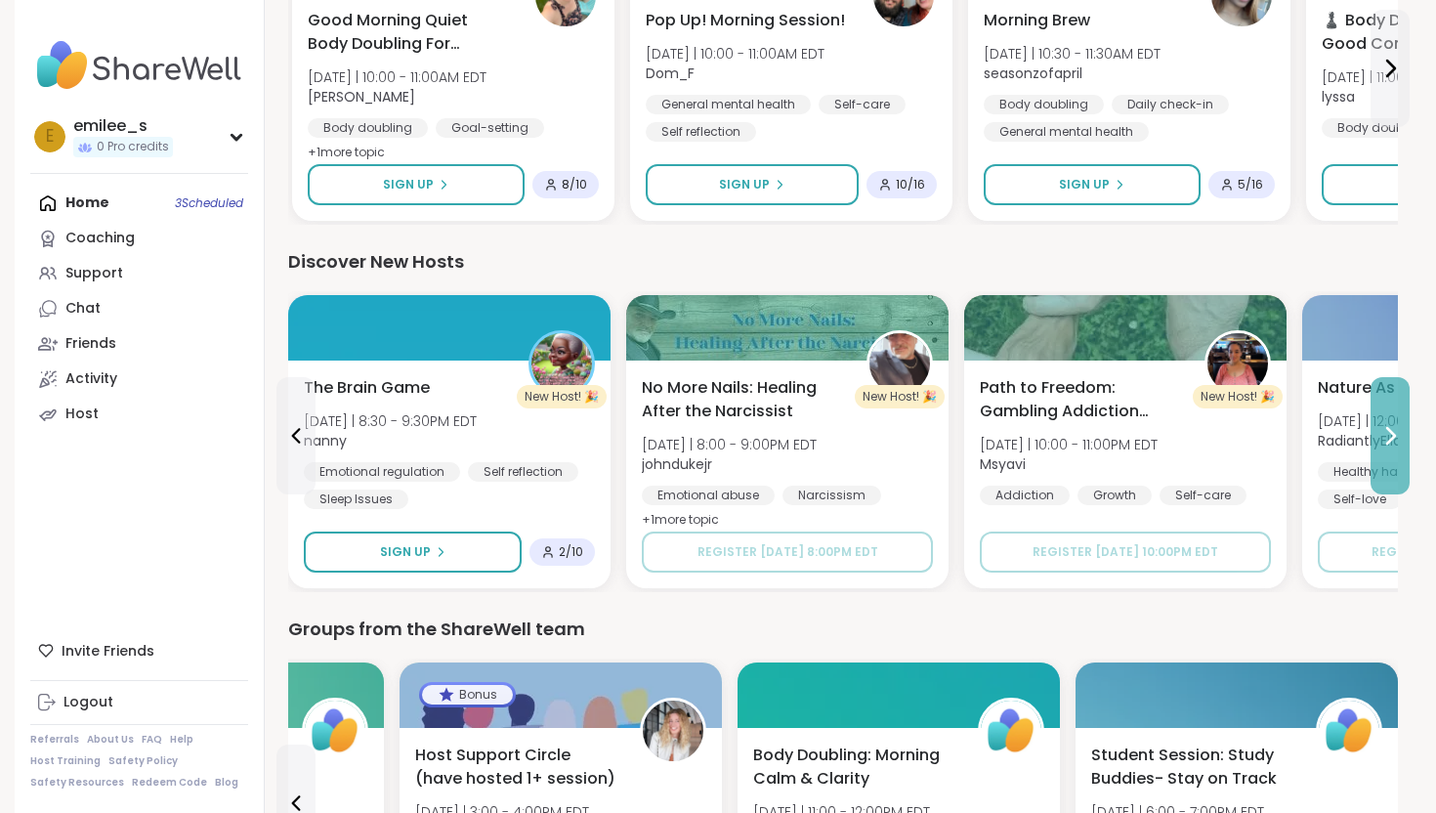
click at [1391, 444] on icon at bounding box center [1389, 435] width 23 height 23
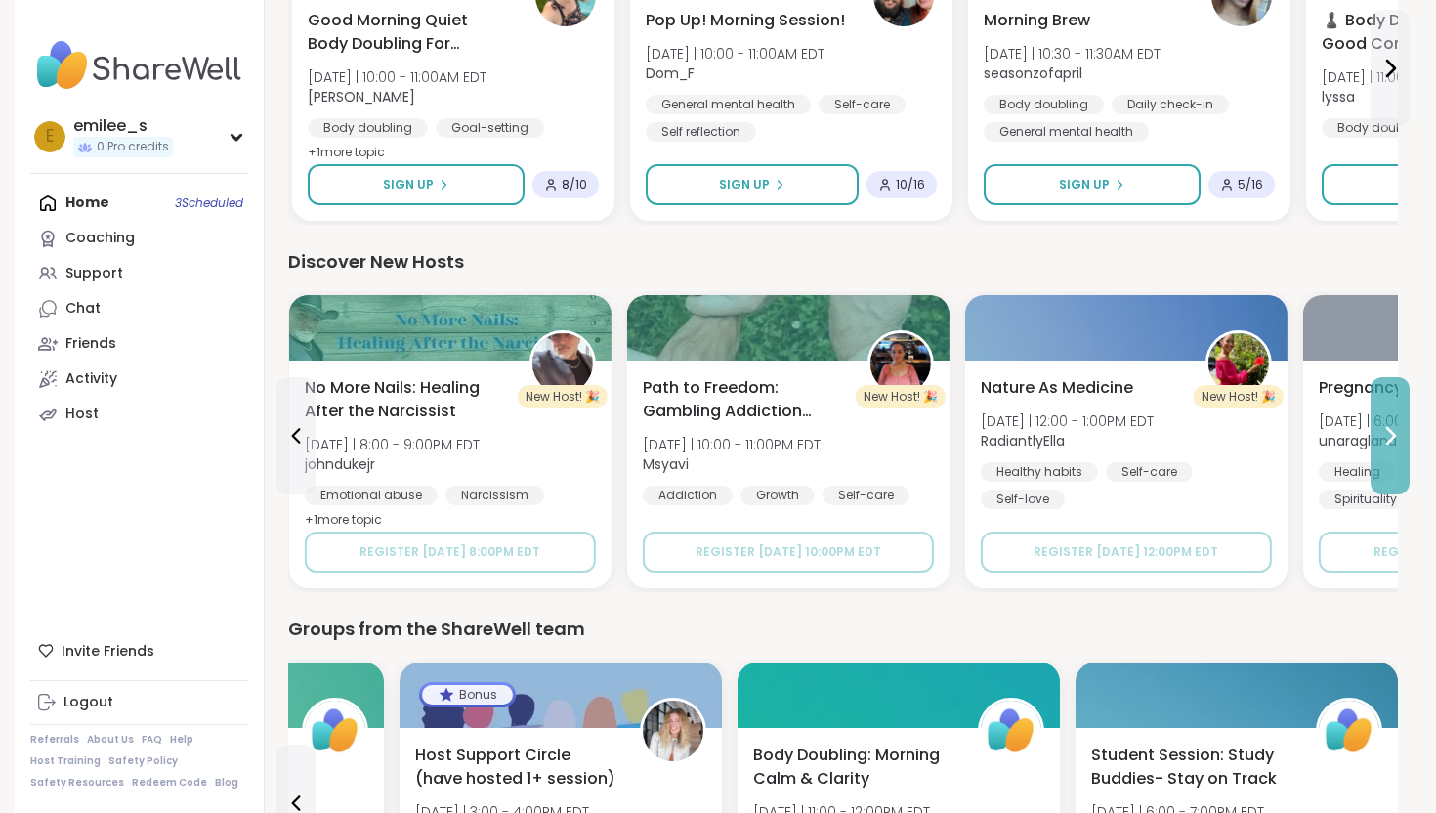
click at [1391, 445] on icon at bounding box center [1389, 435] width 23 height 23
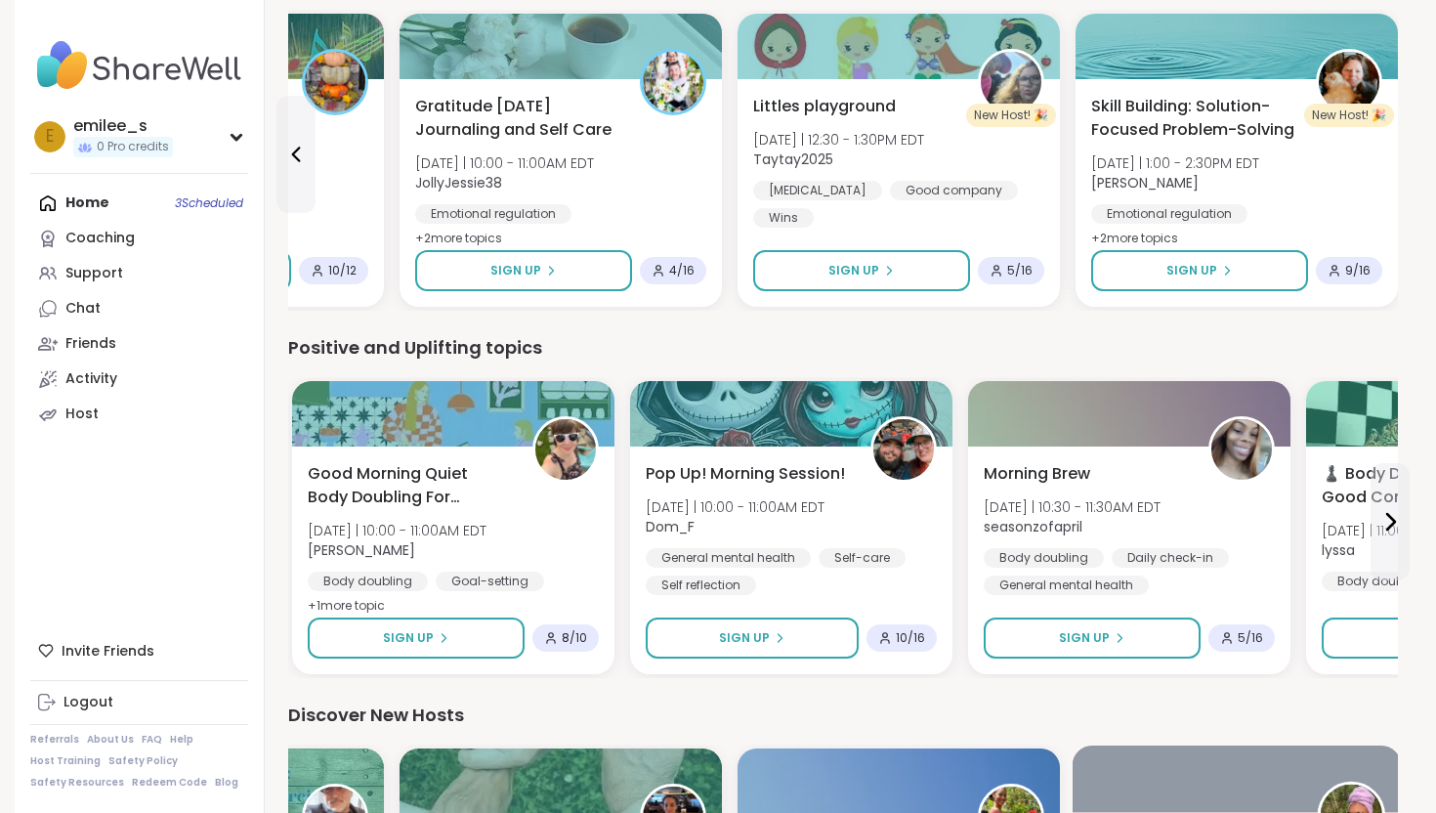
scroll to position [1795, 0]
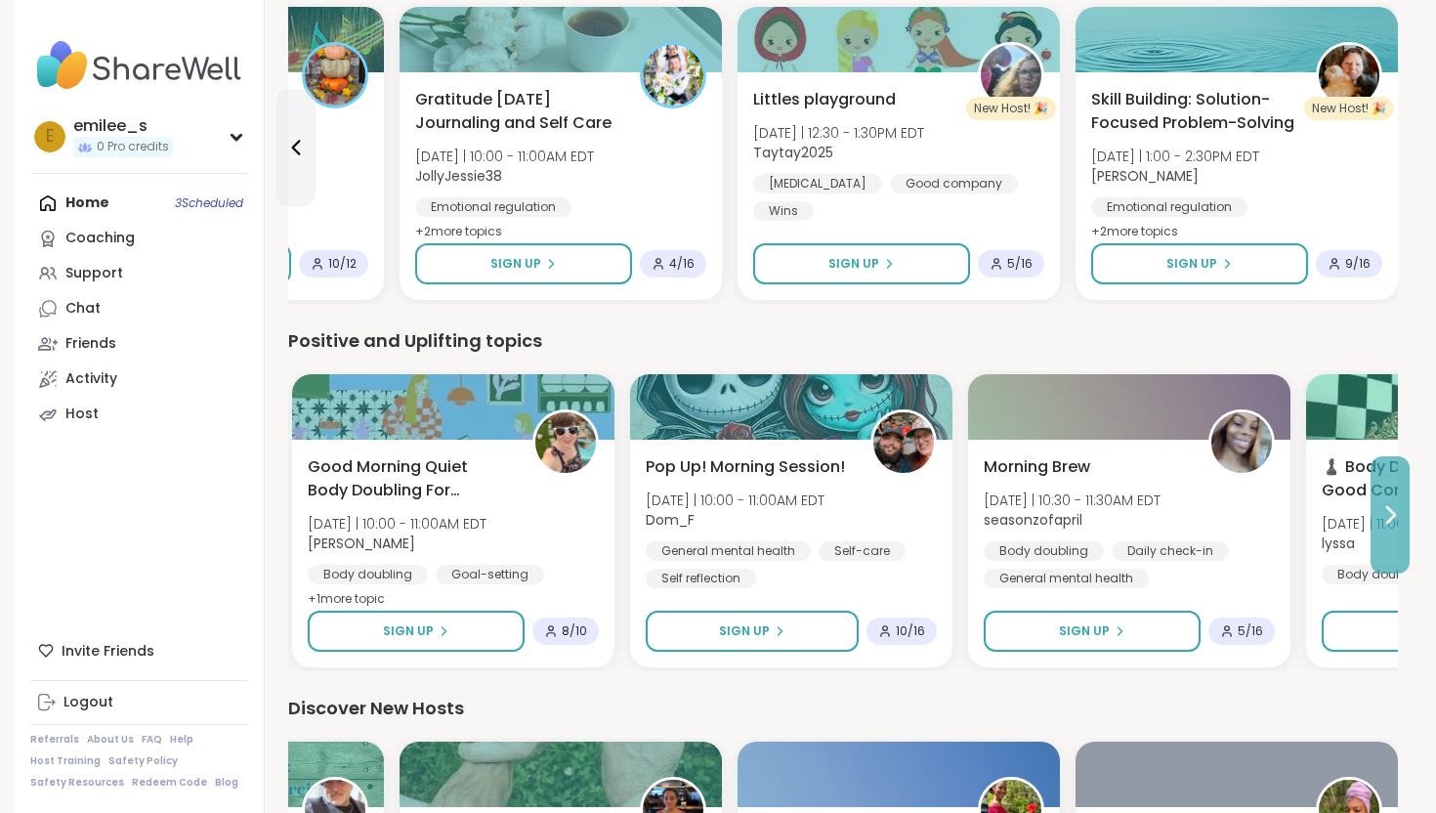
click at [1391, 489] on button at bounding box center [1389, 514] width 39 height 117
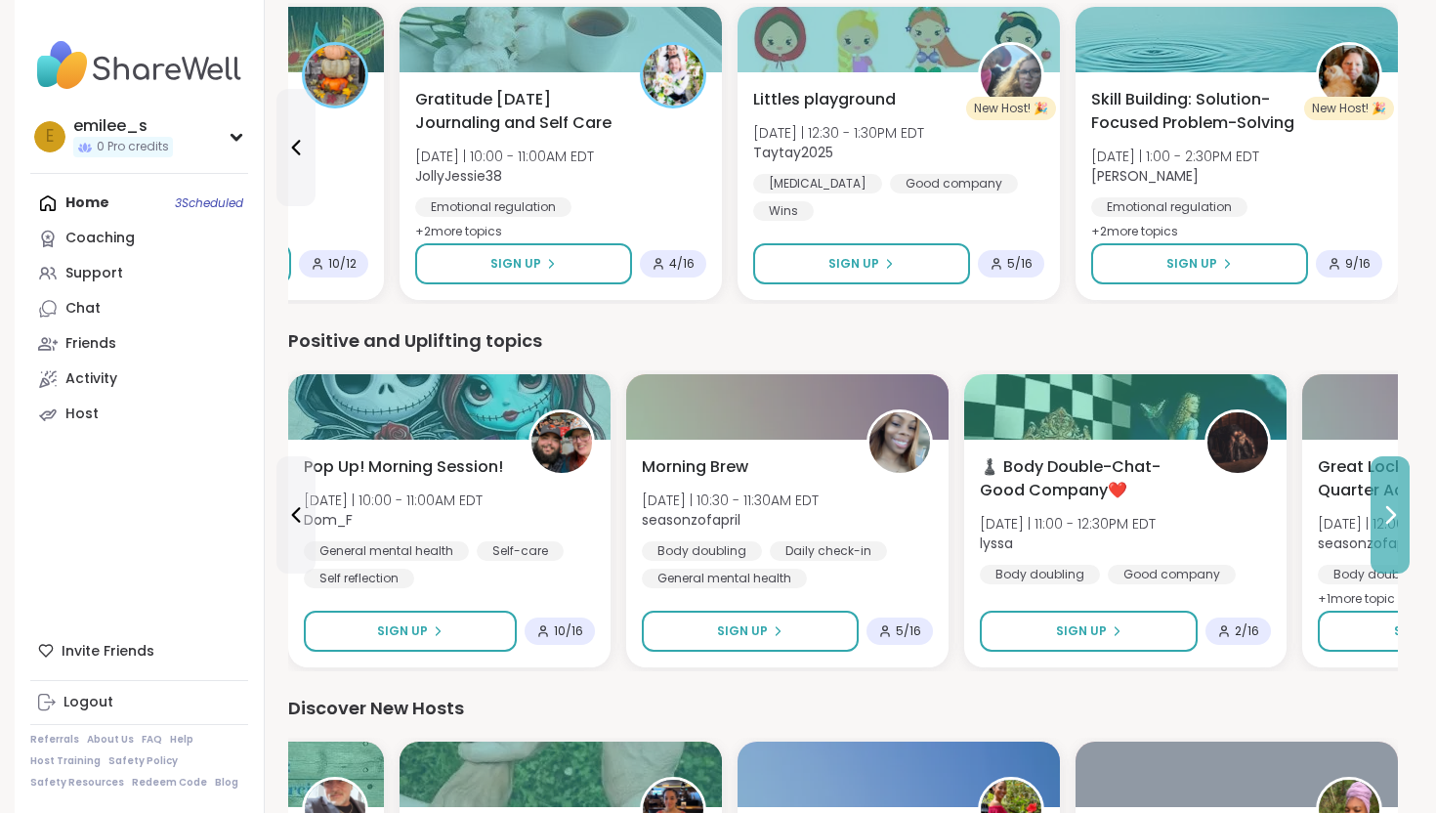
click at [1391, 489] on button at bounding box center [1389, 514] width 39 height 117
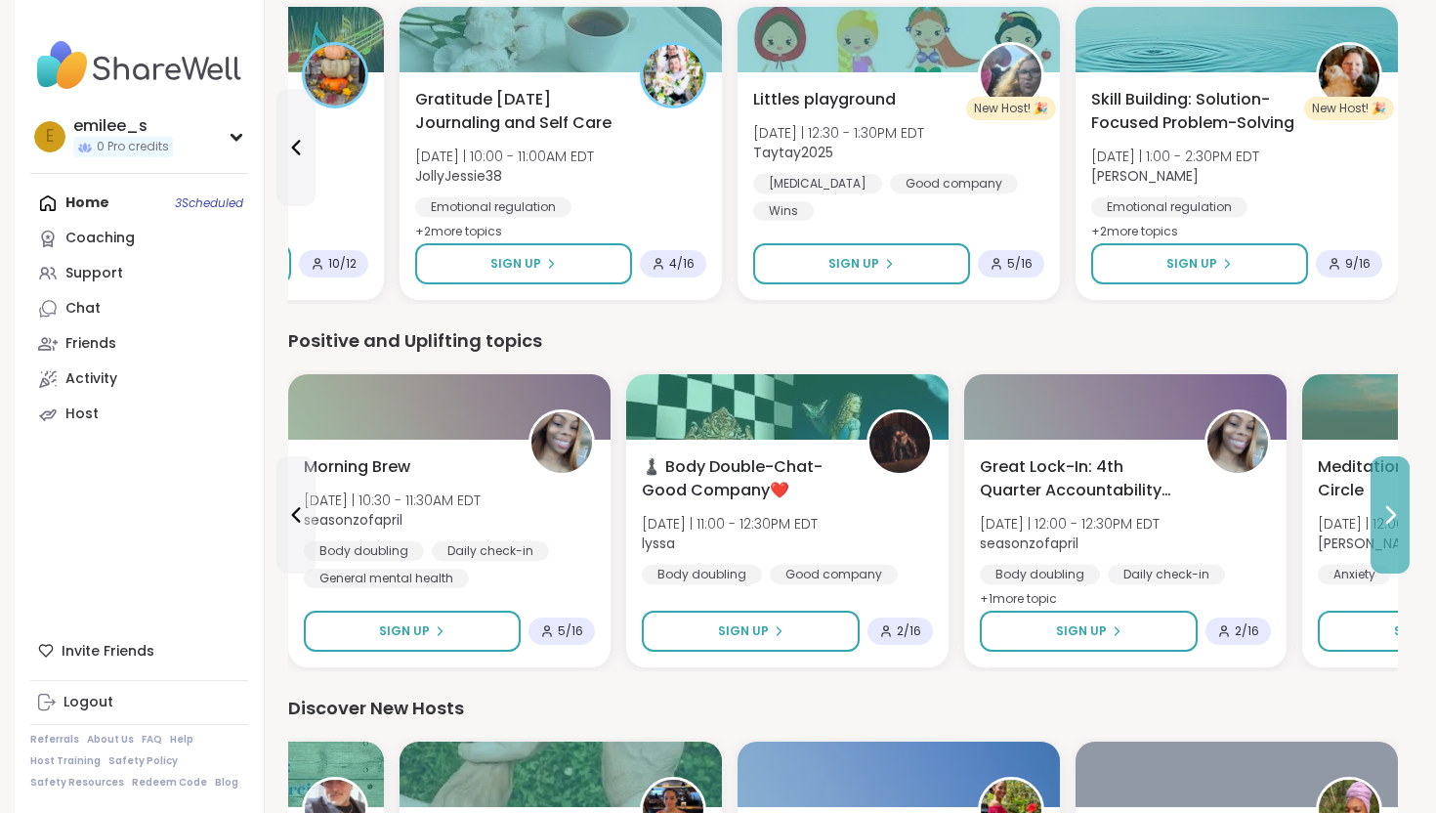
click at [1391, 489] on button at bounding box center [1389, 514] width 39 height 117
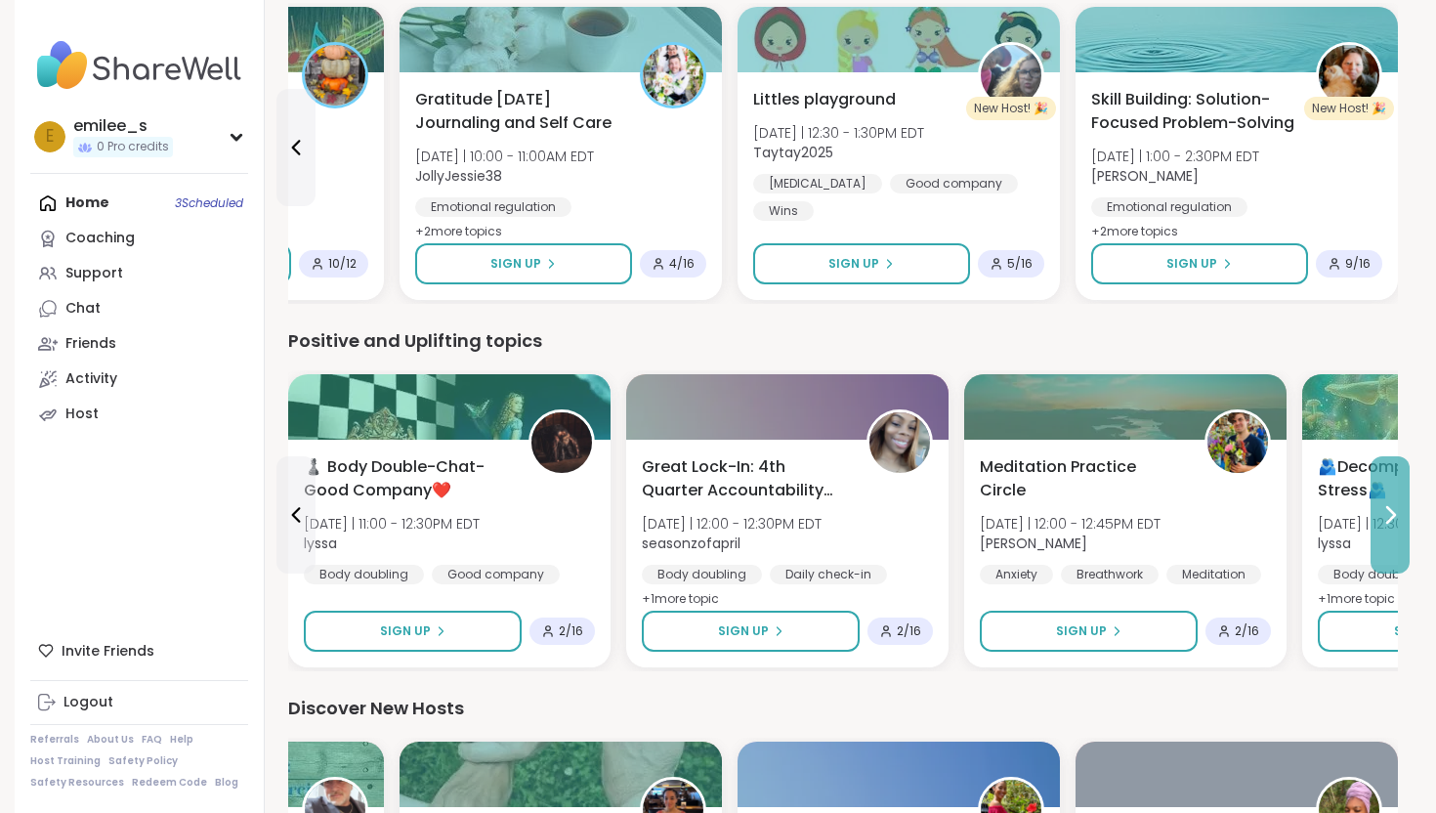
click at [1396, 489] on button at bounding box center [1389, 514] width 39 height 117
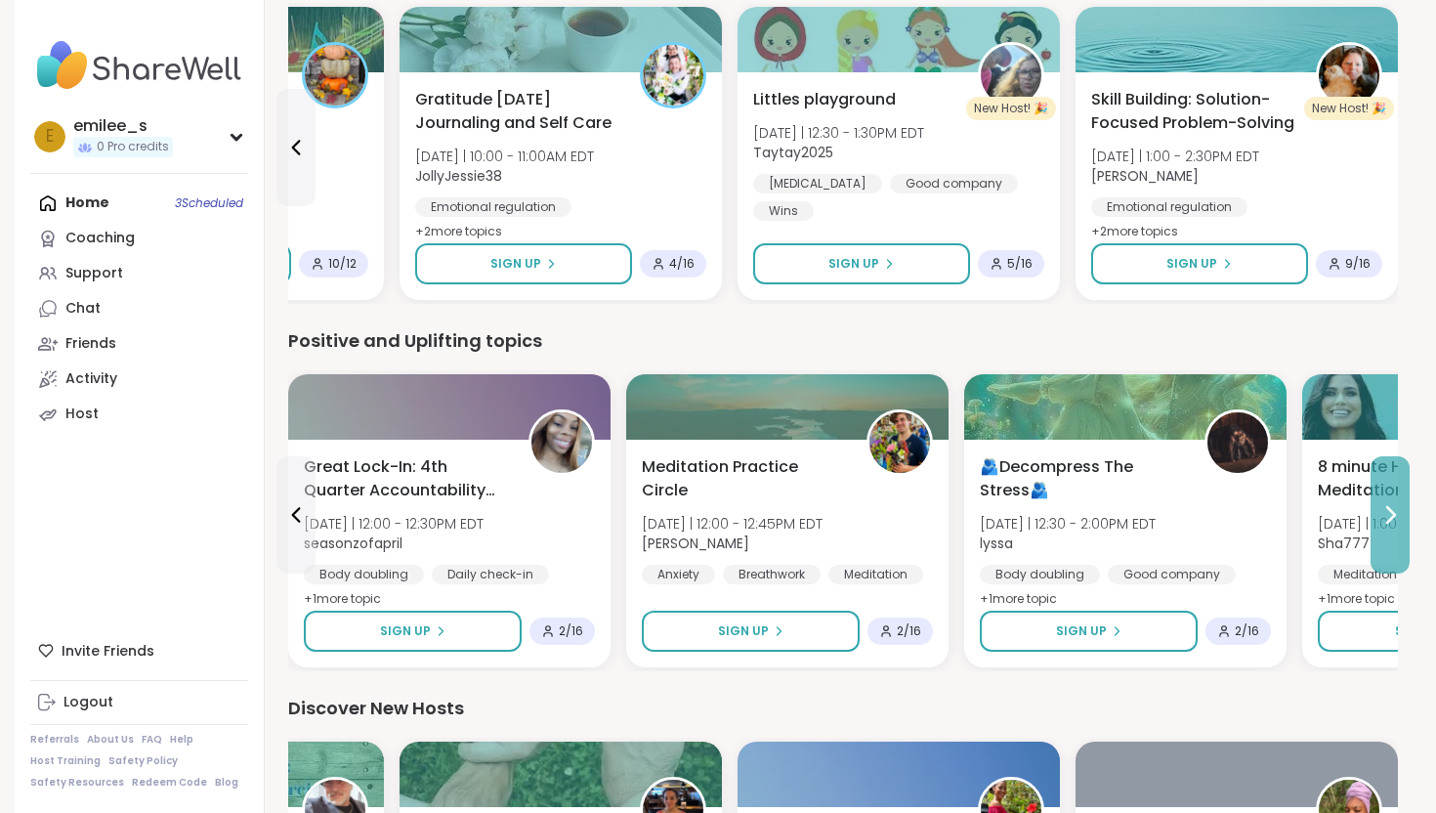
click at [1380, 503] on icon at bounding box center [1389, 514] width 23 height 23
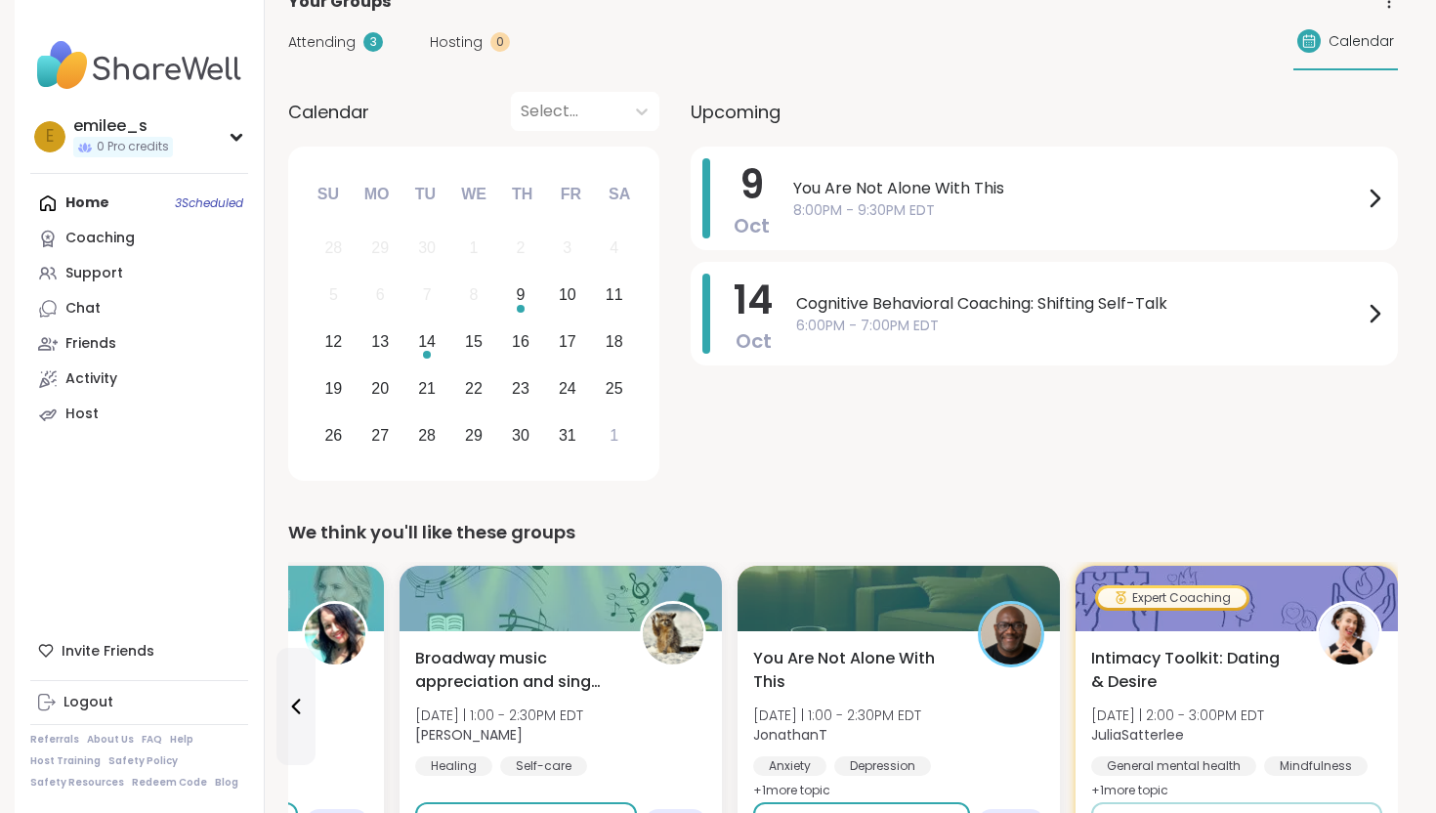
scroll to position [0, 0]
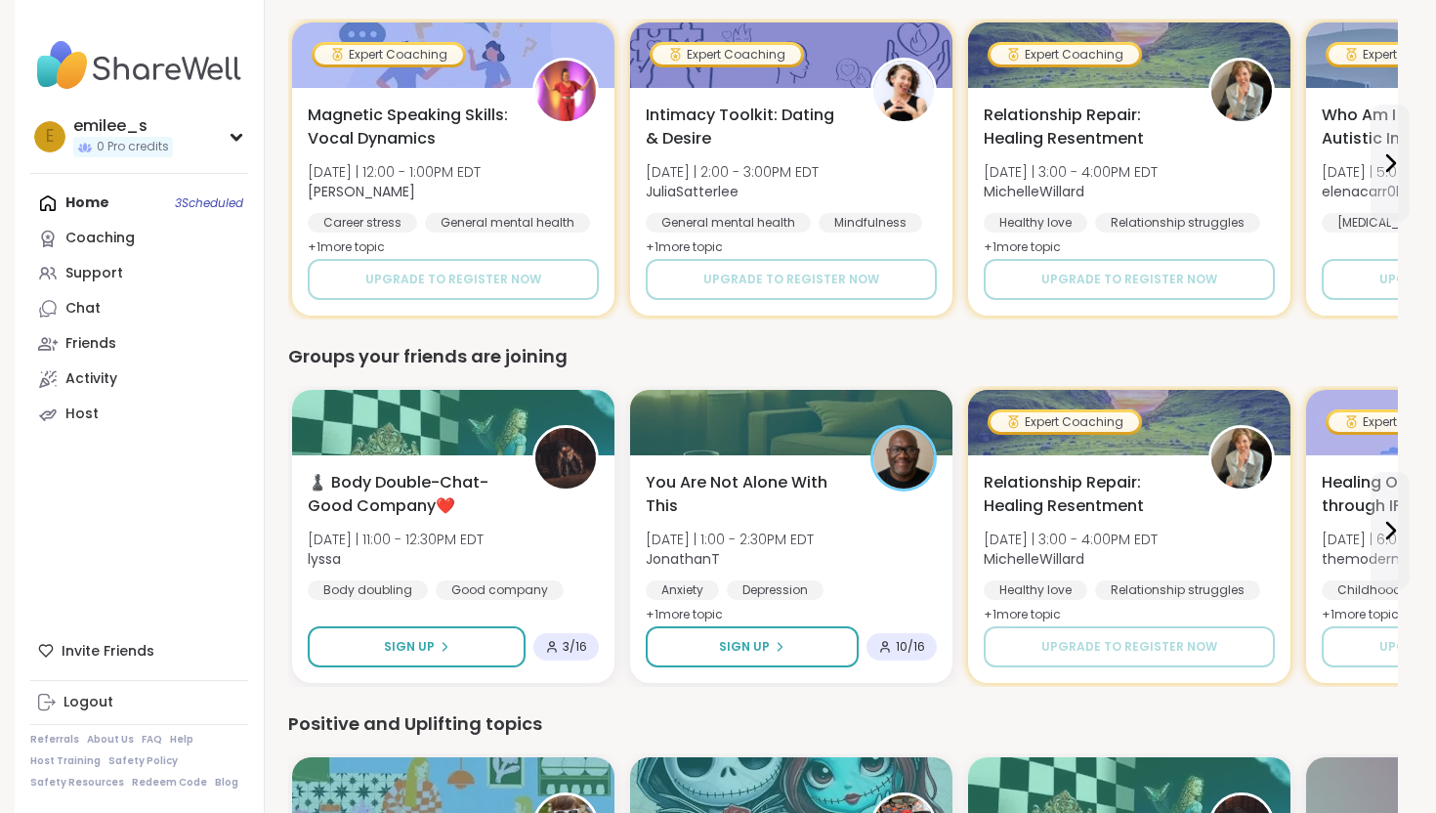
scroll to position [1418, 0]
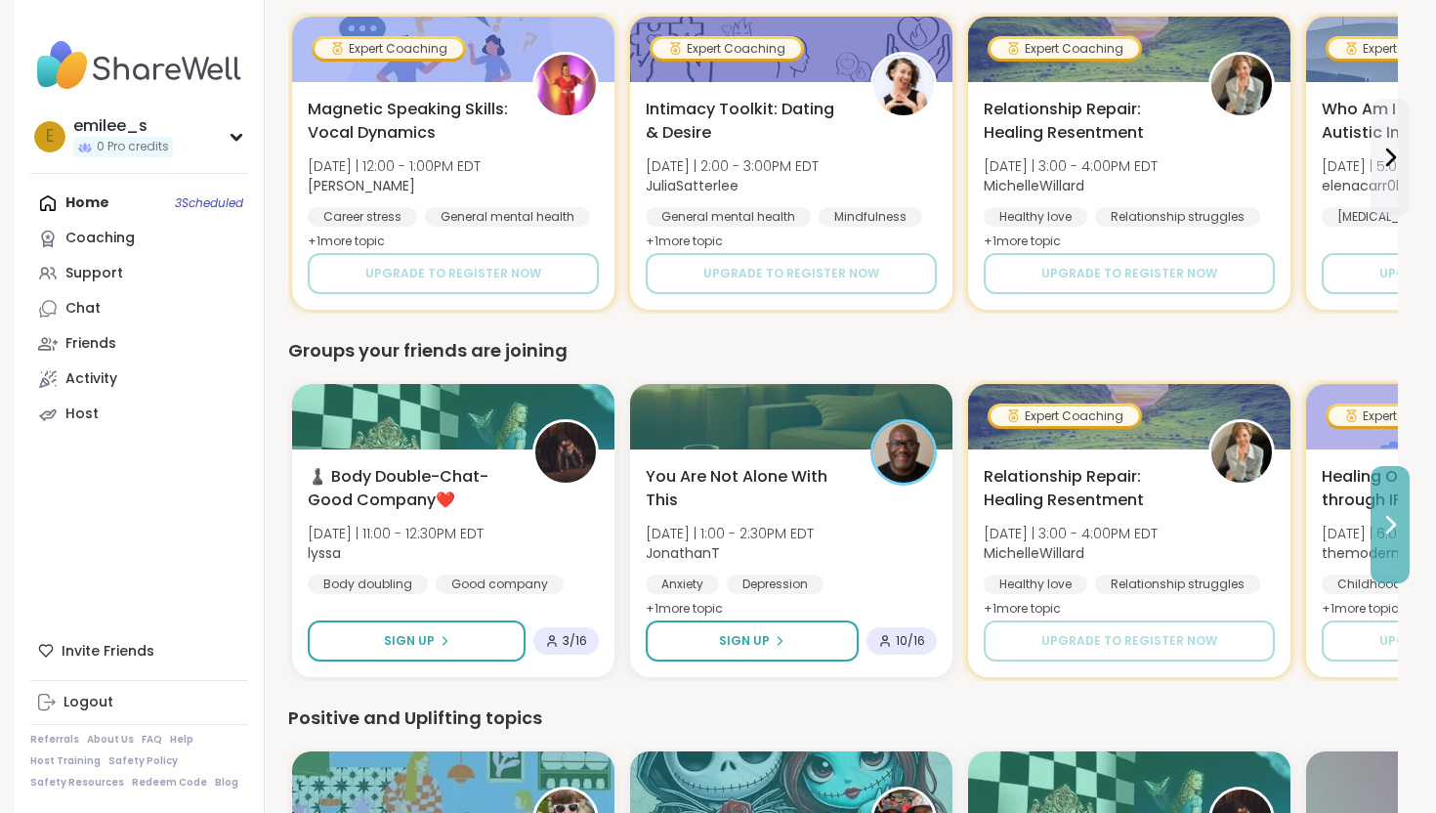
click at [1403, 533] on button at bounding box center [1389, 524] width 39 height 117
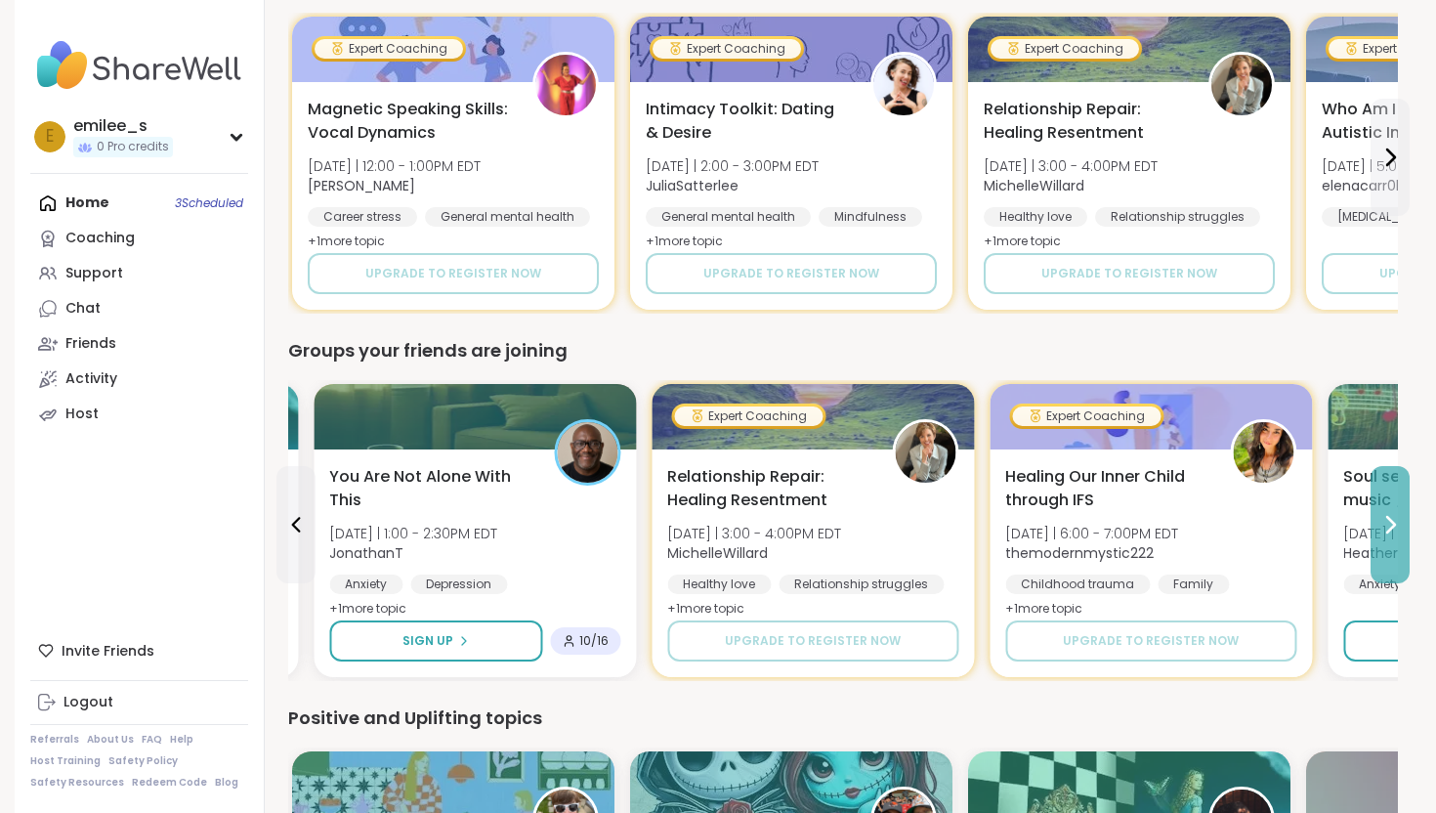
click at [1403, 533] on button at bounding box center [1389, 524] width 39 height 117
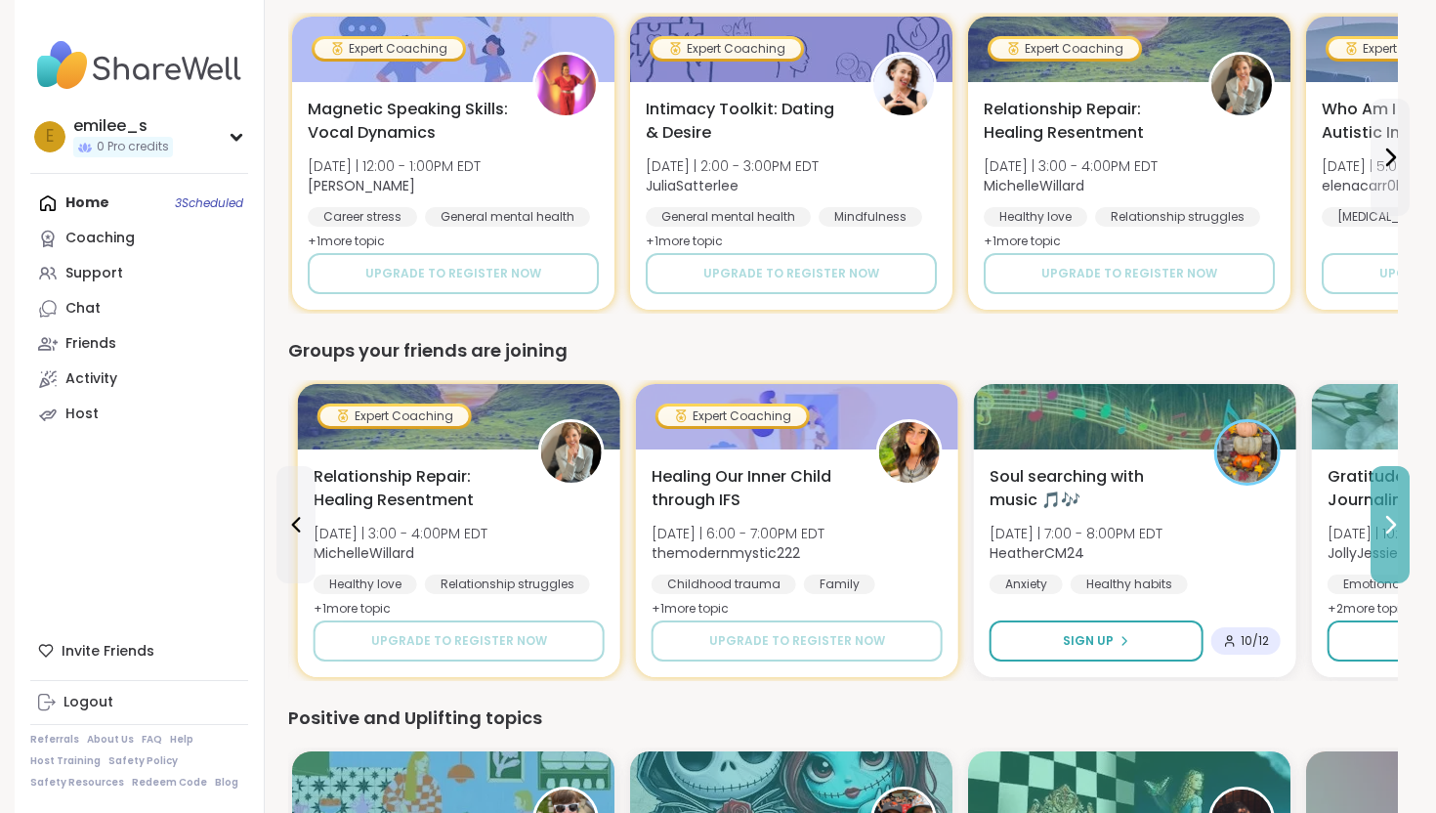
click at [1403, 534] on button at bounding box center [1389, 524] width 39 height 117
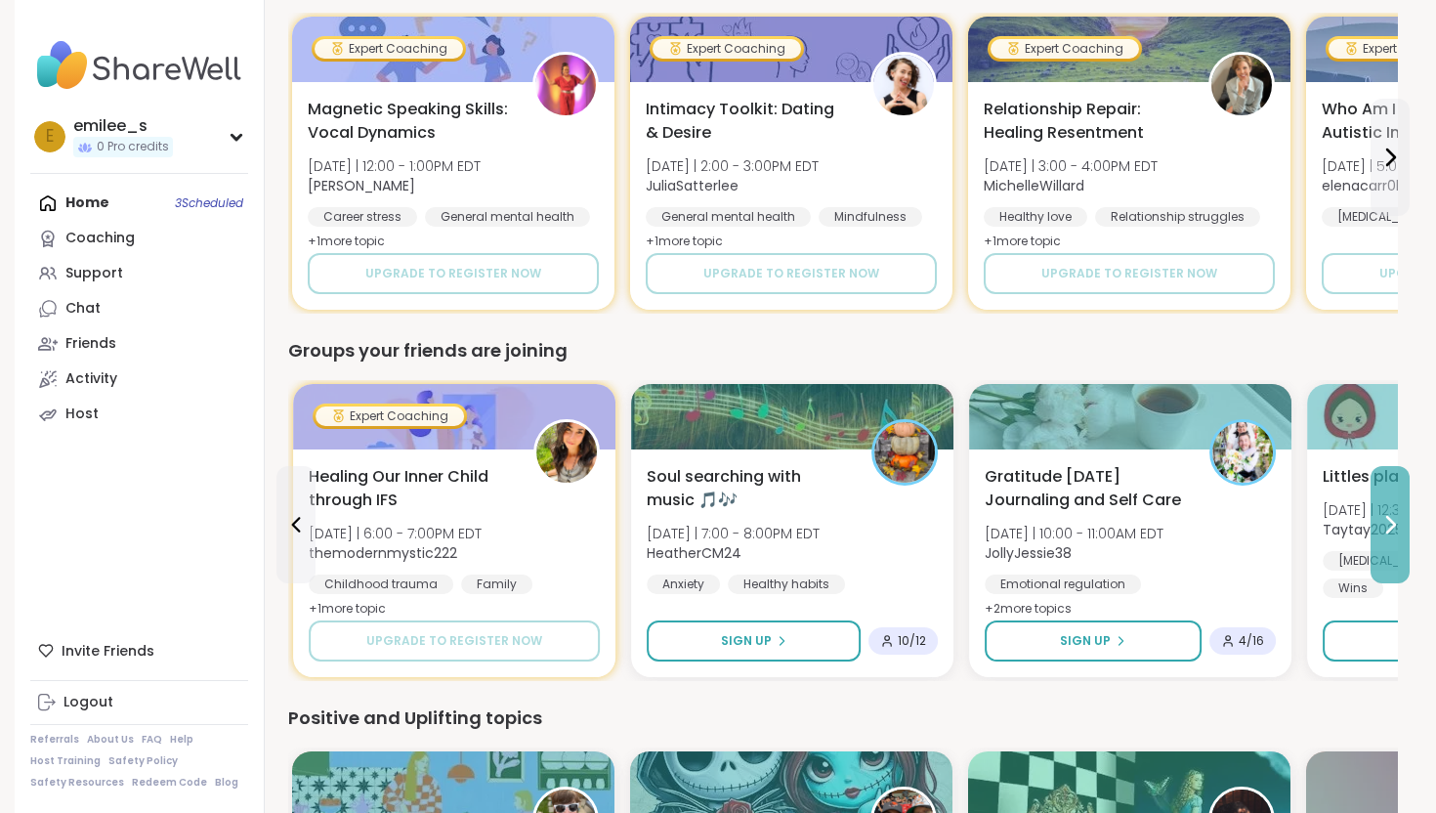
click at [1403, 534] on button at bounding box center [1389, 524] width 39 height 117
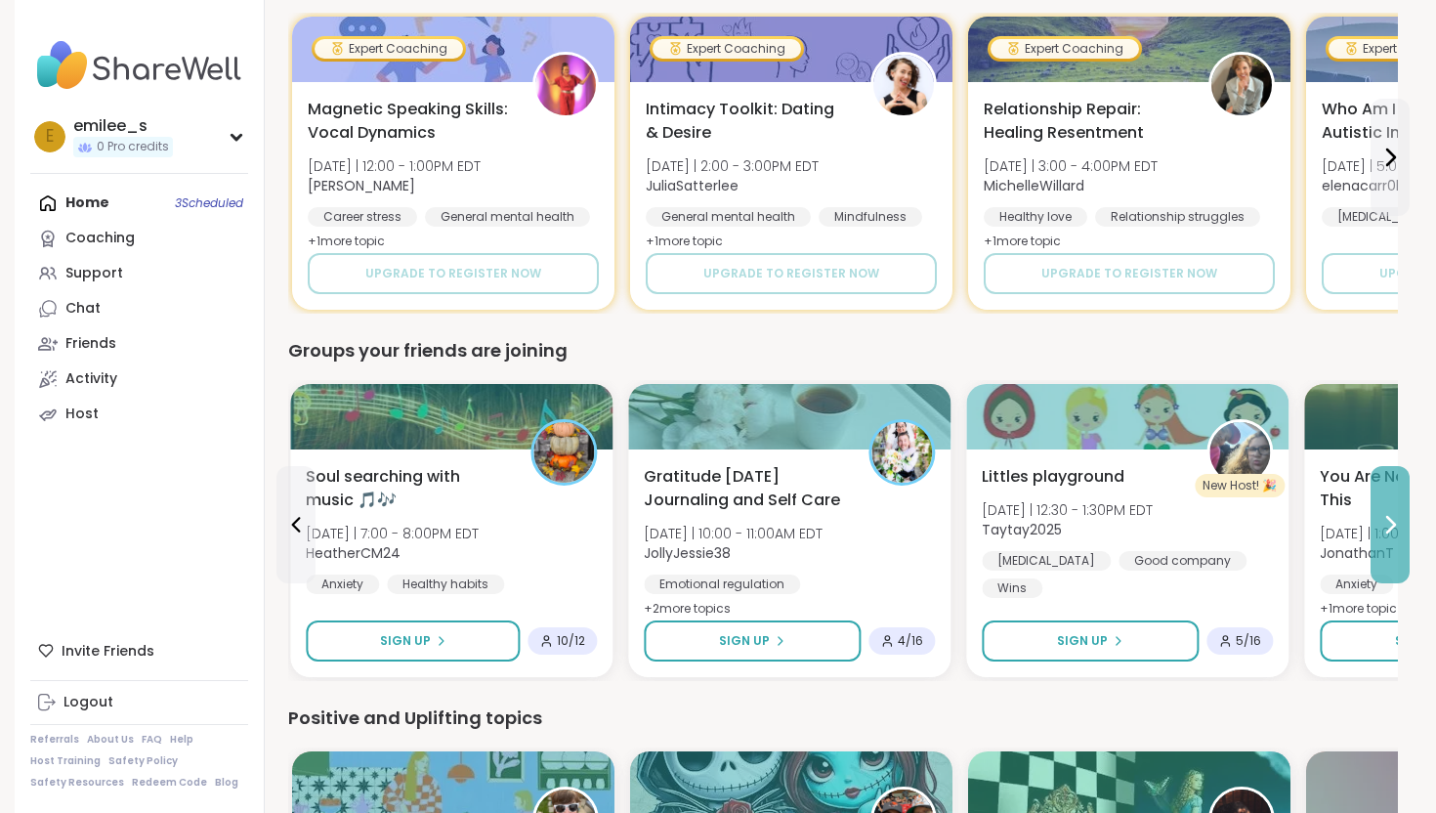
click at [1403, 534] on button at bounding box center [1389, 524] width 39 height 117
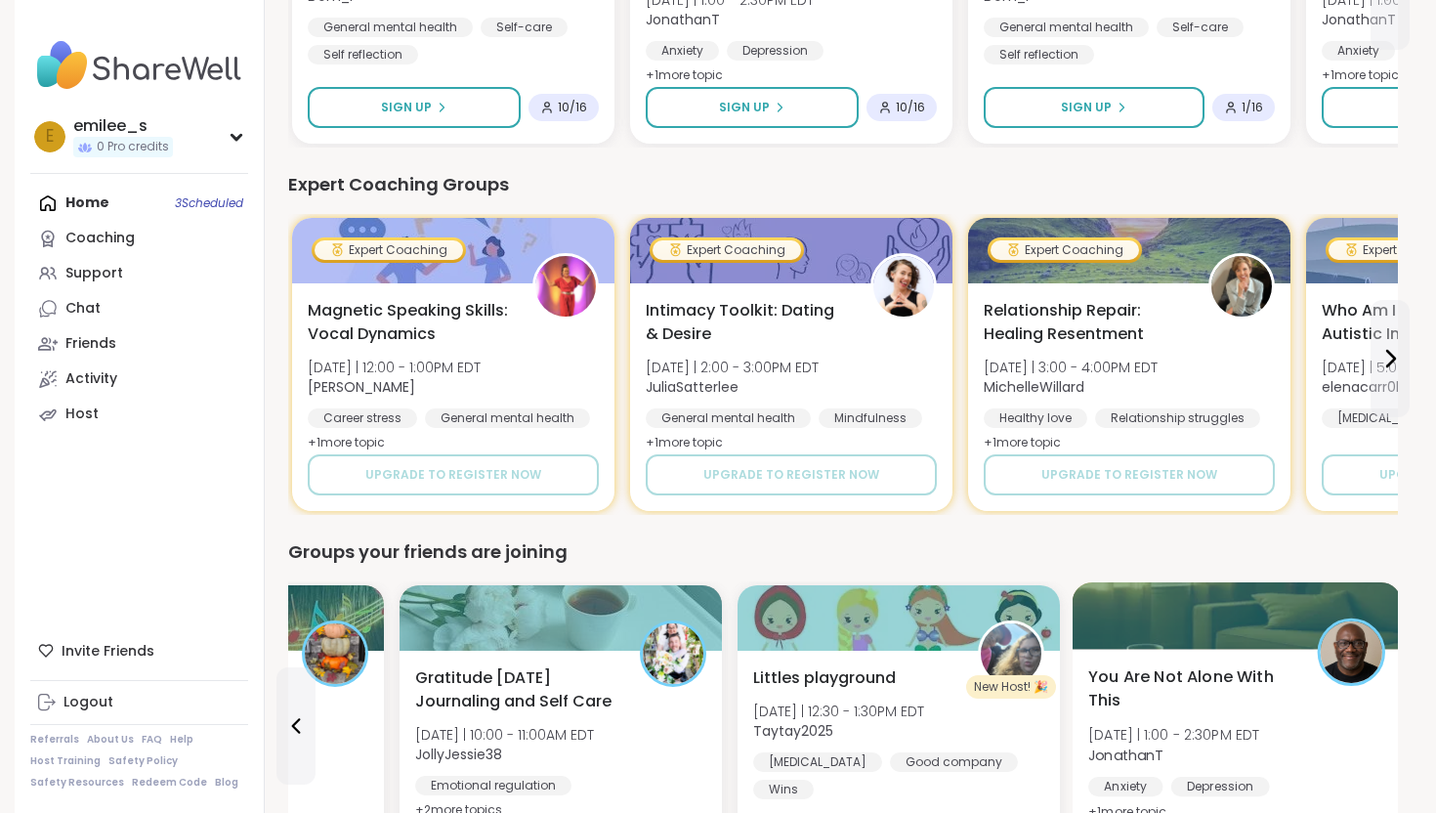
scroll to position [1210, 0]
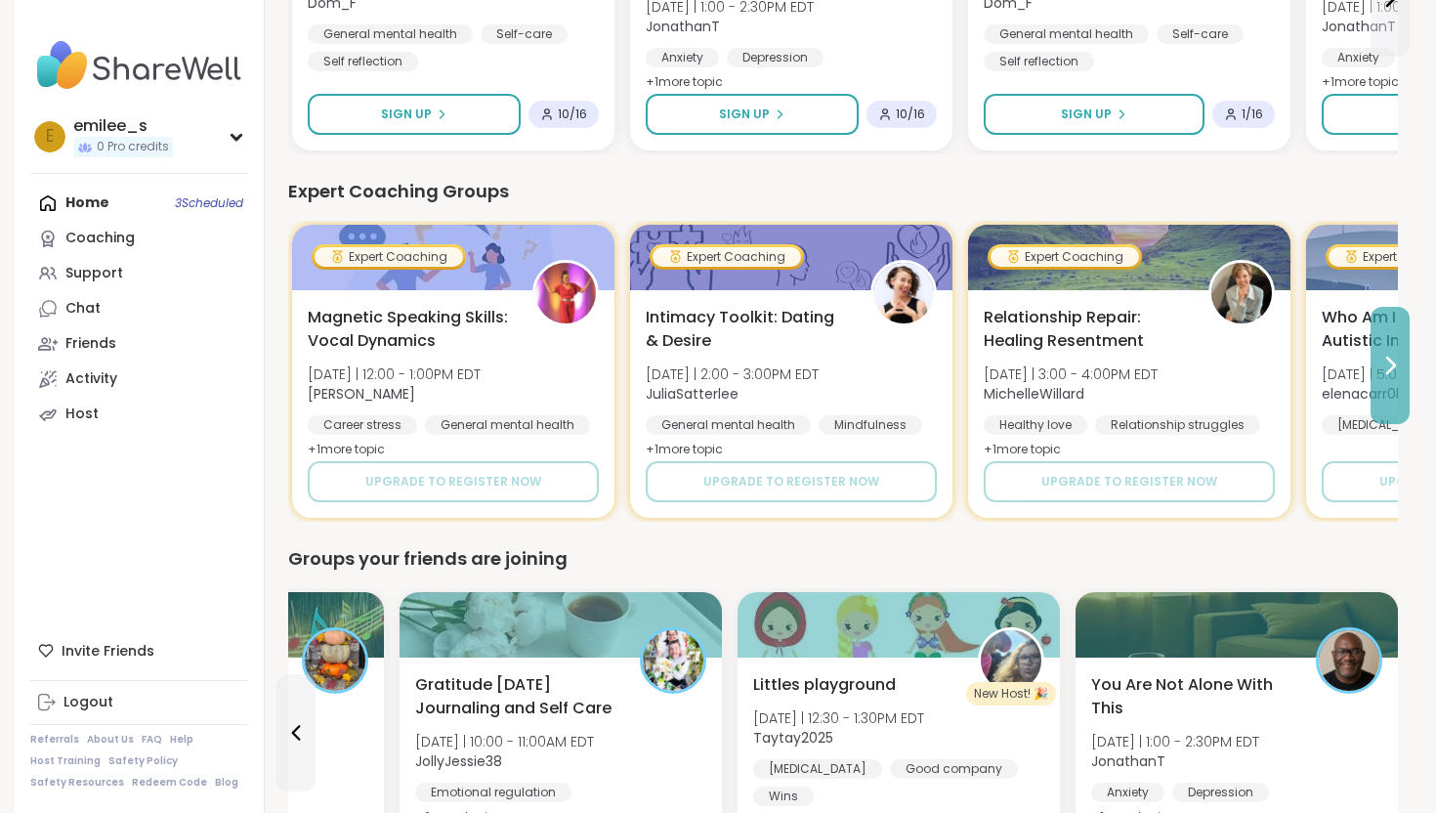
click at [1383, 342] on button at bounding box center [1389, 365] width 39 height 117
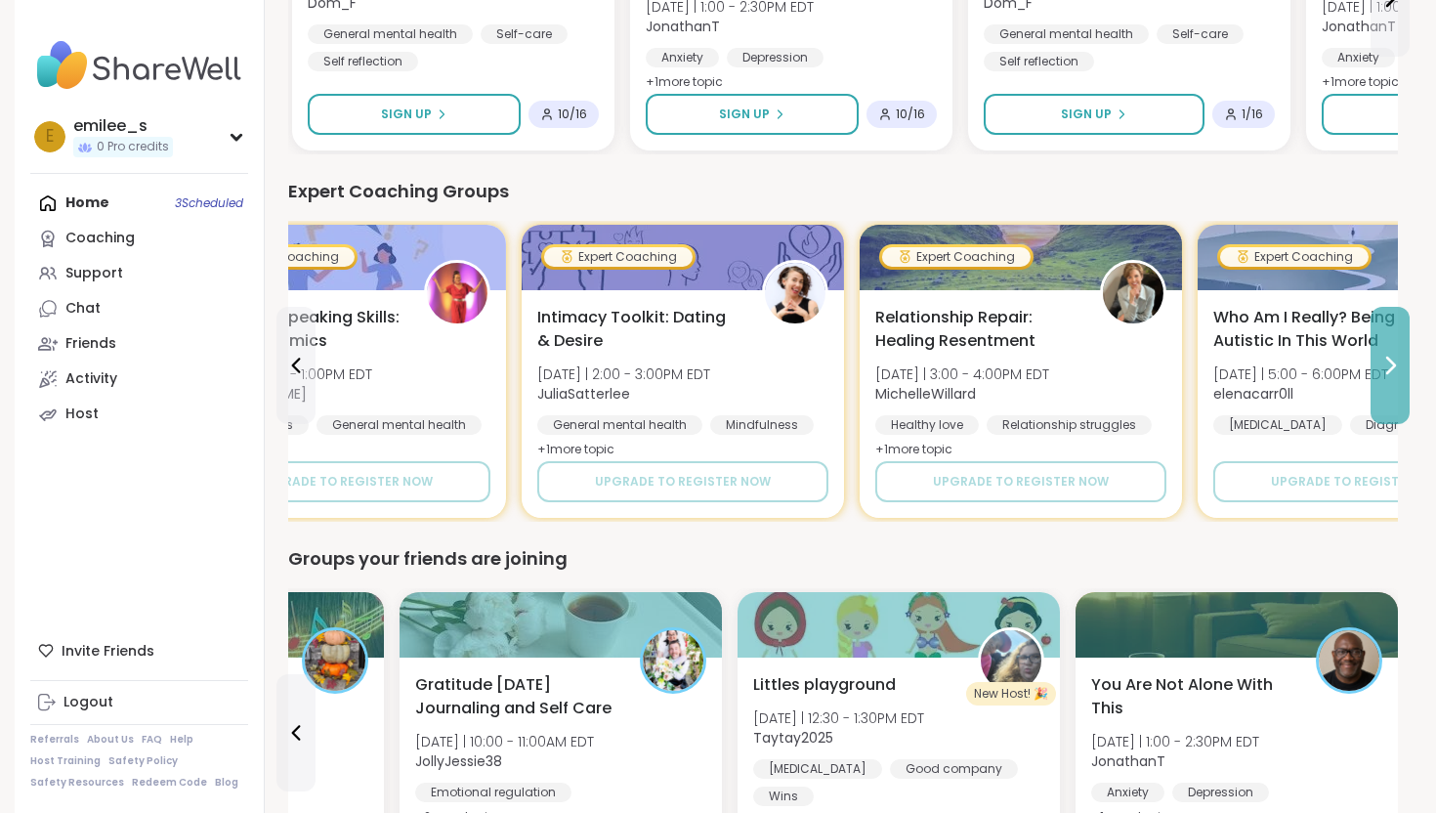
click at [1383, 342] on button at bounding box center [1389, 365] width 39 height 117
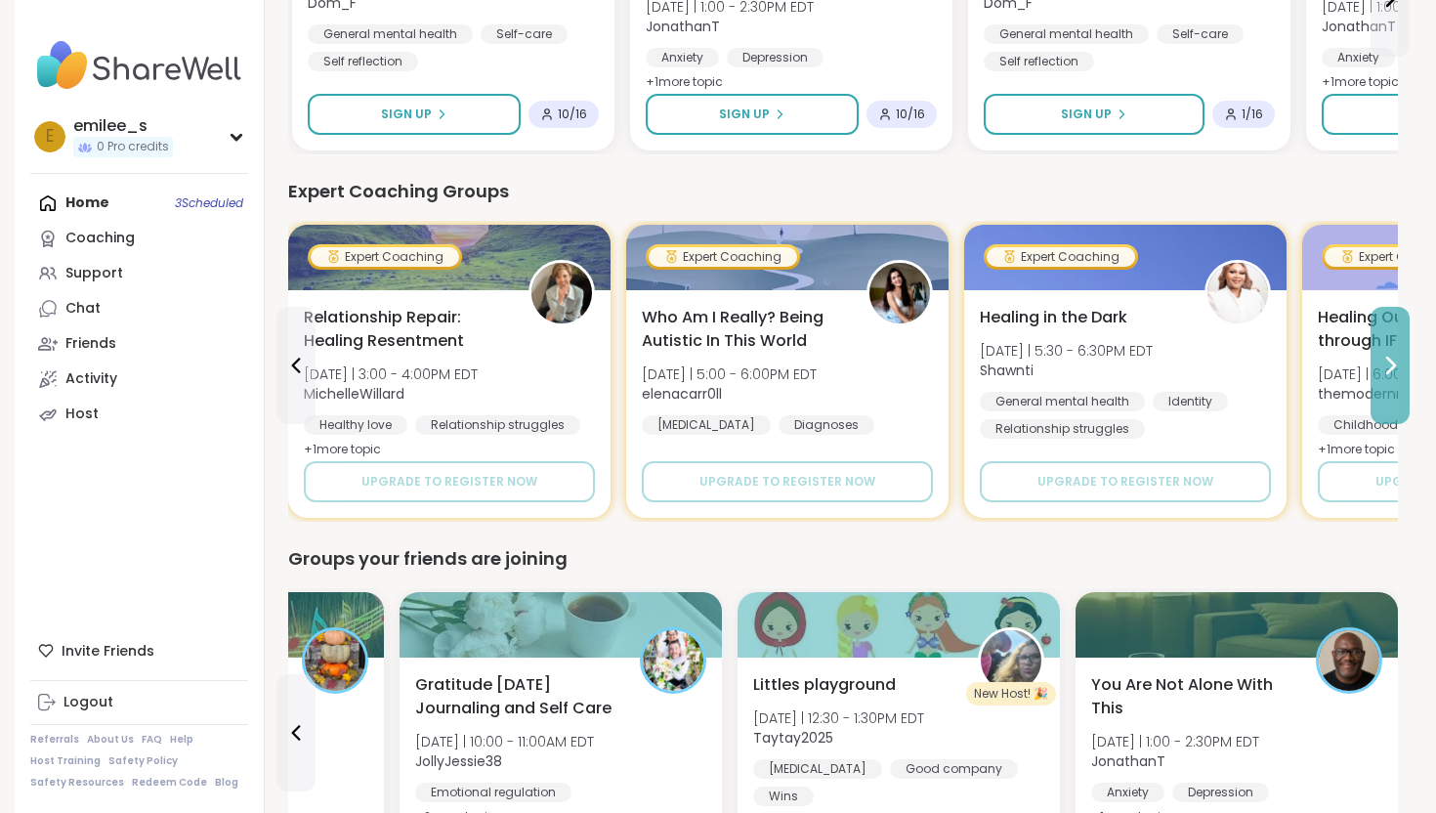
click at [1396, 341] on button at bounding box center [1389, 365] width 39 height 117
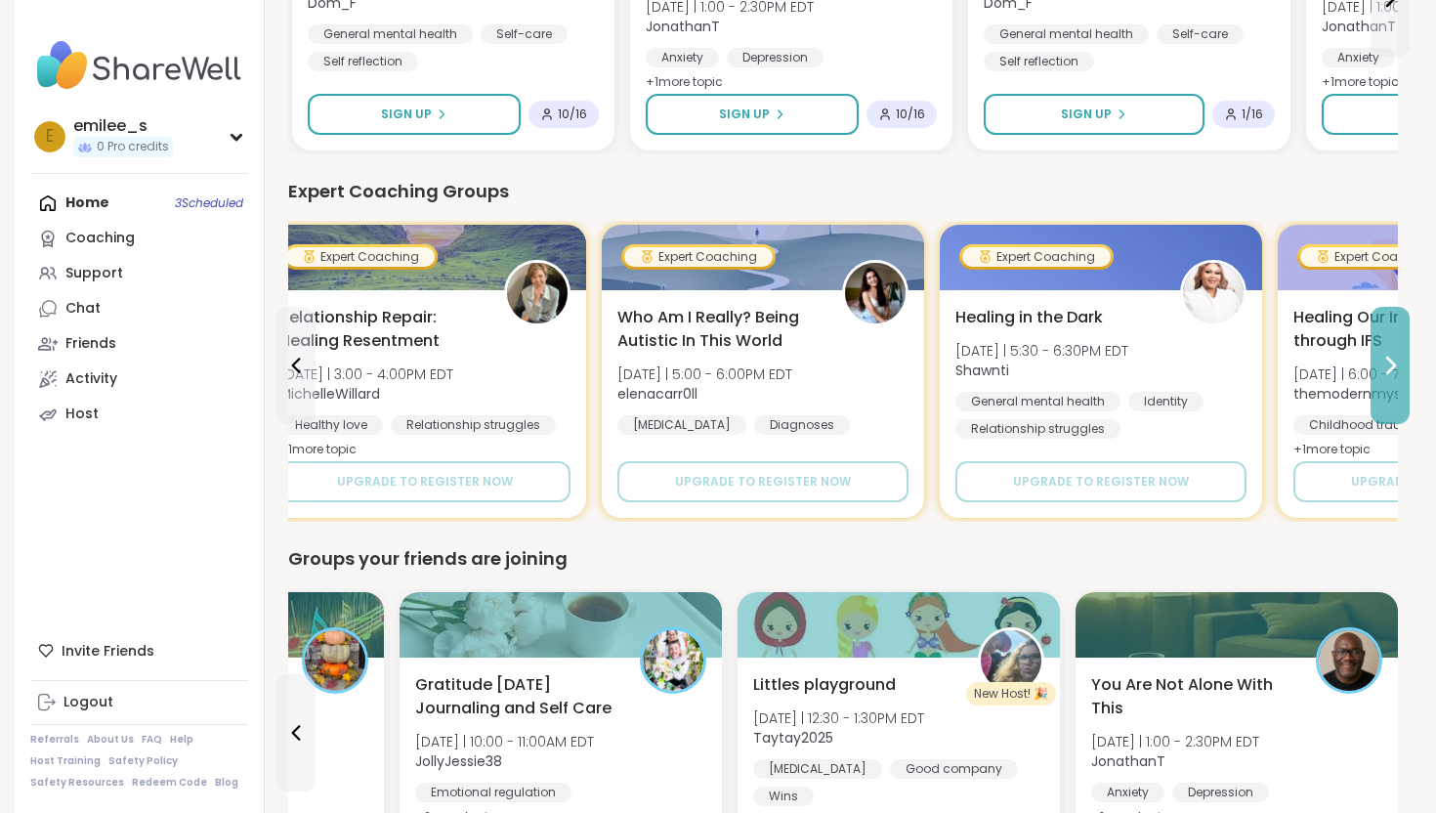
click at [1396, 341] on button at bounding box center [1389, 365] width 39 height 117
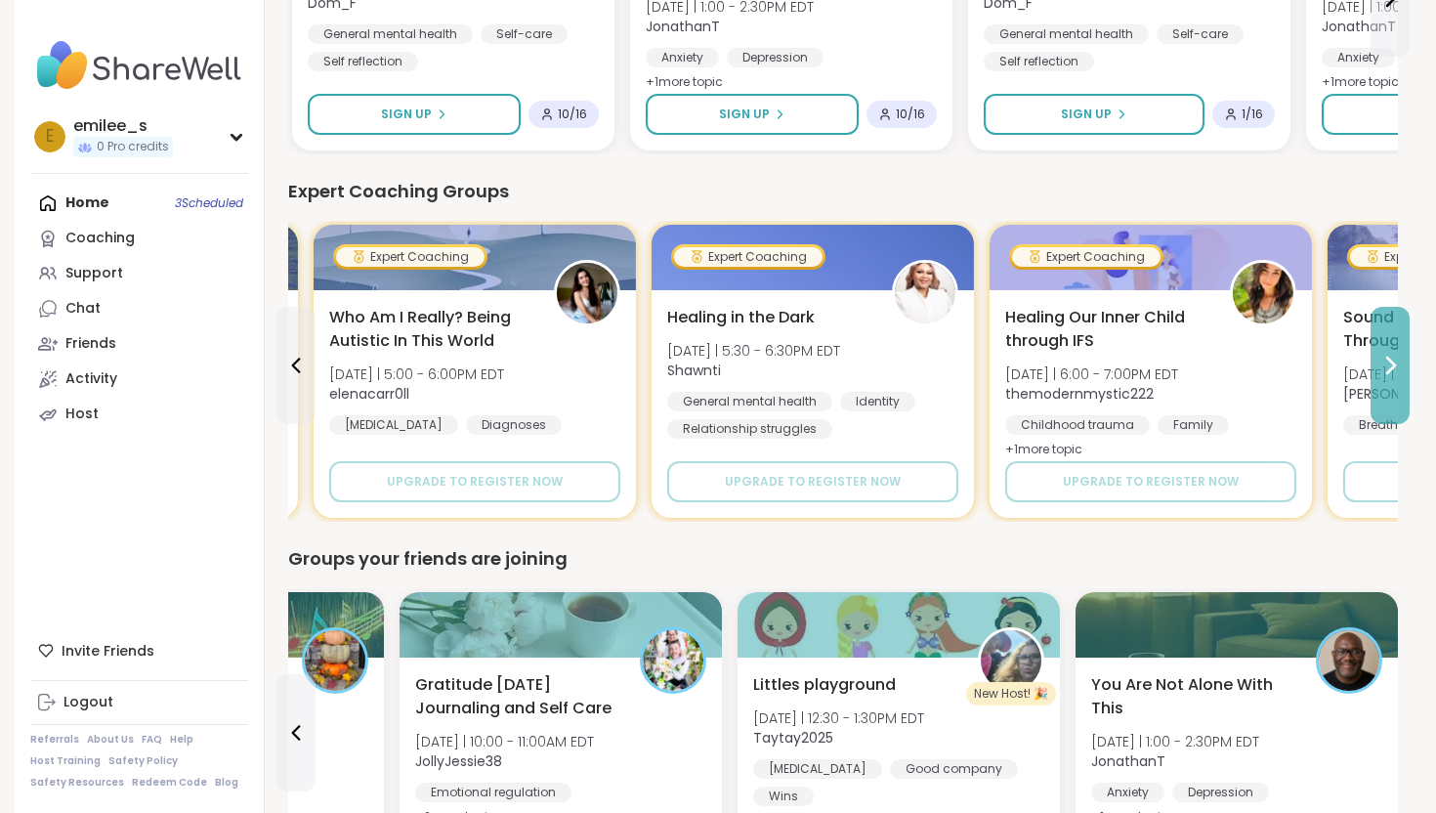
click at [1396, 341] on button at bounding box center [1389, 365] width 39 height 117
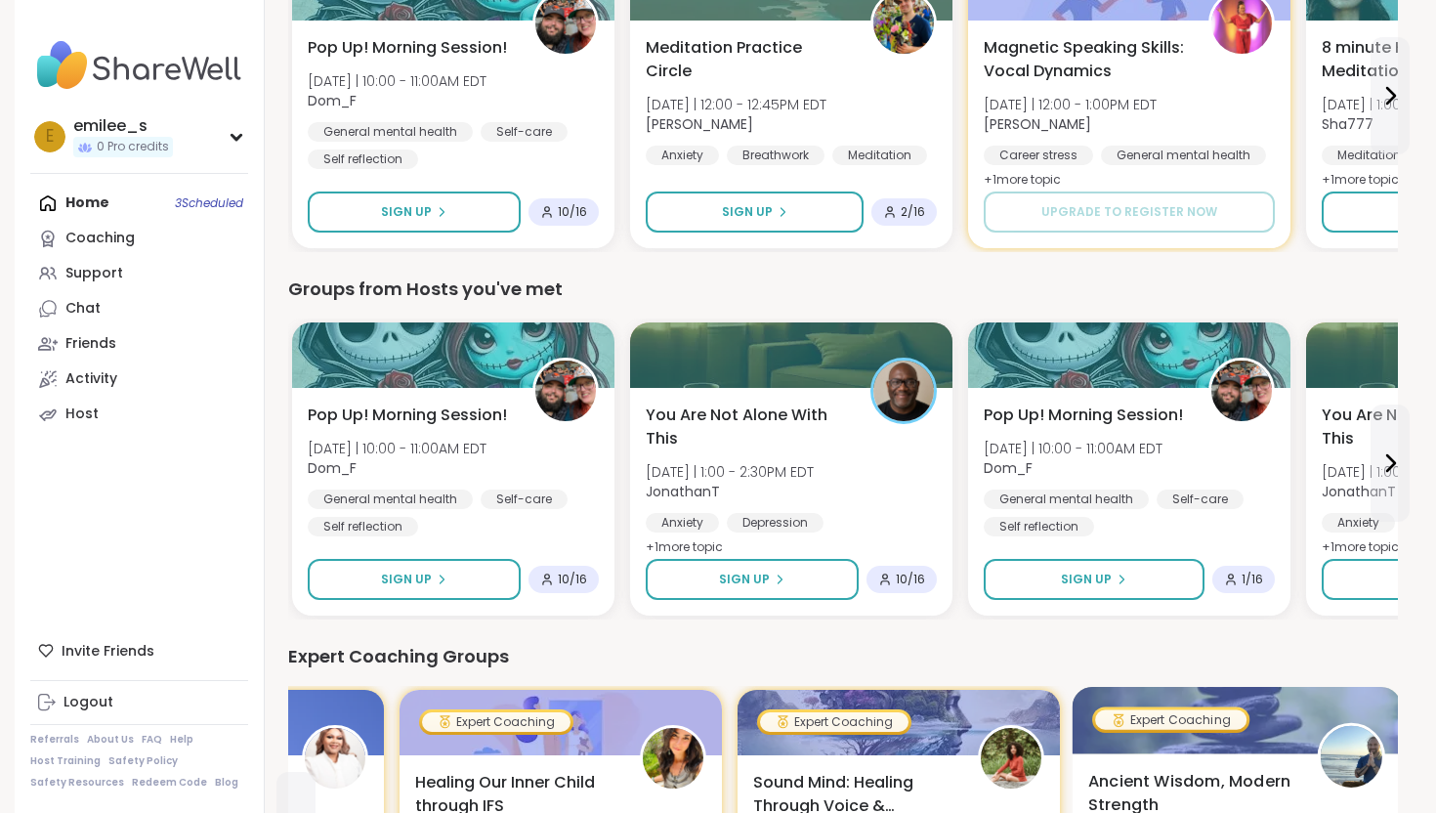
scroll to position [743, 0]
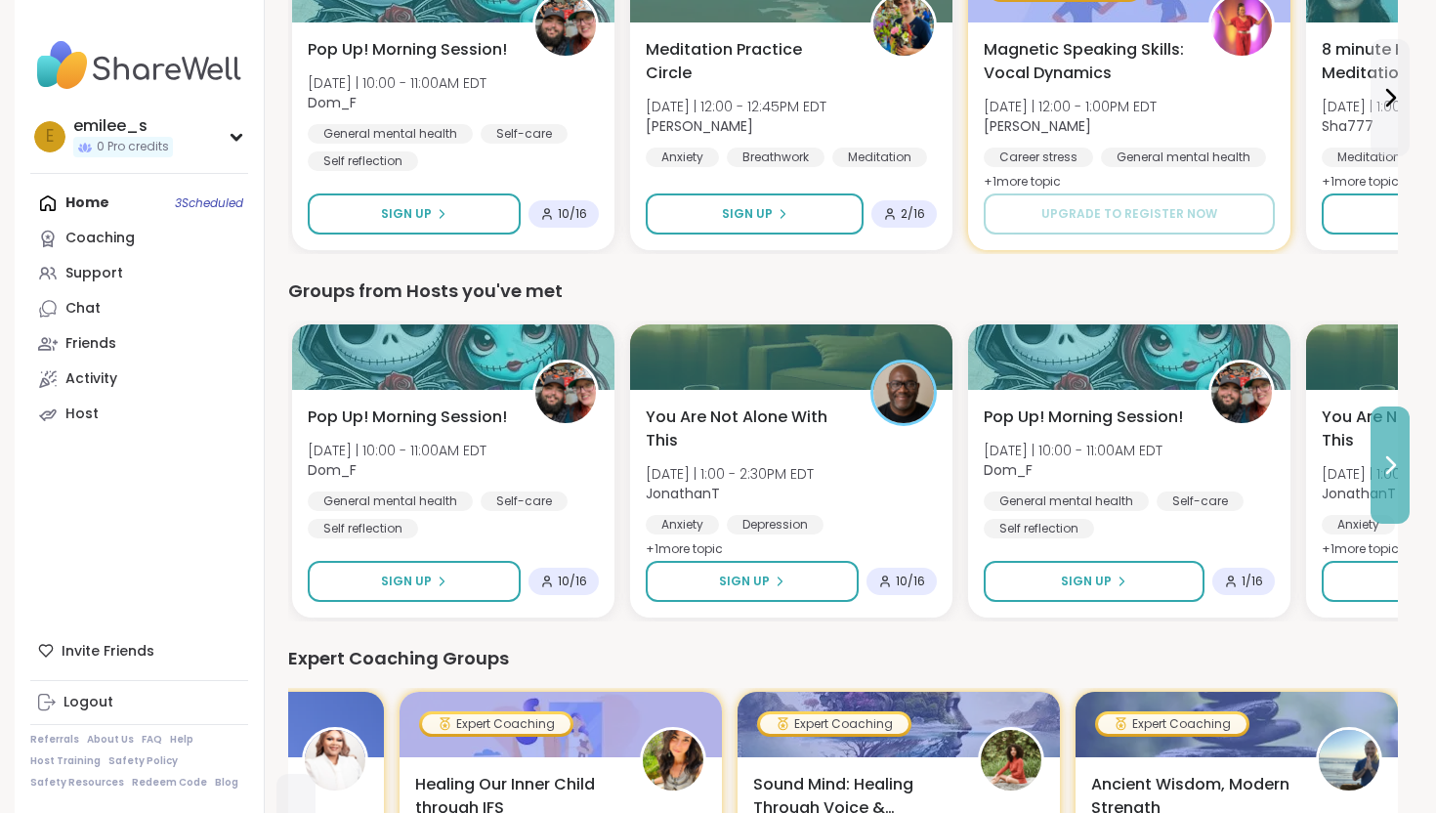
click at [1400, 423] on button at bounding box center [1389, 464] width 39 height 117
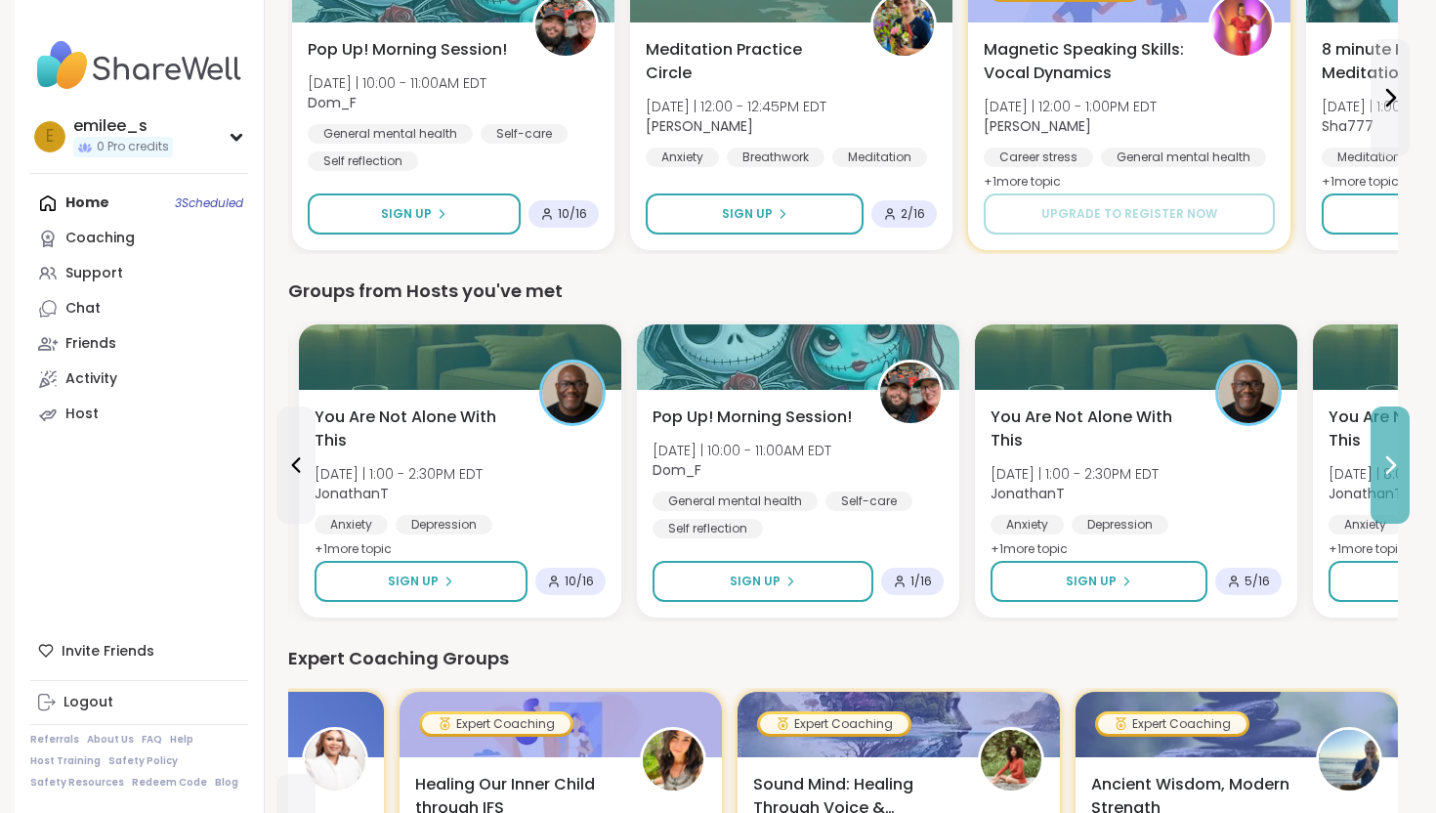
click at [1400, 423] on button at bounding box center [1389, 464] width 39 height 117
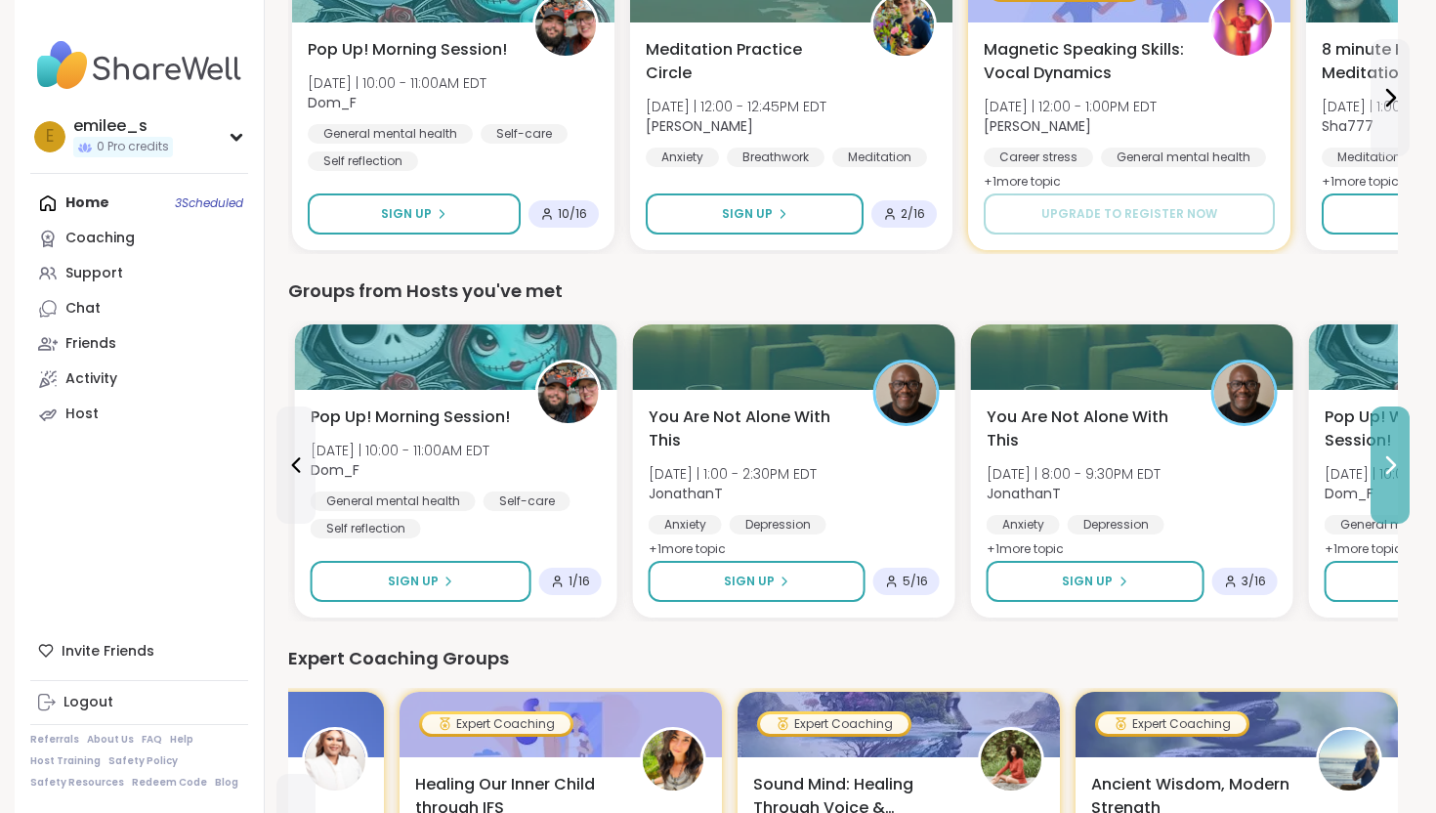
click at [1401, 424] on button at bounding box center [1389, 464] width 39 height 117
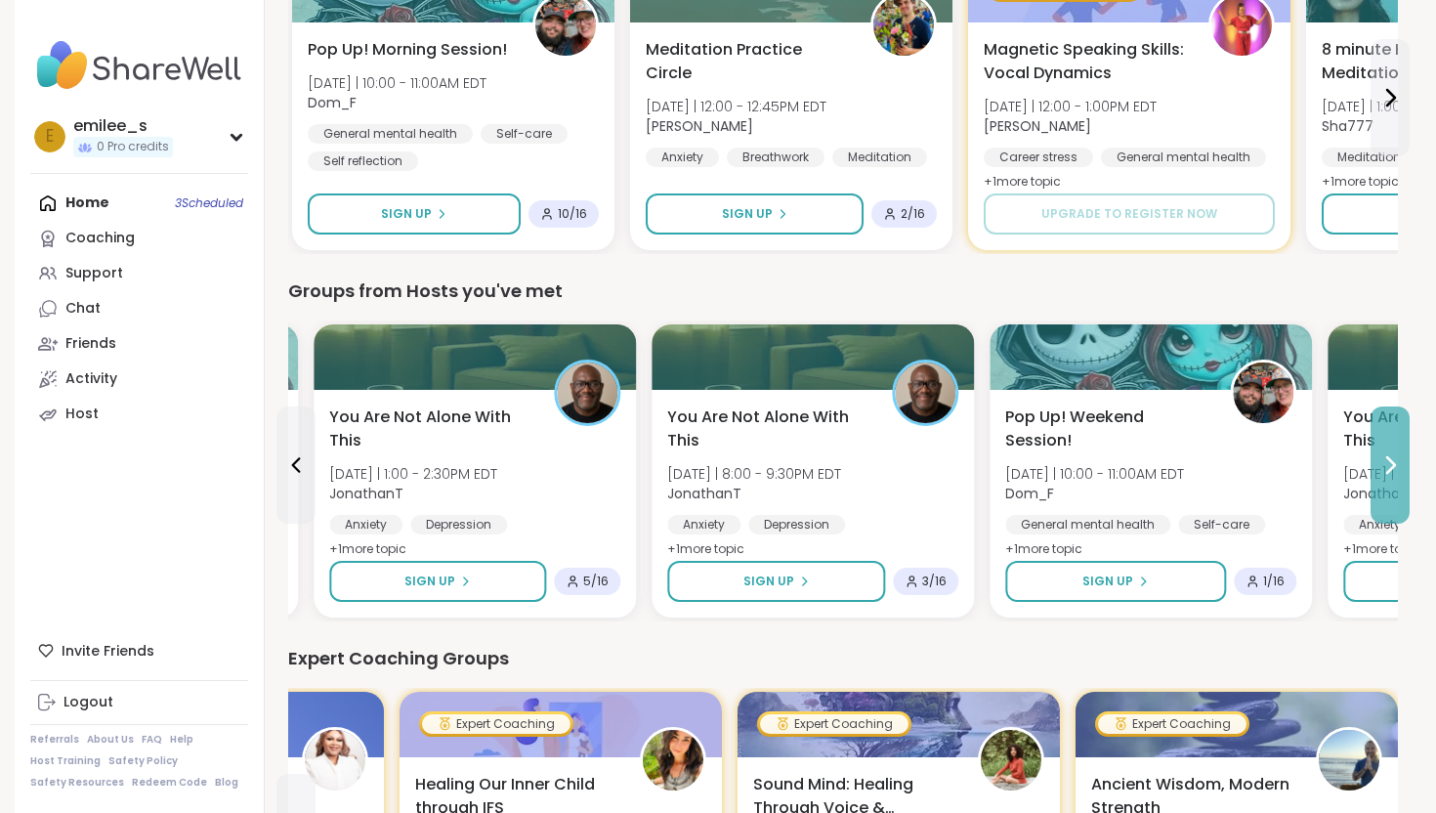
click at [1401, 425] on button at bounding box center [1389, 464] width 39 height 117
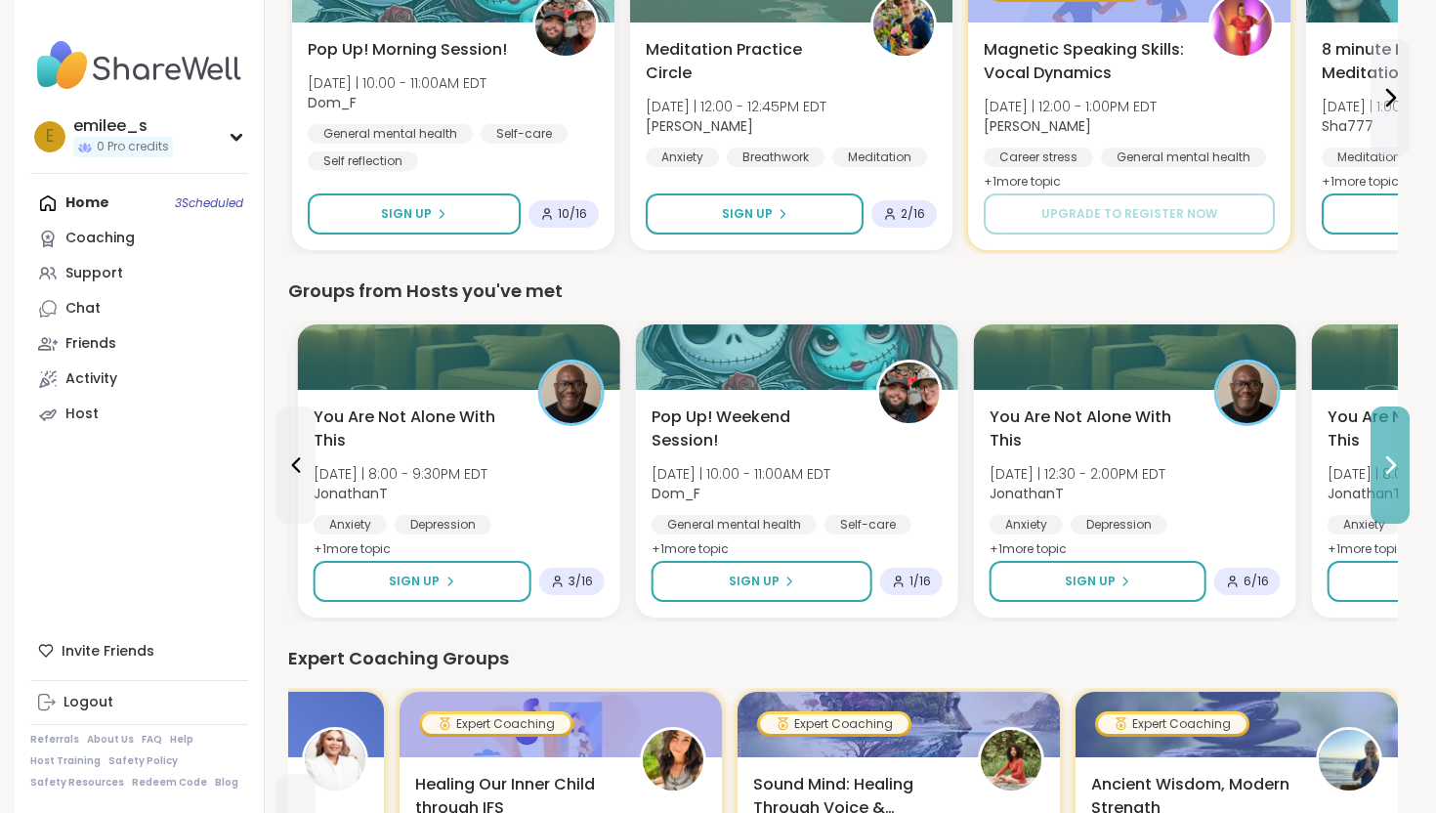
click at [1402, 426] on button at bounding box center [1389, 464] width 39 height 117
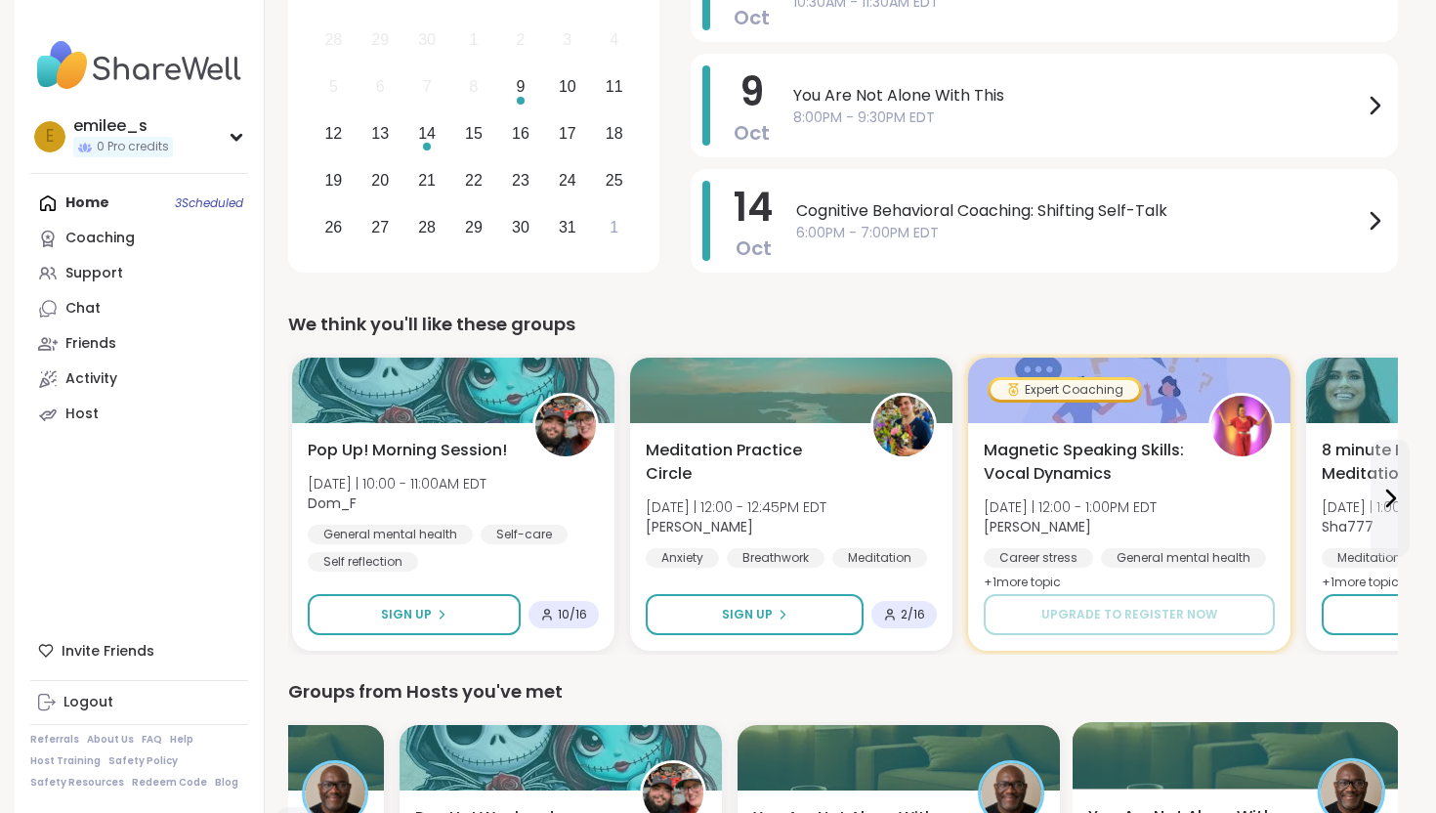
scroll to position [65, 0]
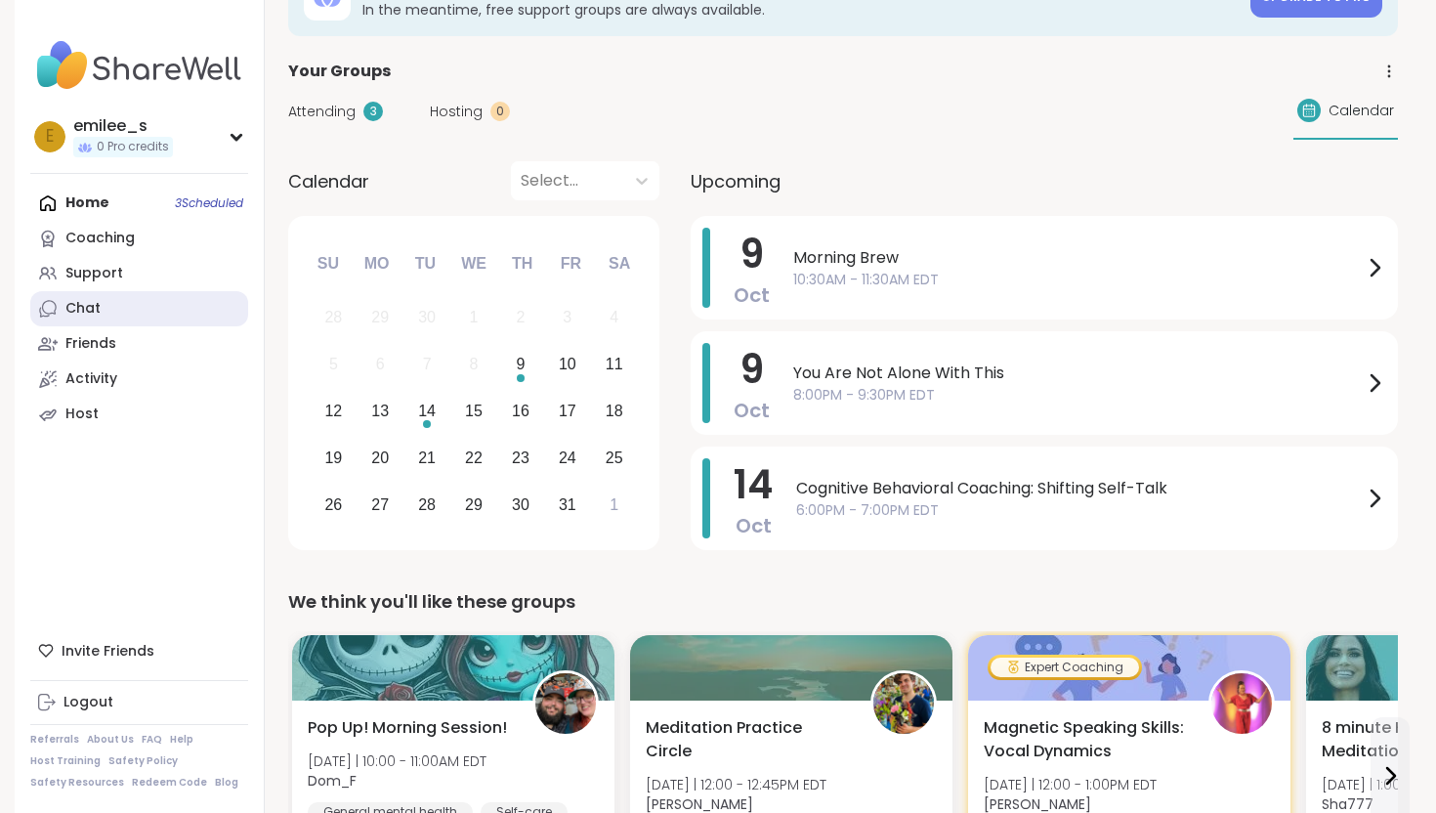
click at [88, 314] on div "Chat" at bounding box center [82, 309] width 35 height 20
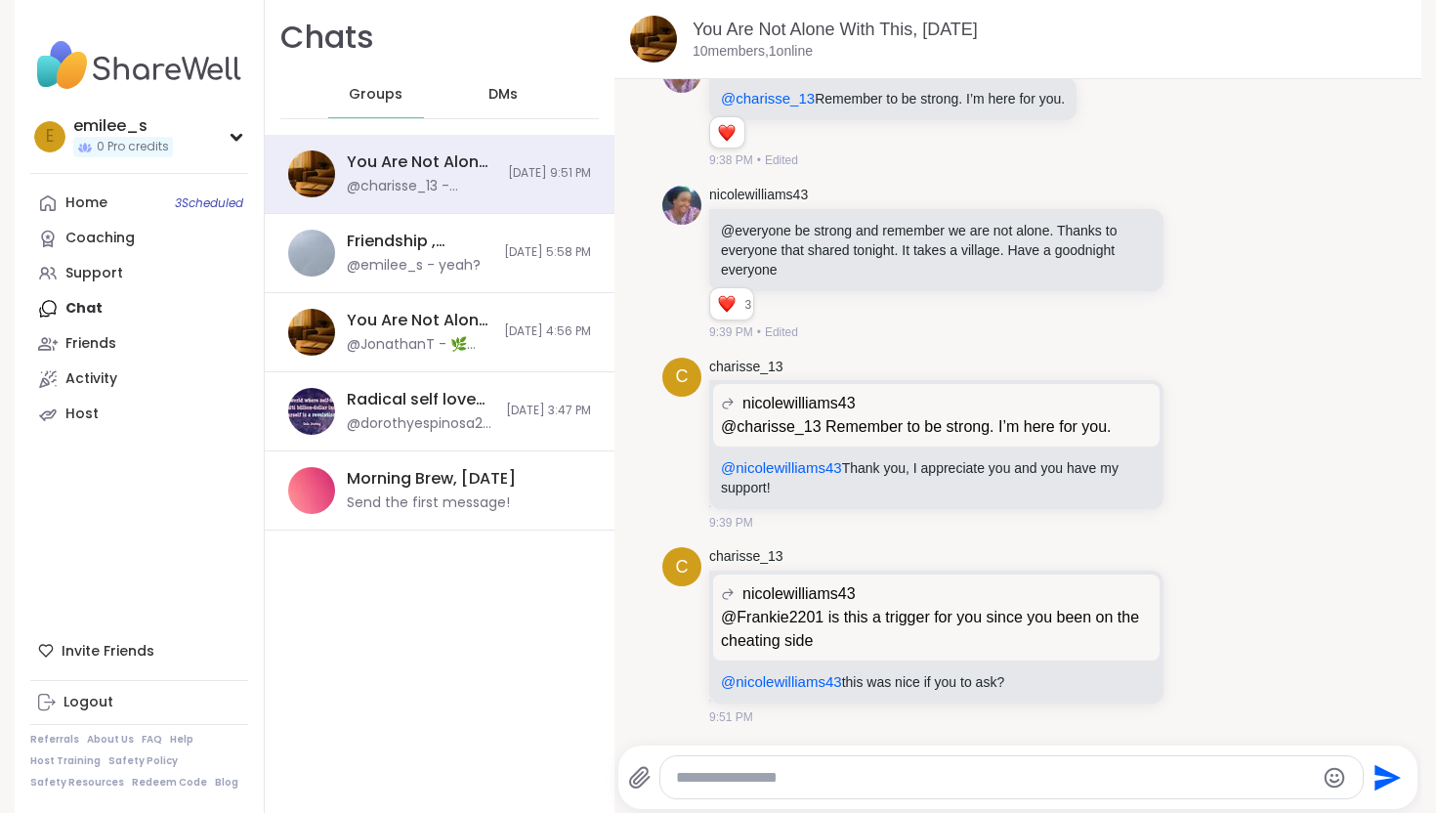
scroll to position [7804, 0]
click at [465, 103] on div "DMs" at bounding box center [504, 94] width 96 height 47
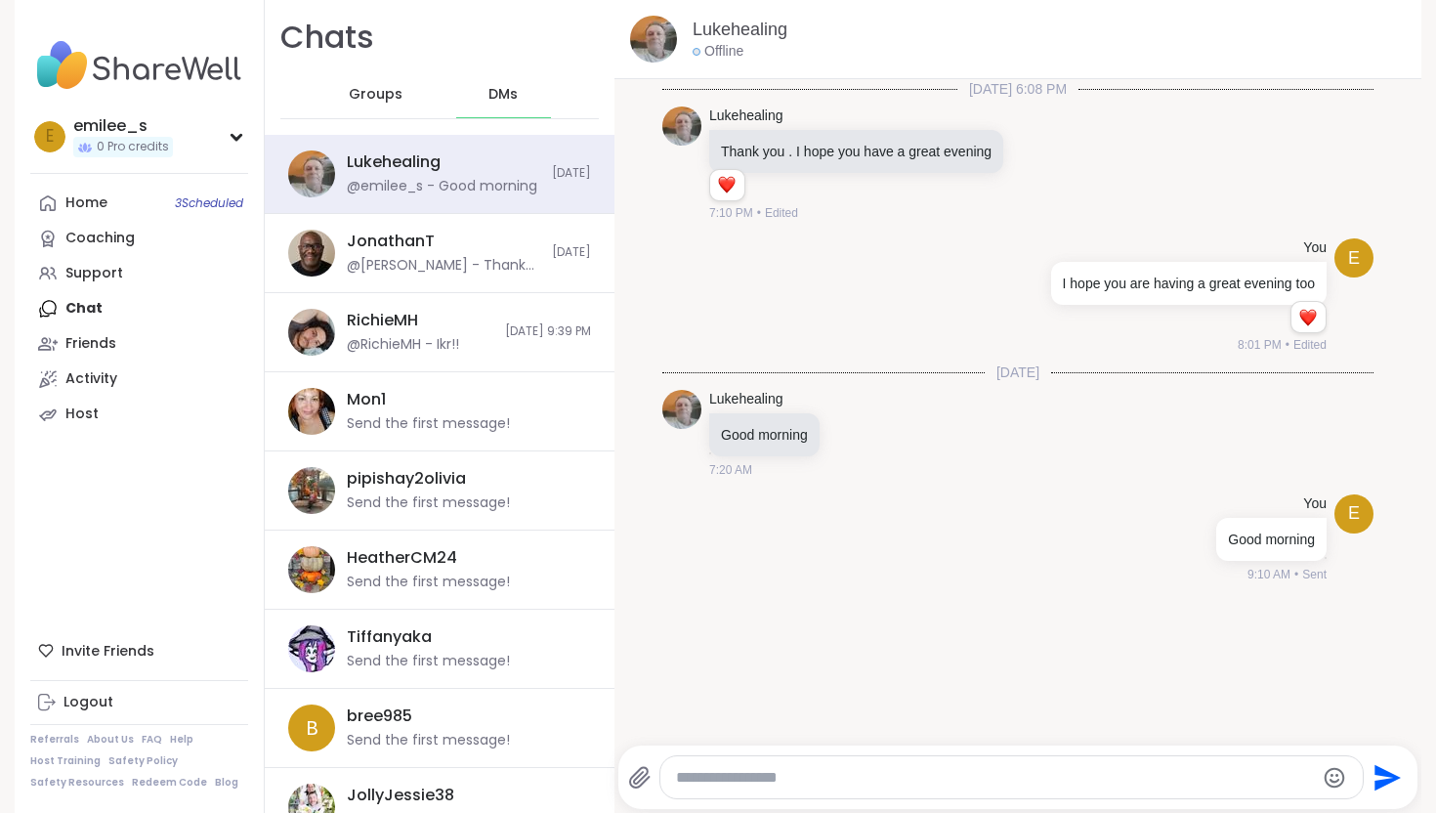
click at [342, 92] on div "Groups" at bounding box center [376, 94] width 96 height 47
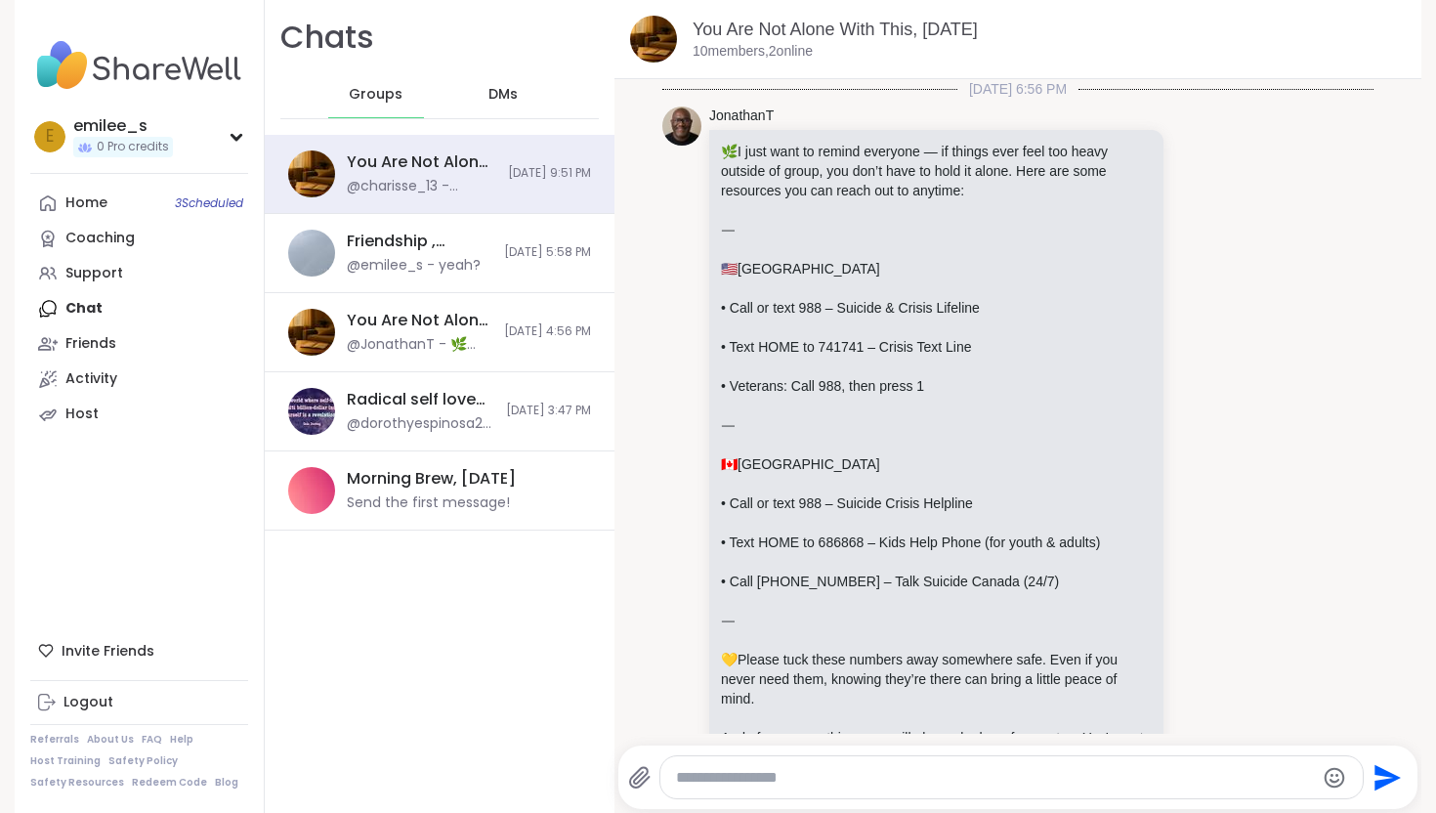
scroll to position [7804, 0]
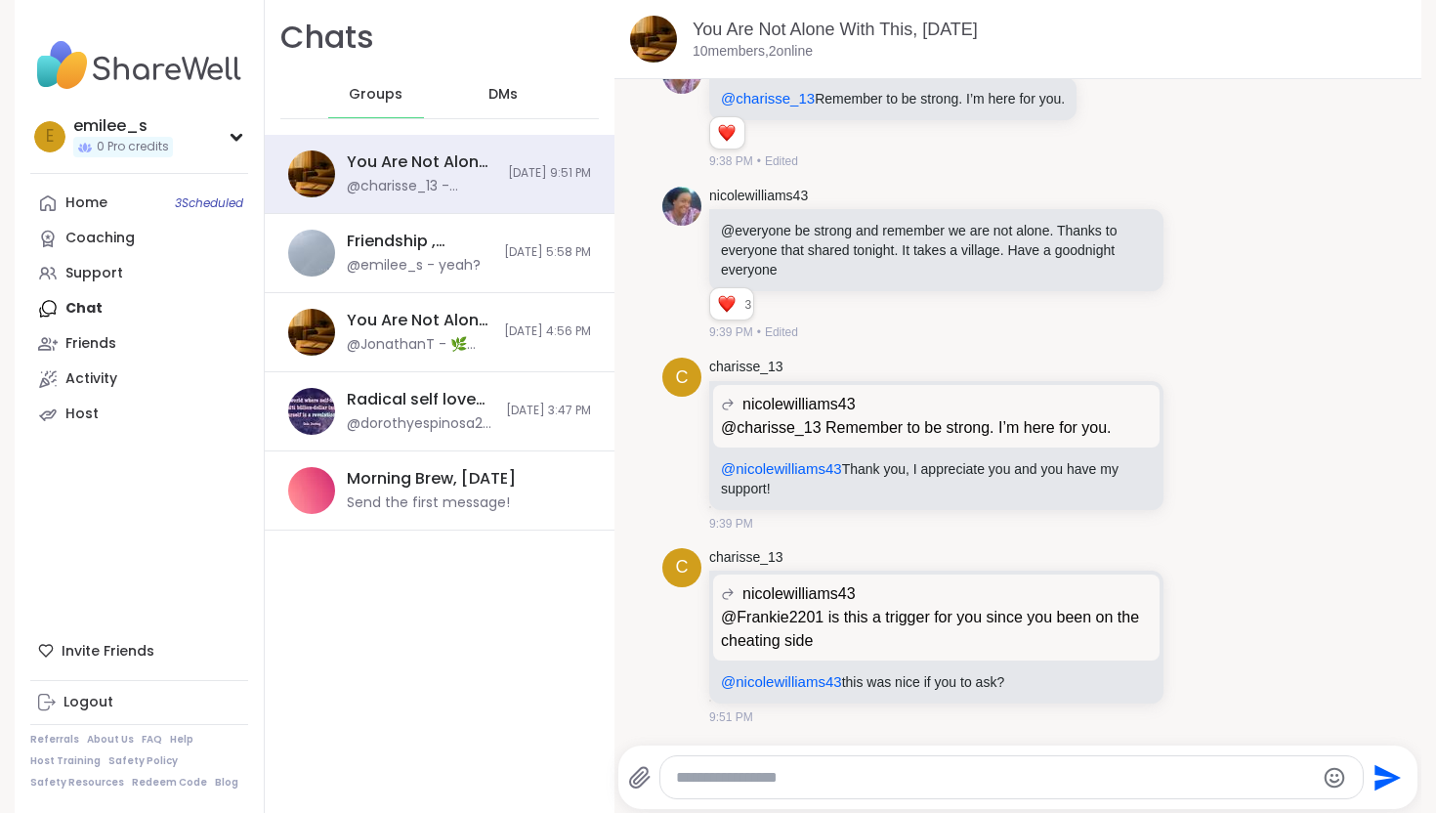
click at [491, 101] on span "DMs" at bounding box center [502, 95] width 29 height 20
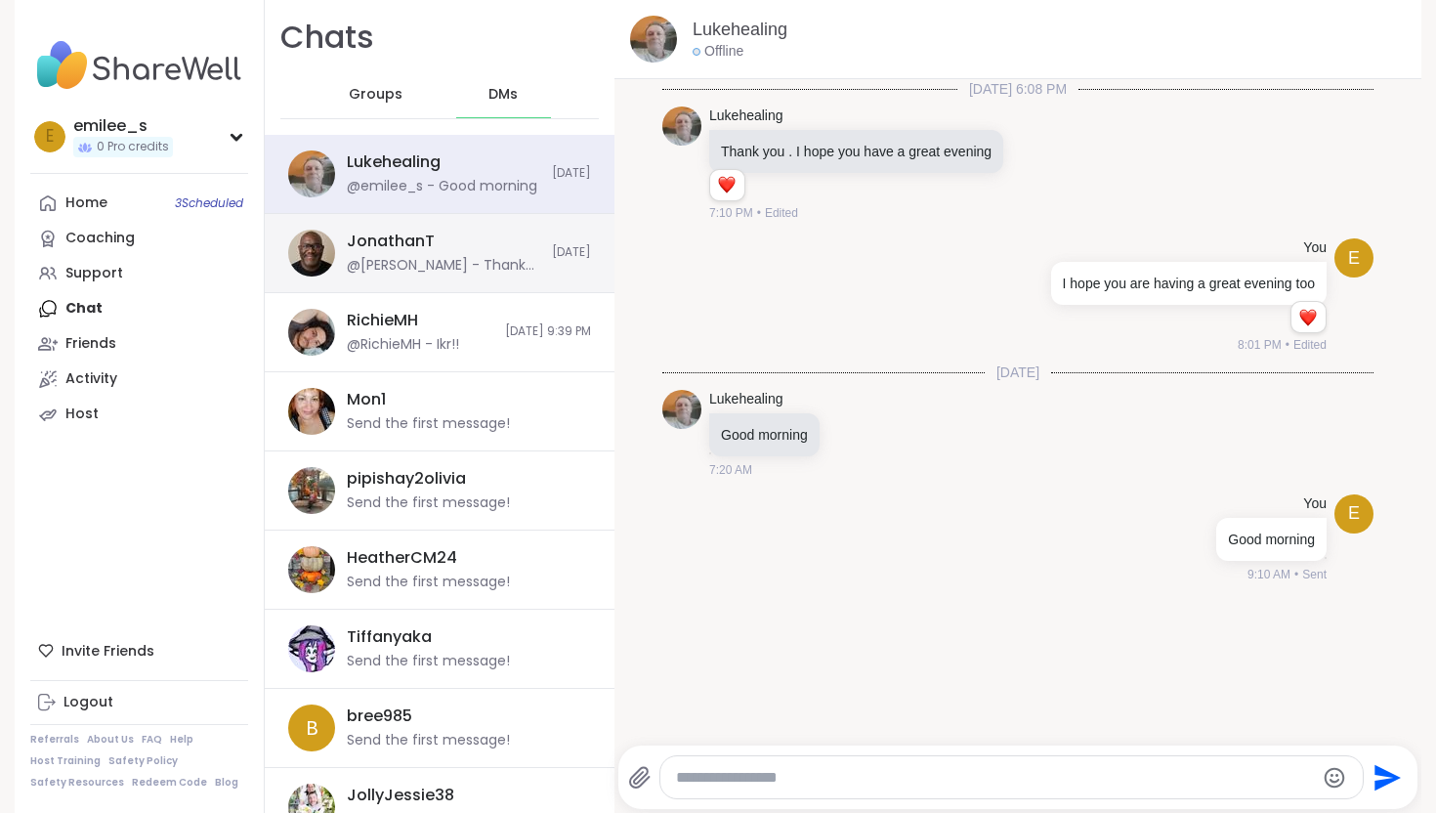
click at [439, 244] on div "JonathanT @emilee_s - Thank you I will definitely be joining more." at bounding box center [443, 253] width 193 height 45
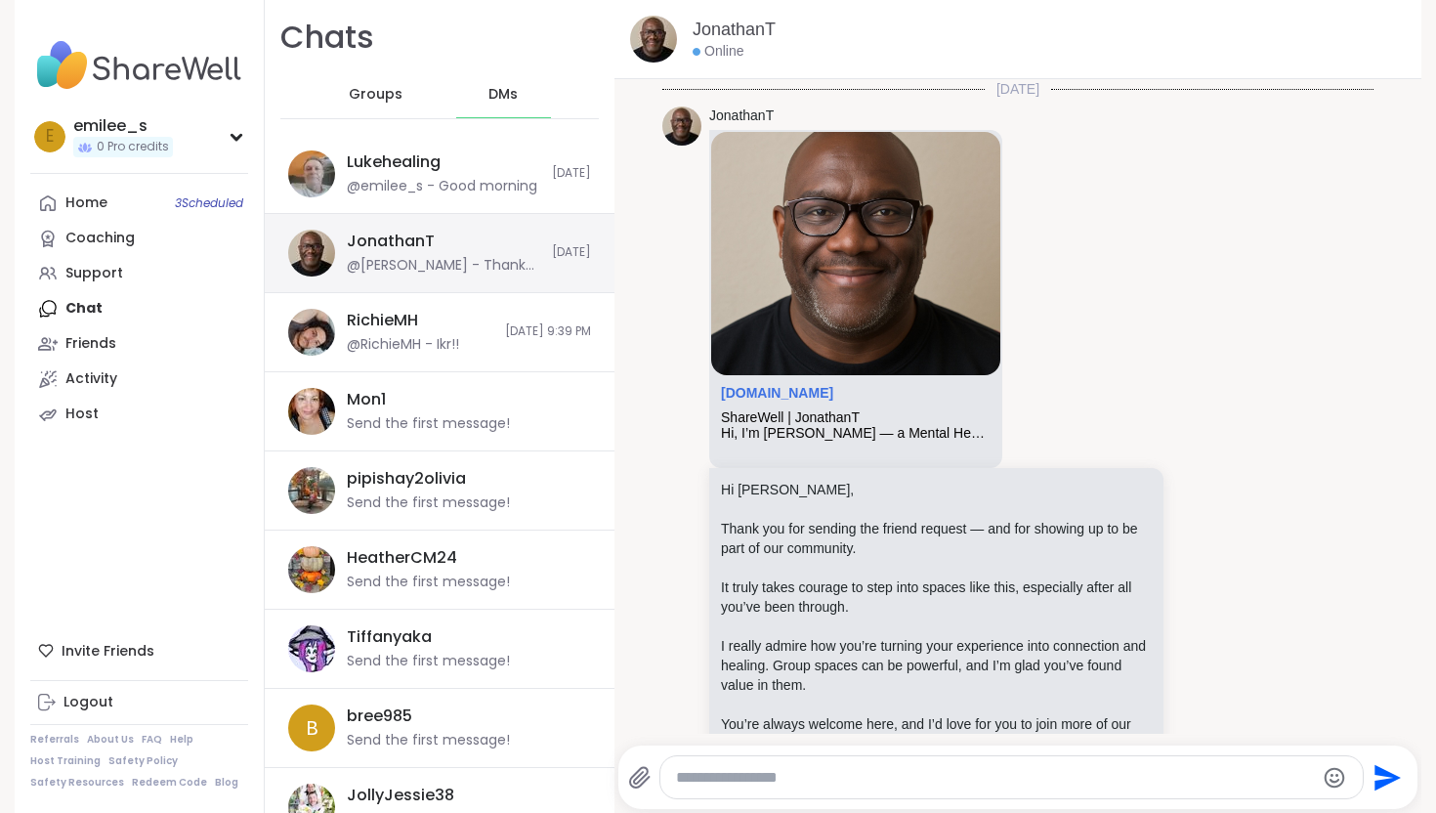
scroll to position [386, 0]
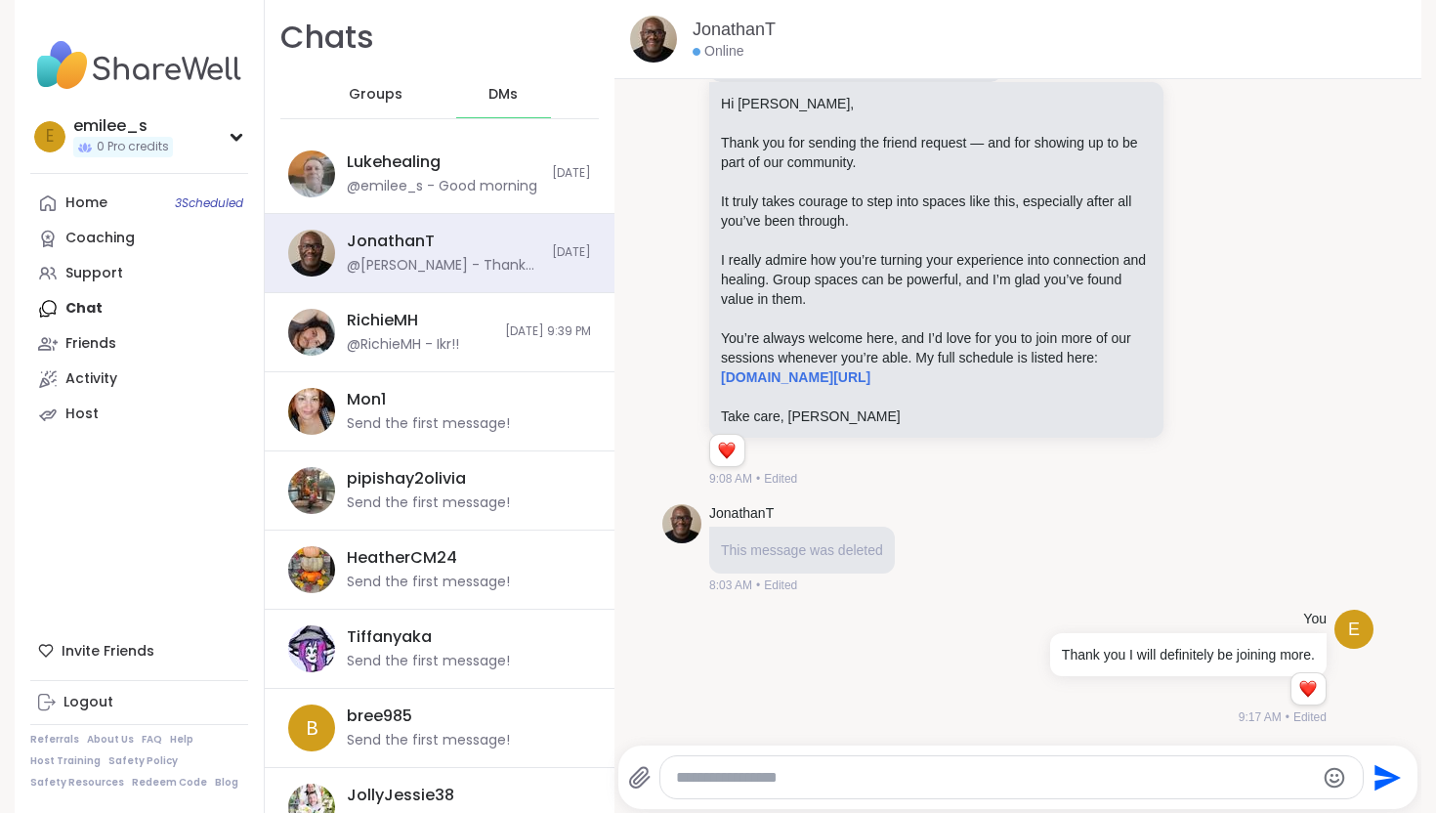
click at [362, 105] on div "Groups" at bounding box center [376, 94] width 96 height 47
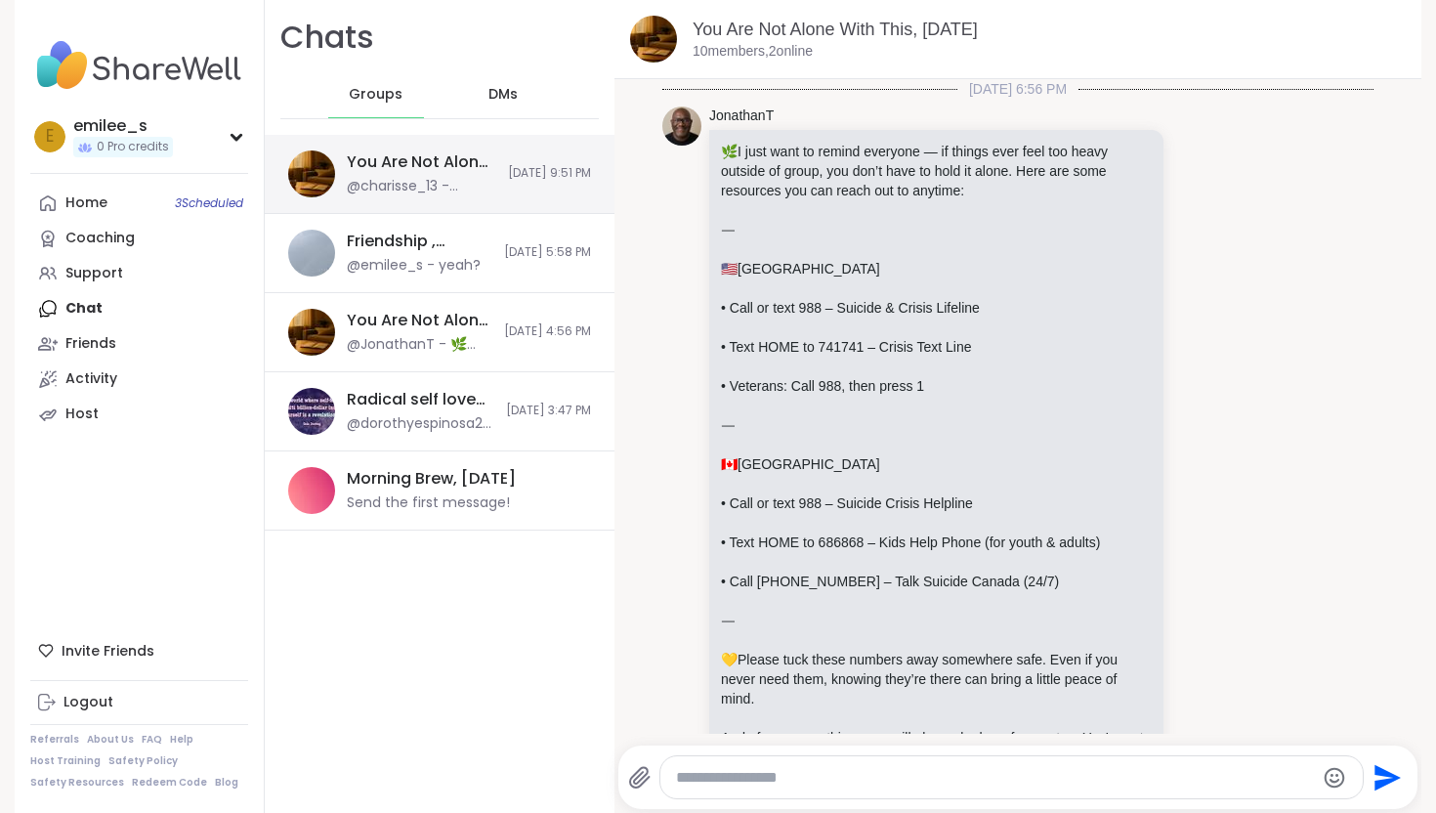
scroll to position [7804, 0]
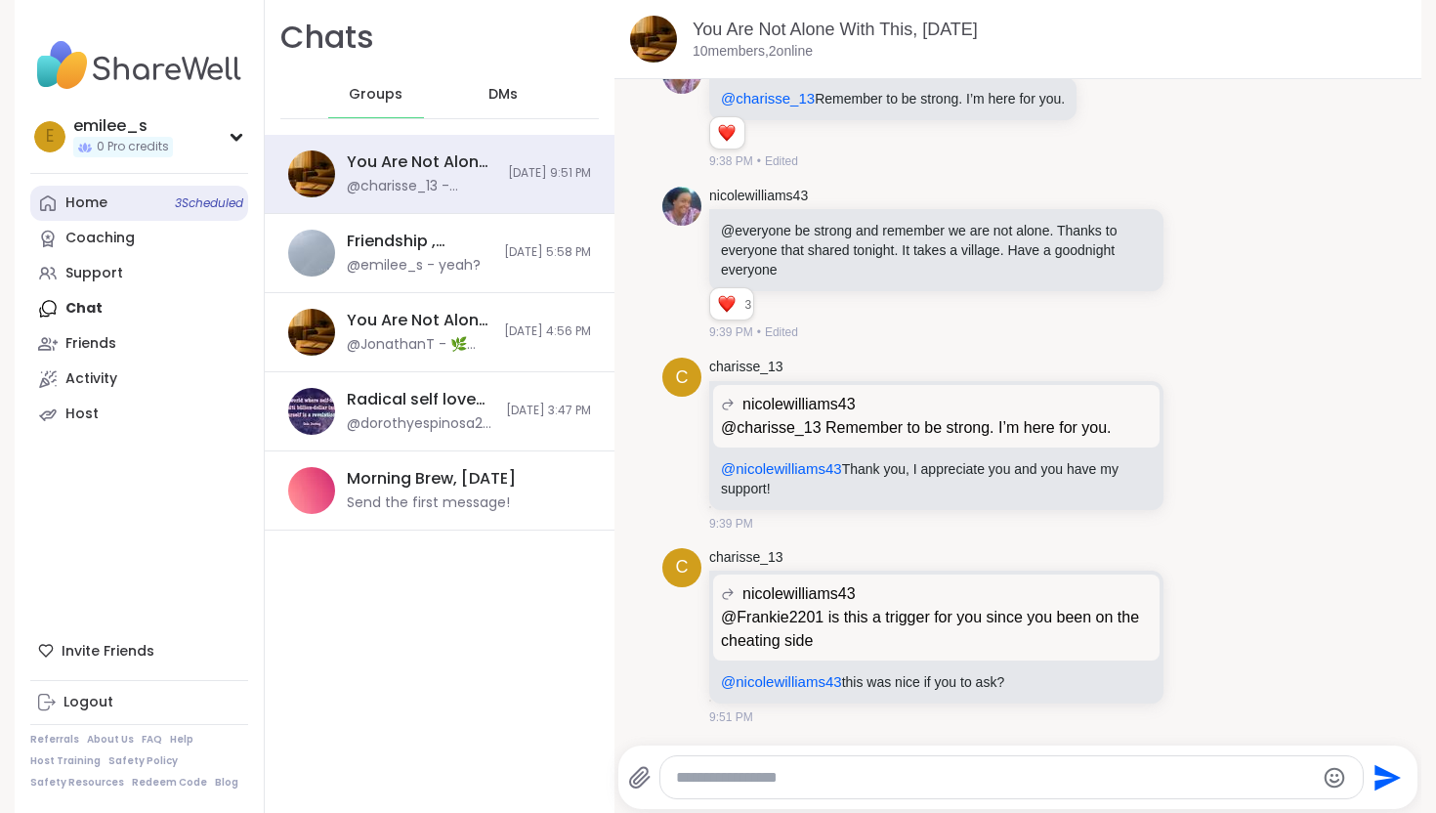
click at [148, 190] on link "Home 3 Scheduled" at bounding box center [139, 203] width 218 height 35
